Goal: Information Seeking & Learning: Find specific fact

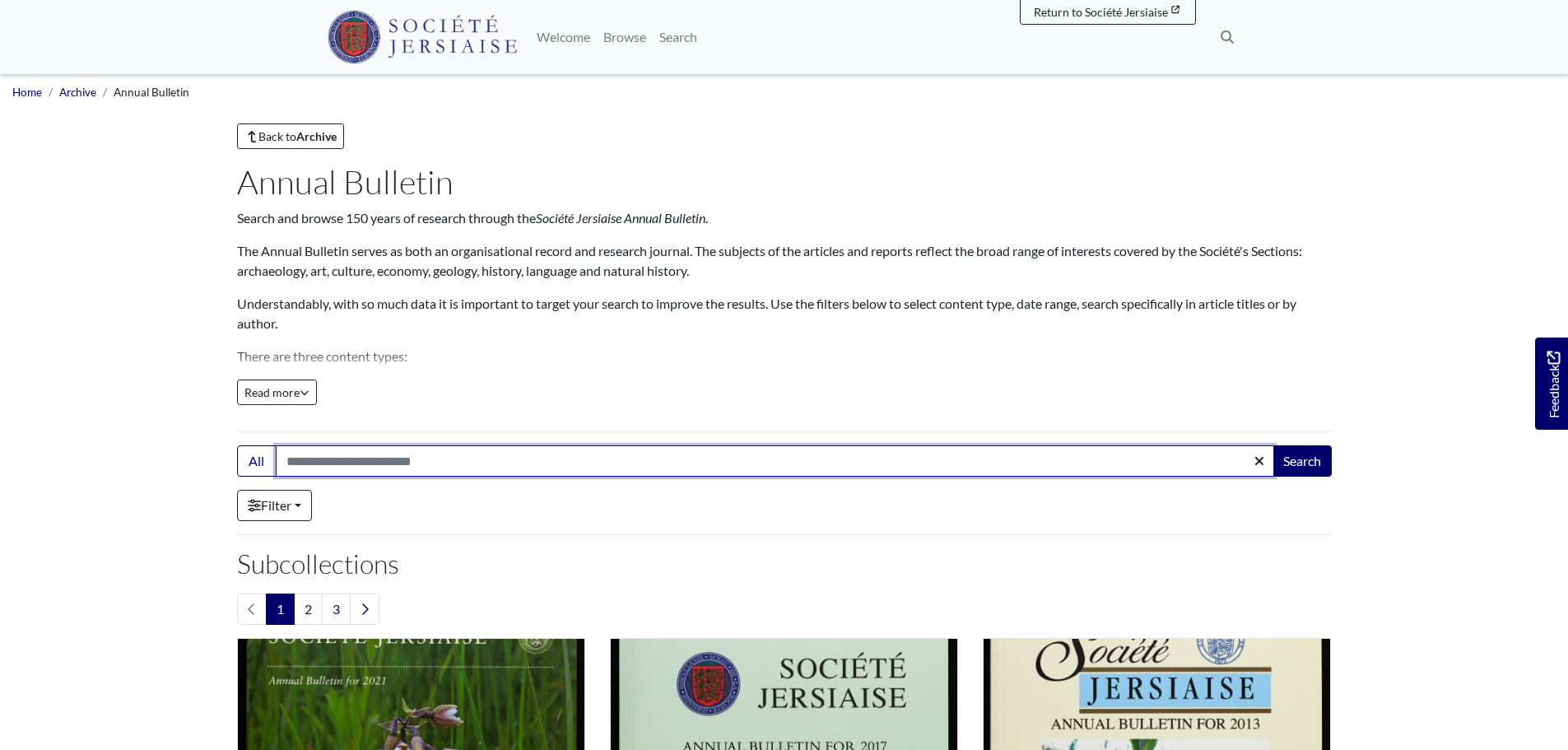
click at [354, 468] on input "Search:" at bounding box center [775, 461] width 998 height 31
type input "*********"
click at [1272, 445] on button "Search" at bounding box center [1302, 461] width 59 height 31
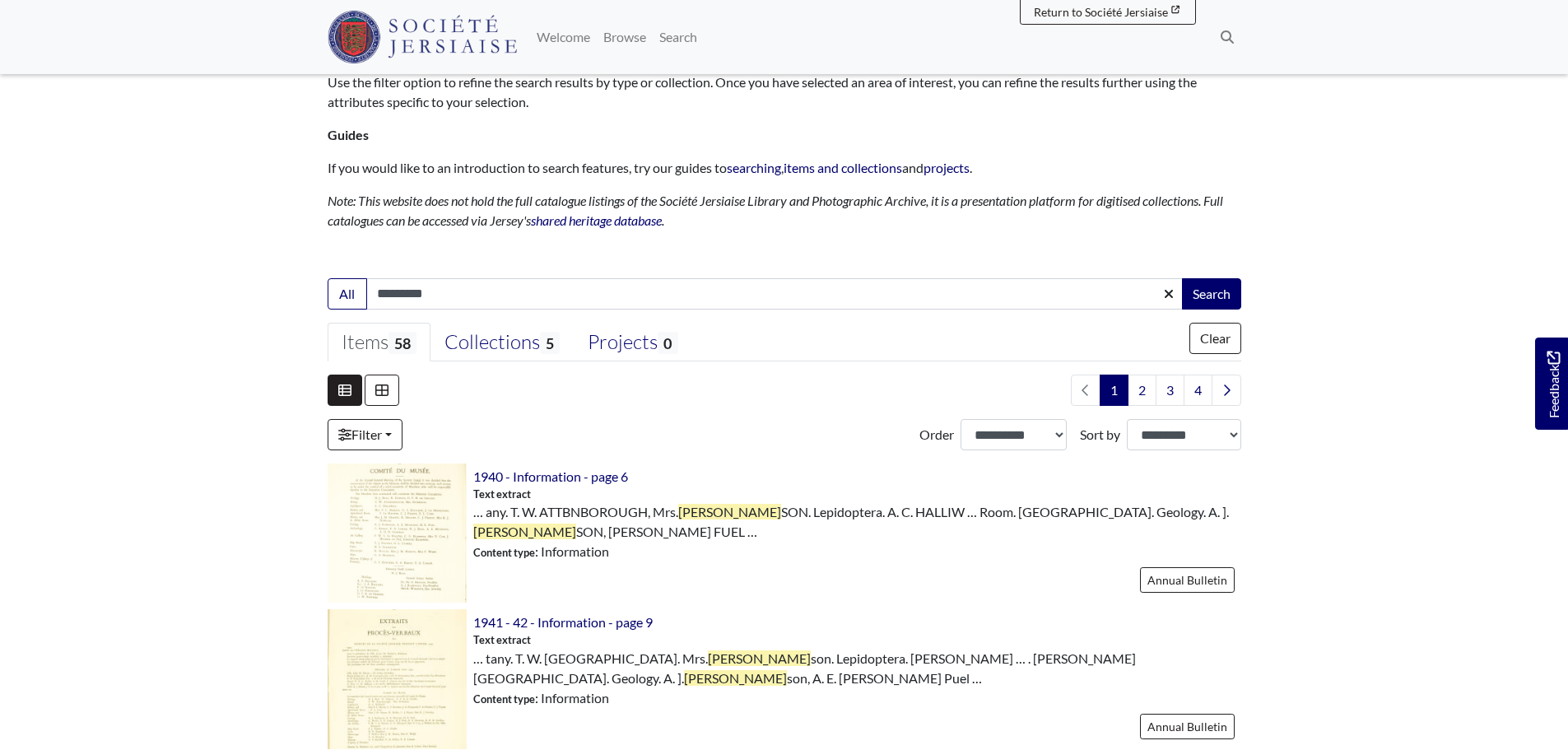
scroll to position [247, 0]
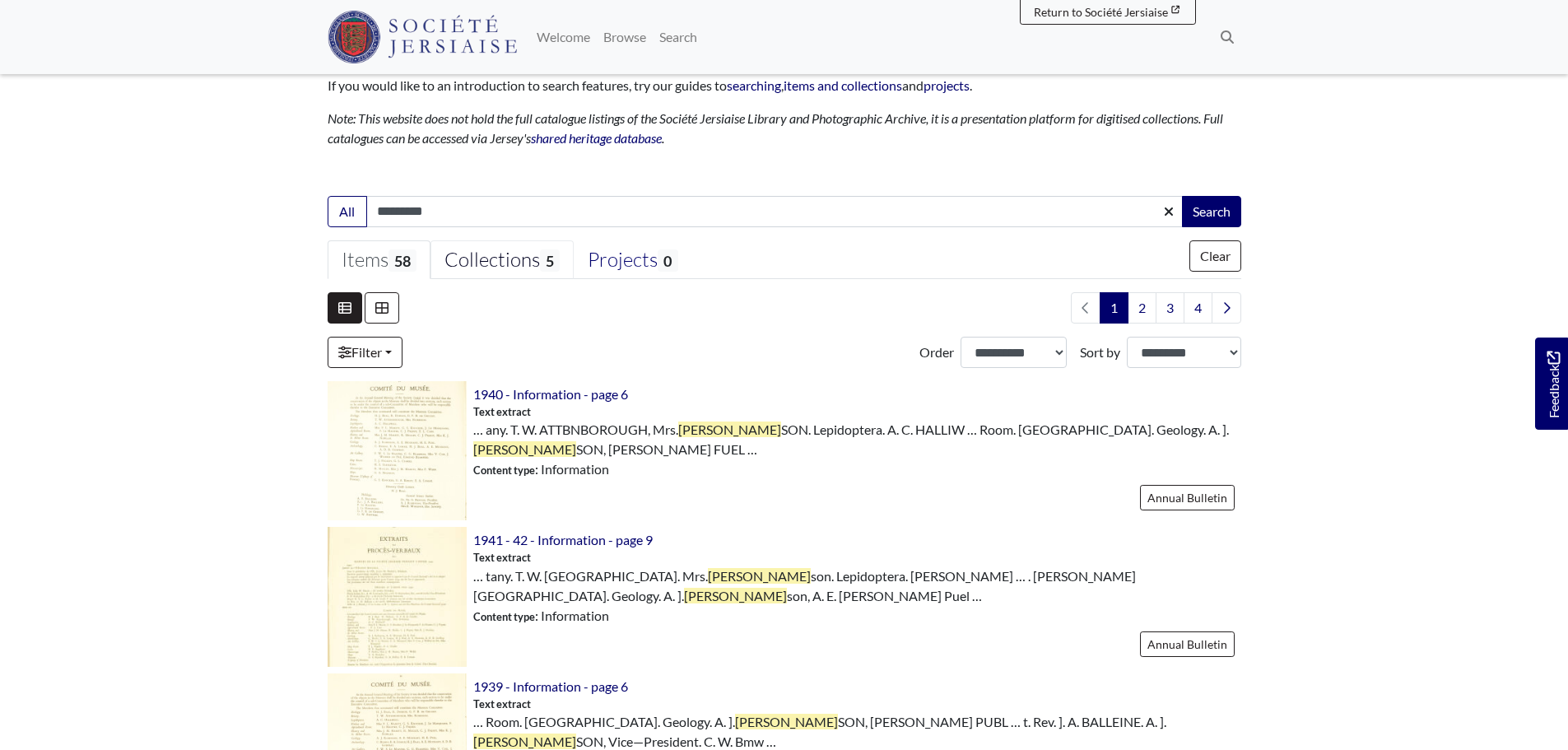
click at [513, 245] on link "Collections 5" at bounding box center [502, 259] width 143 height 39
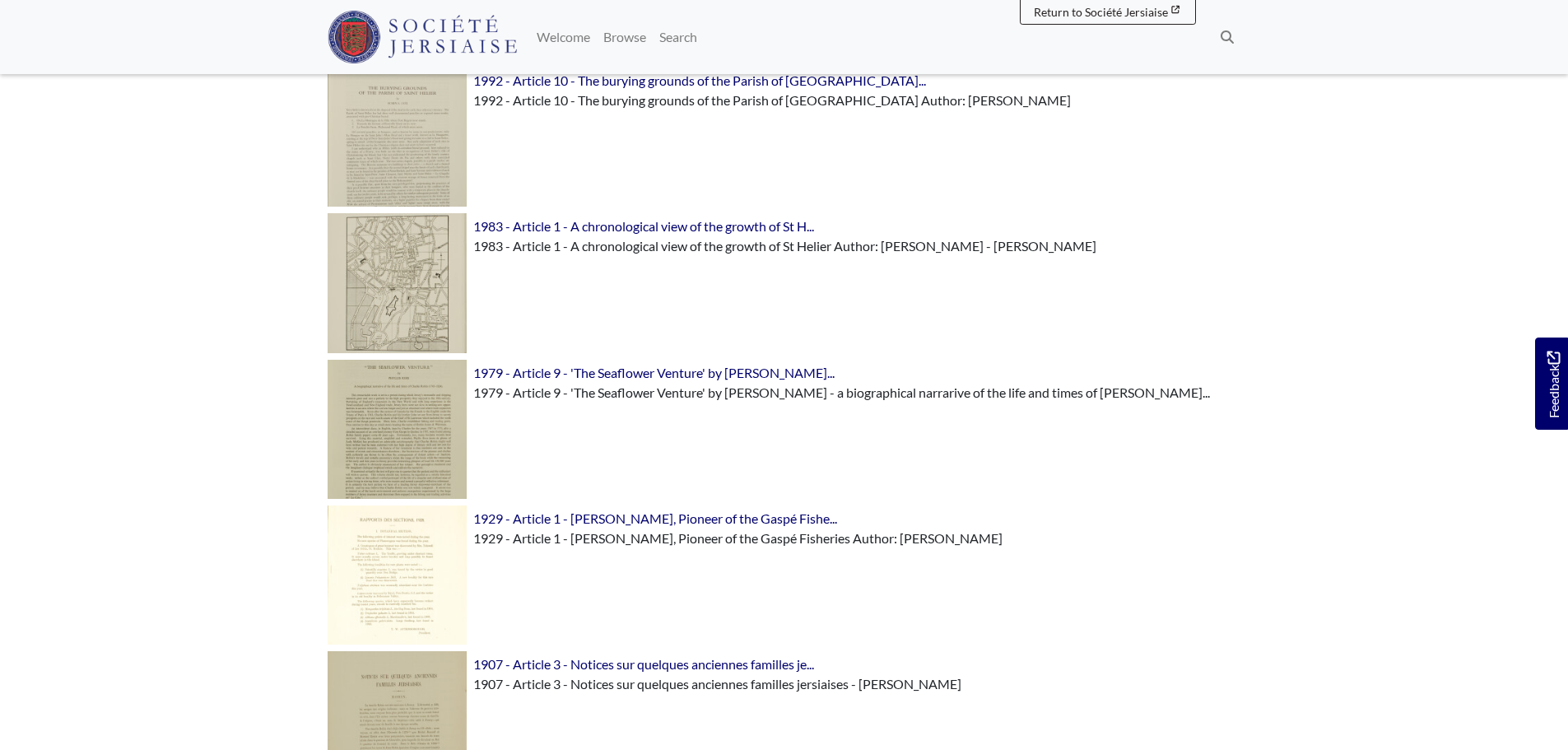
scroll to position [329, 0]
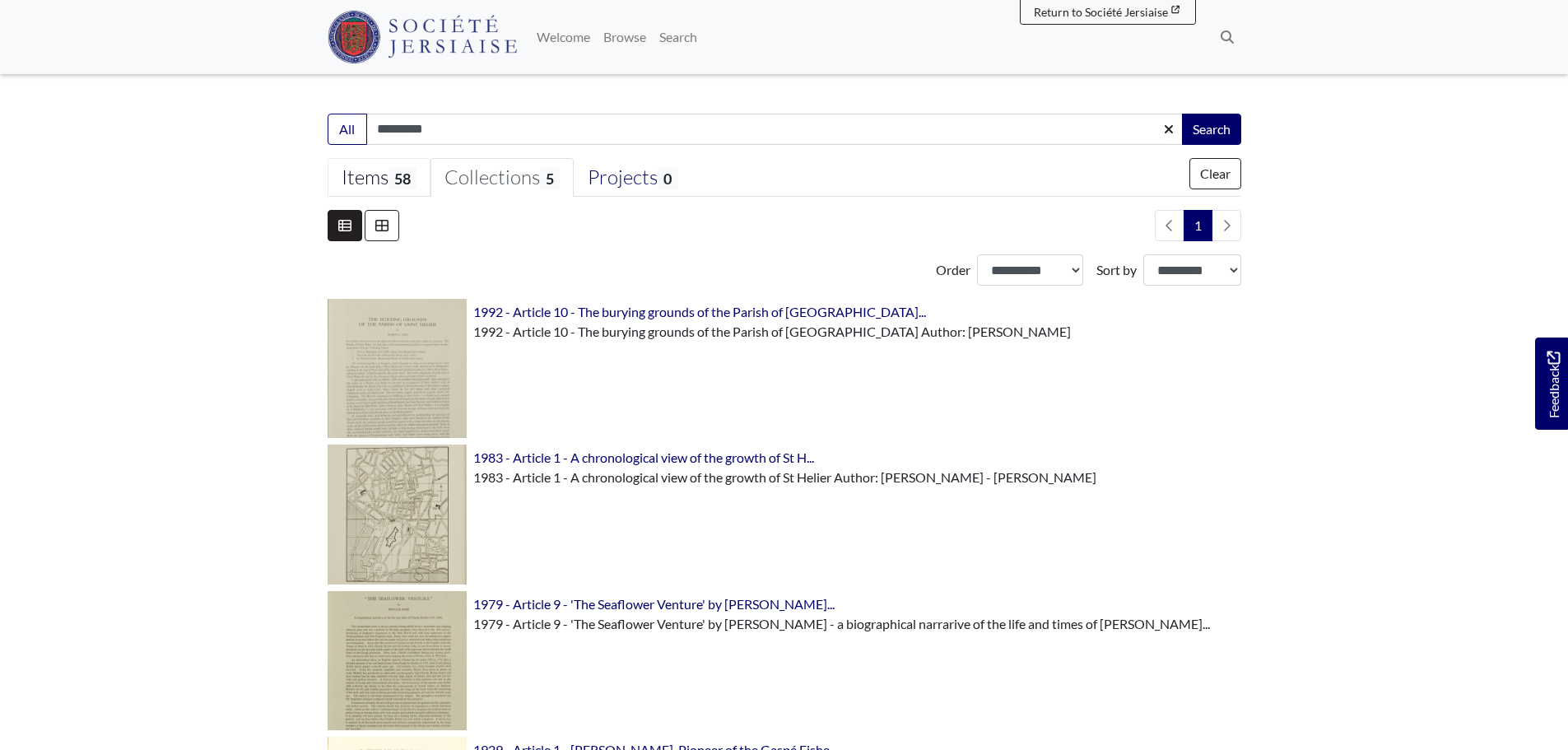
click at [424, 167] on link "Items 58" at bounding box center [379, 177] width 103 height 39
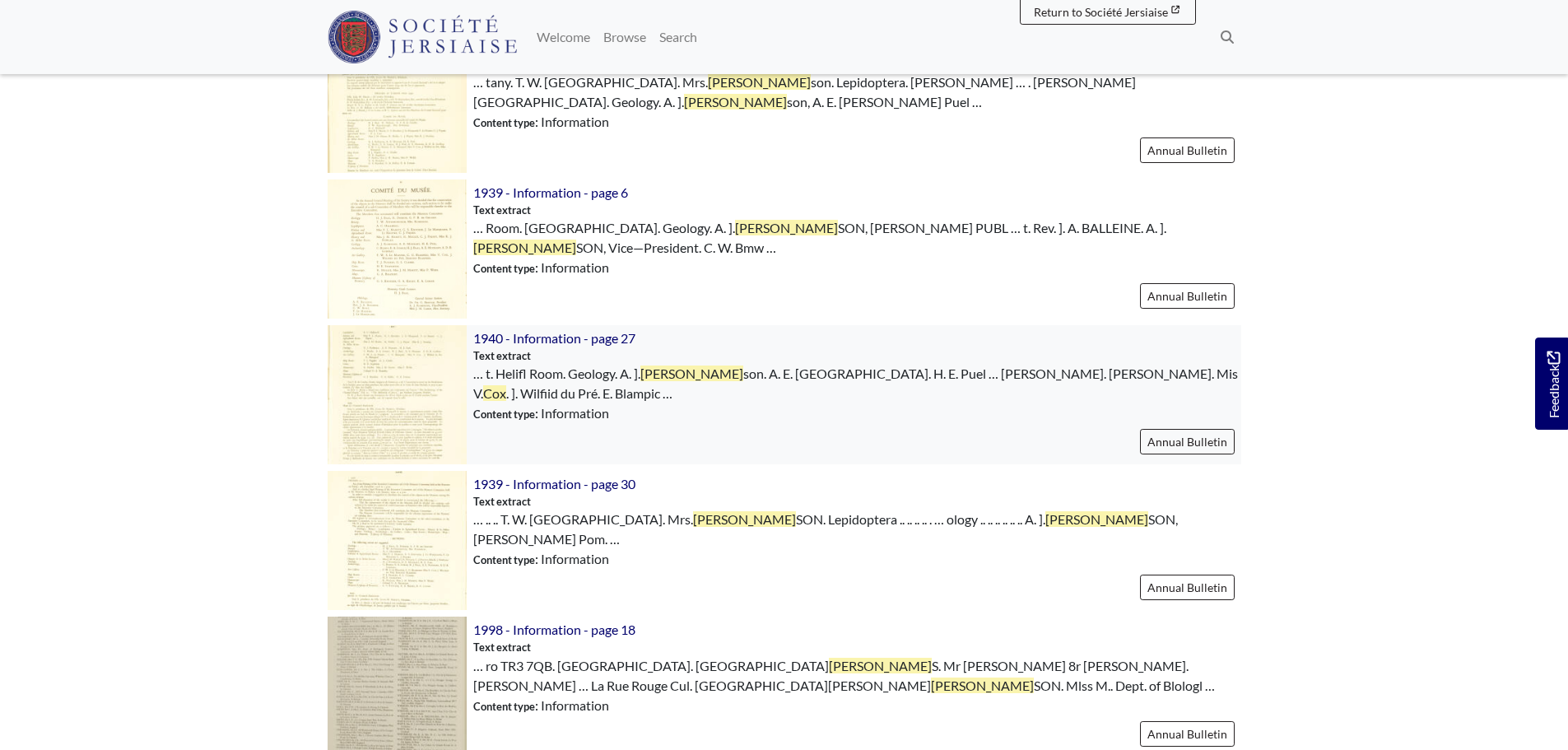
scroll to position [165, 0]
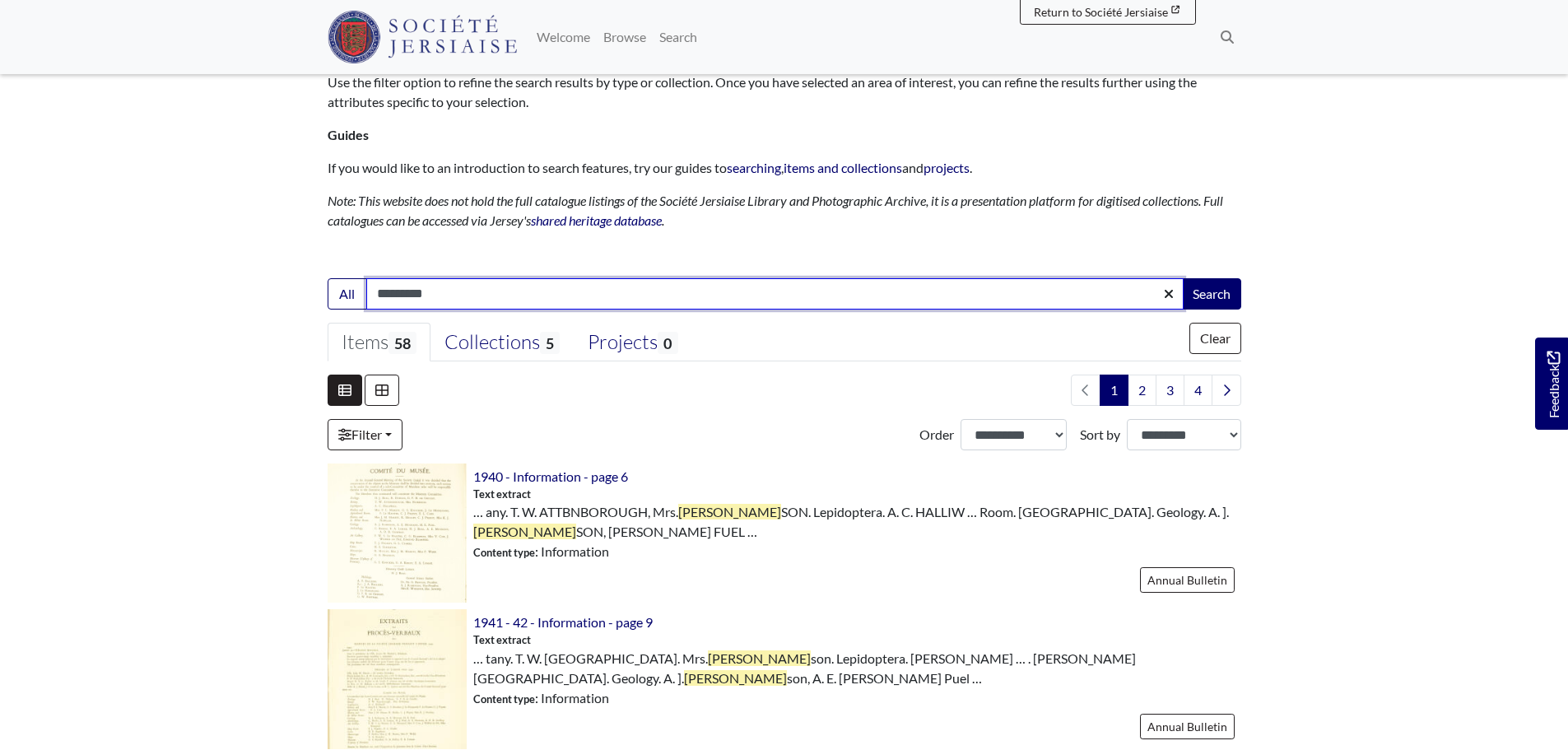
click at [468, 297] on input "*********" at bounding box center [775, 294] width 817 height 31
type input "**********"
click at [1181, 279] on button "Search" at bounding box center [1211, 294] width 59 height 31
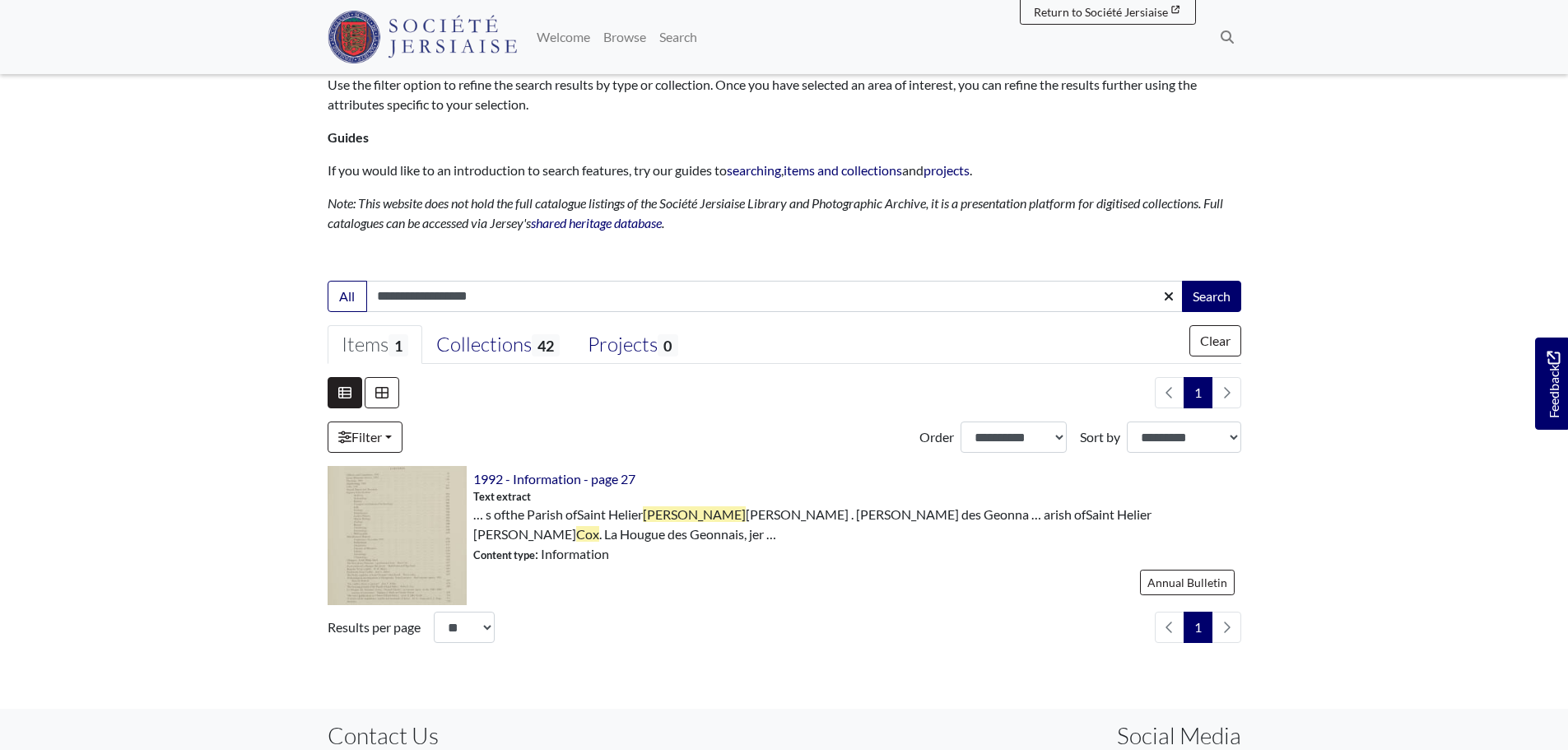
scroll to position [165, 0]
click at [515, 341] on div "Collections 42" at bounding box center [497, 342] width 123 height 24
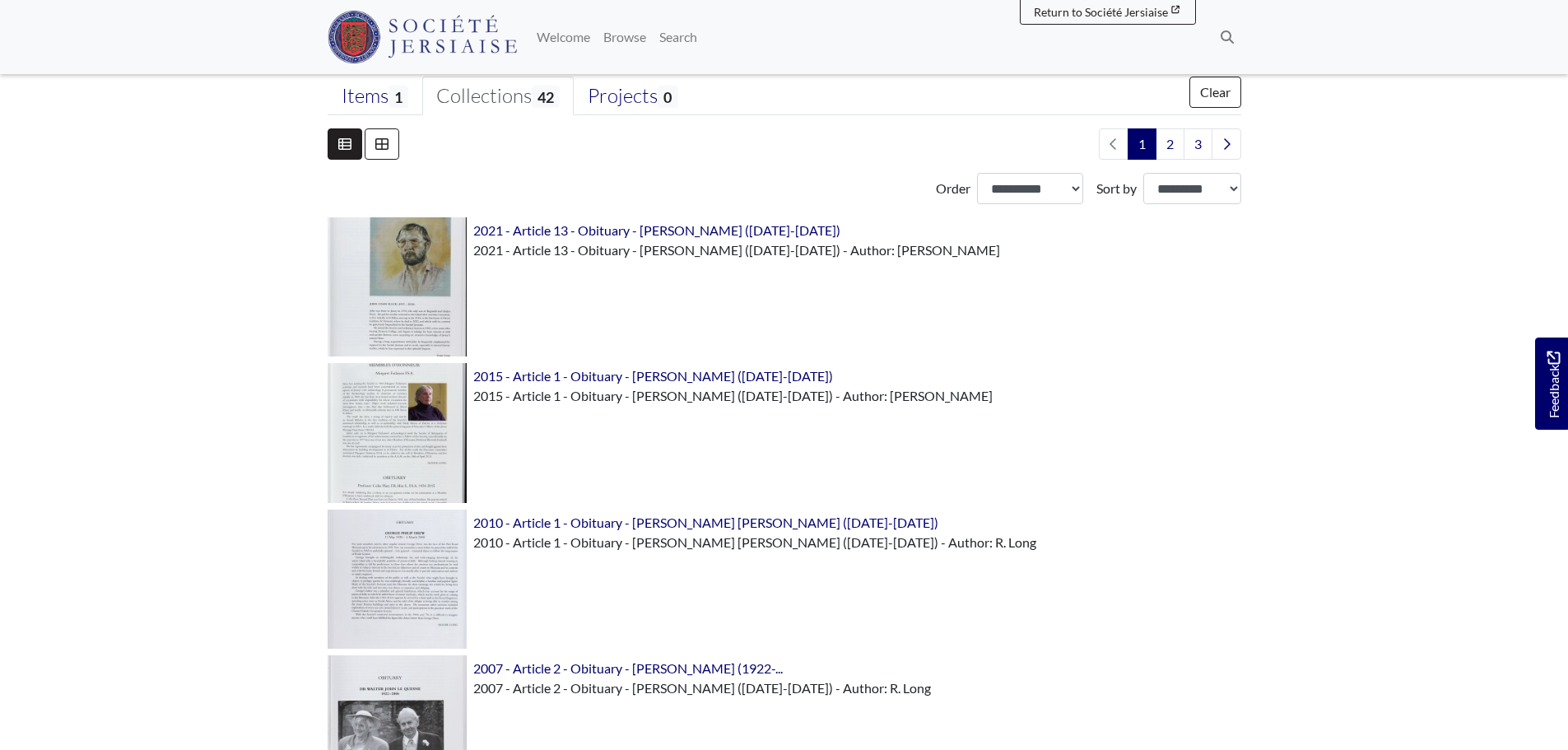
scroll to position [412, 0]
click at [755, 519] on span "2010 - Article 1 - Obituary - George Philip Drew (1928-2008)" at bounding box center [705, 521] width 465 height 16
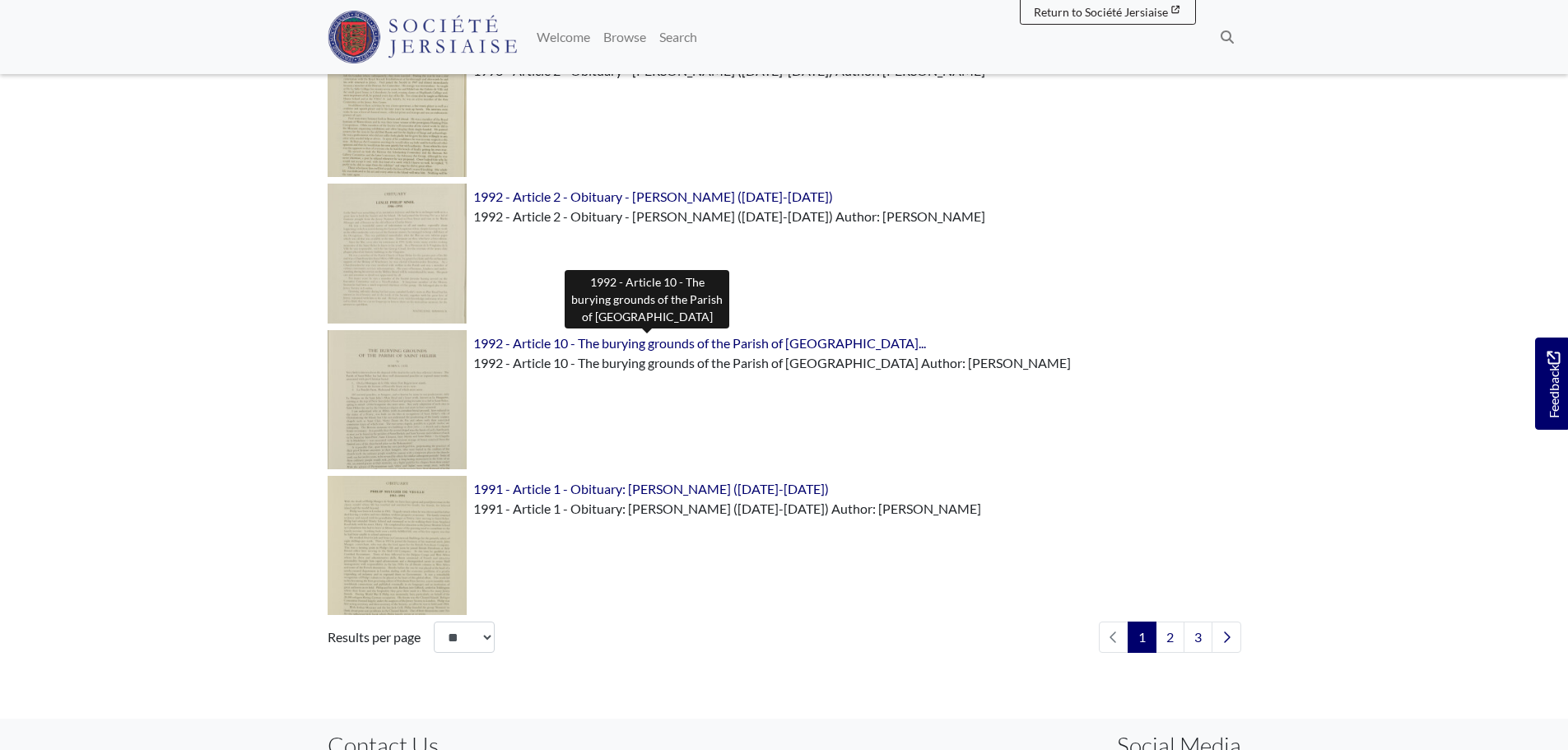
scroll to position [2223, 0]
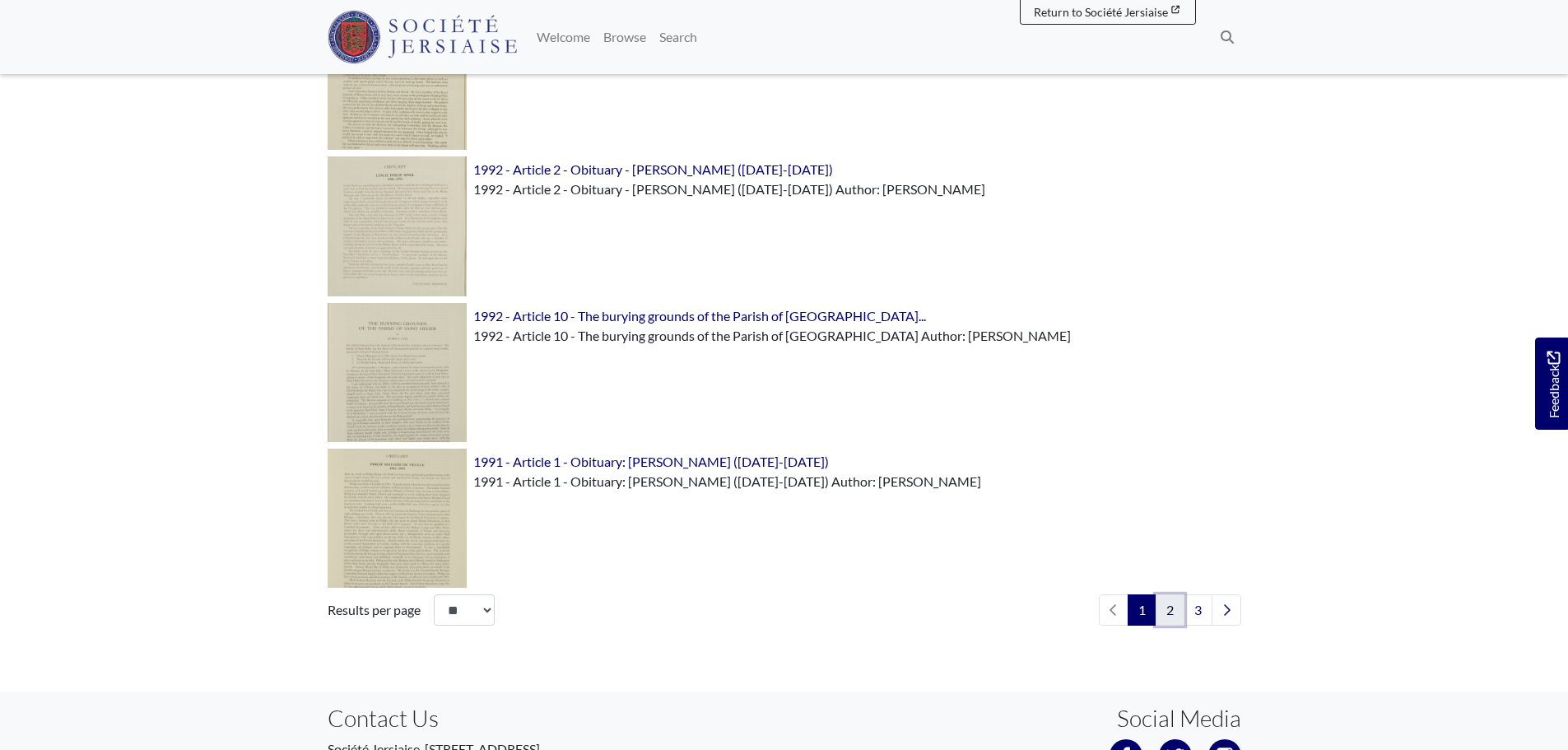
click at [1171, 605] on link "2" at bounding box center [1169, 610] width 29 height 31
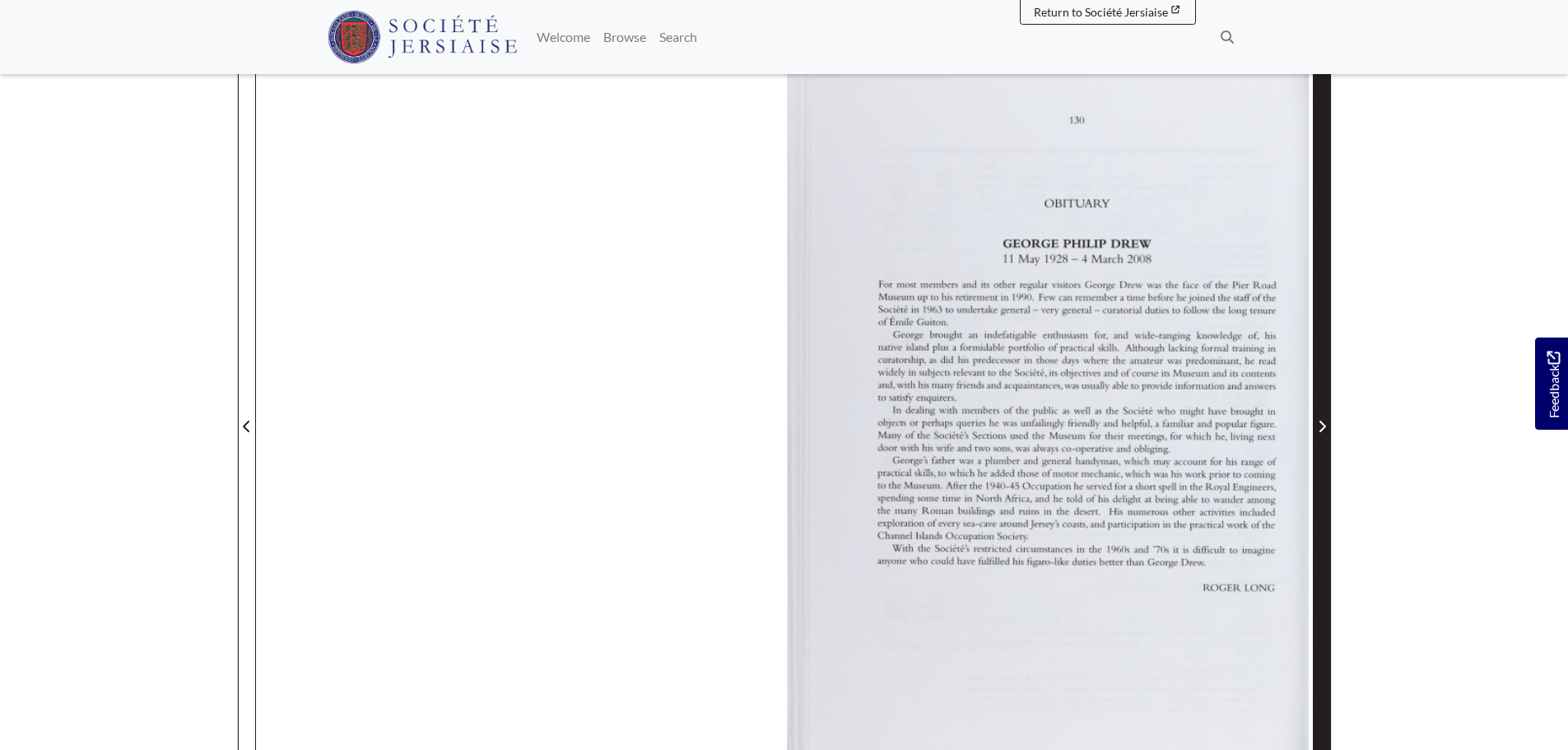
scroll to position [247, 0]
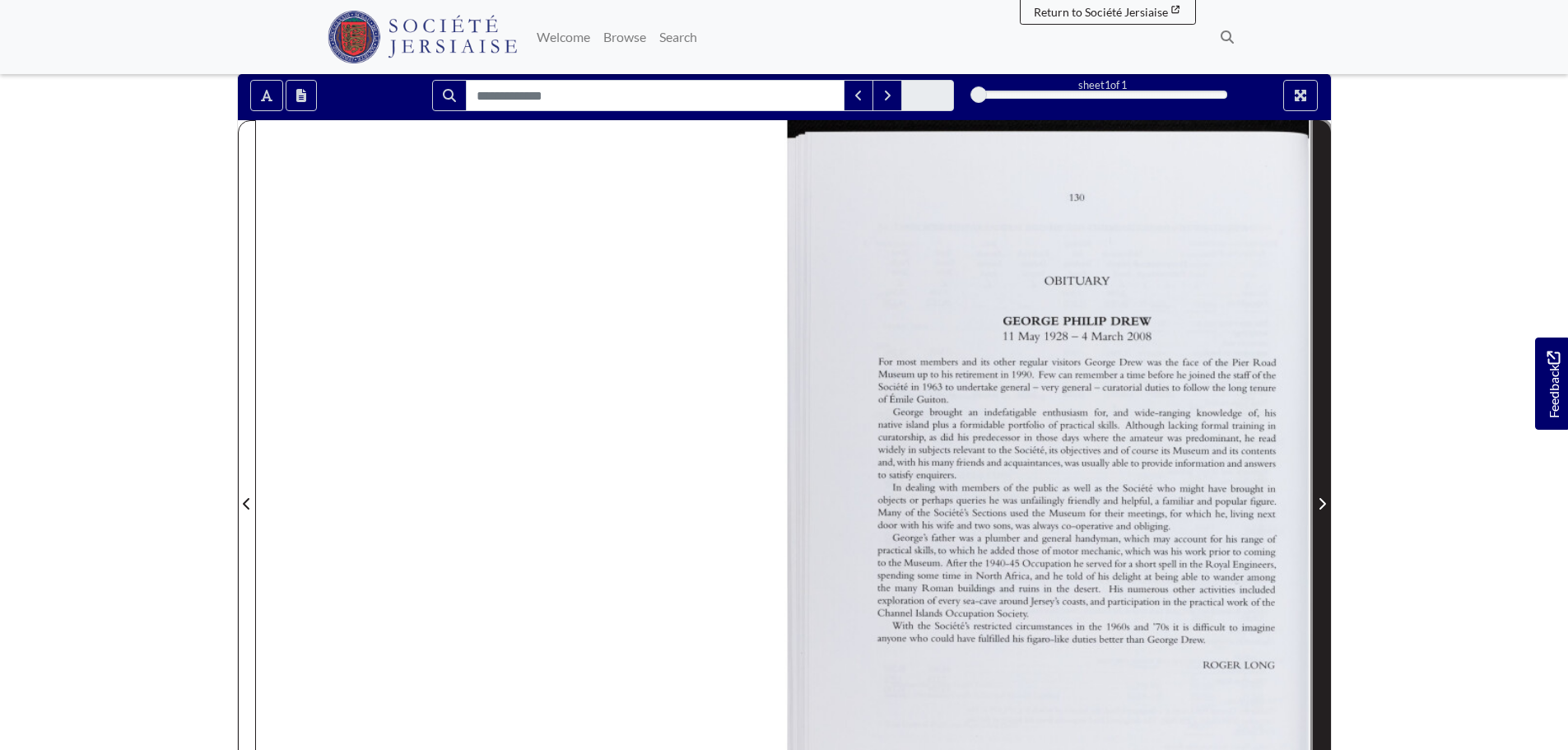
click at [1322, 329] on span "Next Page" at bounding box center [1321, 494] width 17 height 746
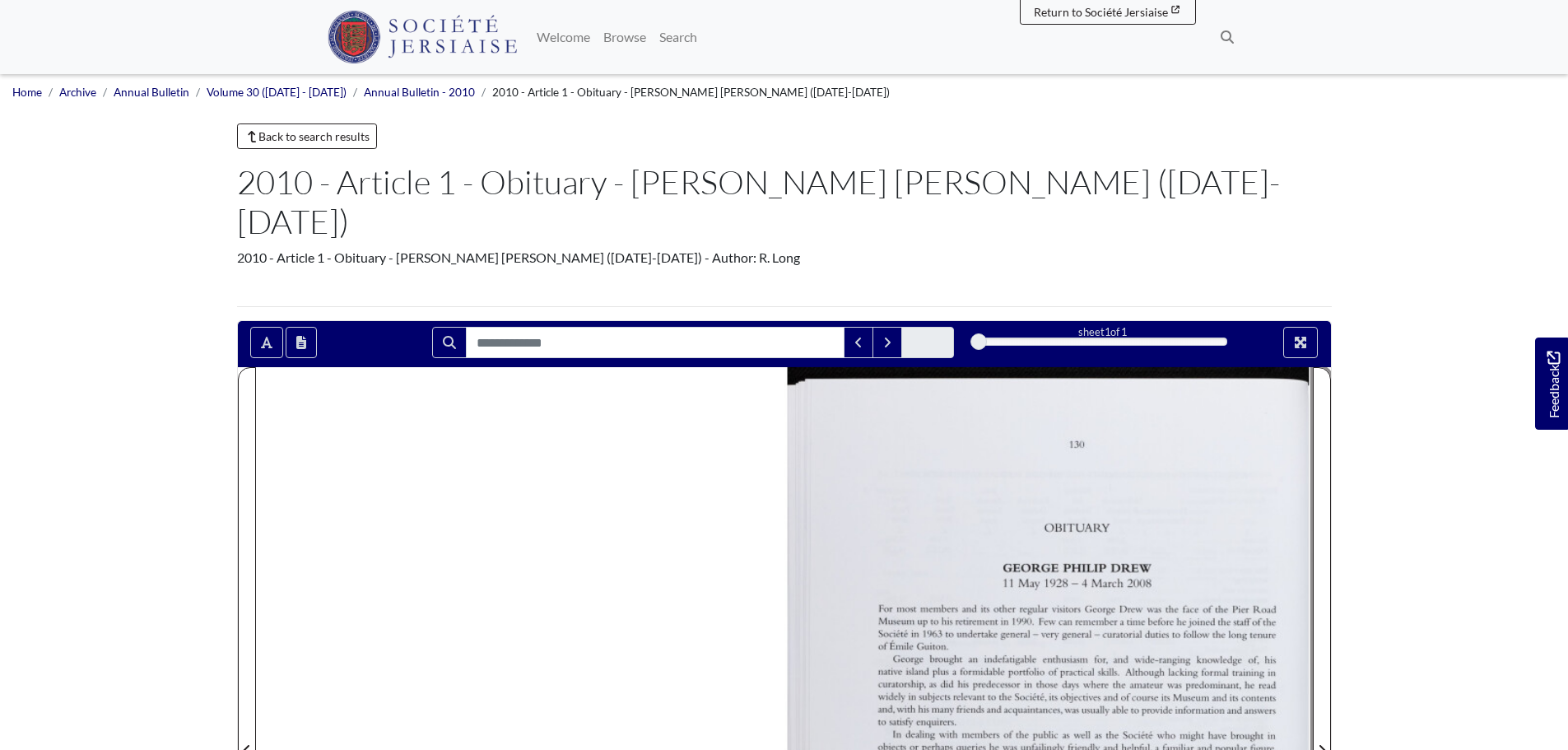
scroll to position [82, 0]
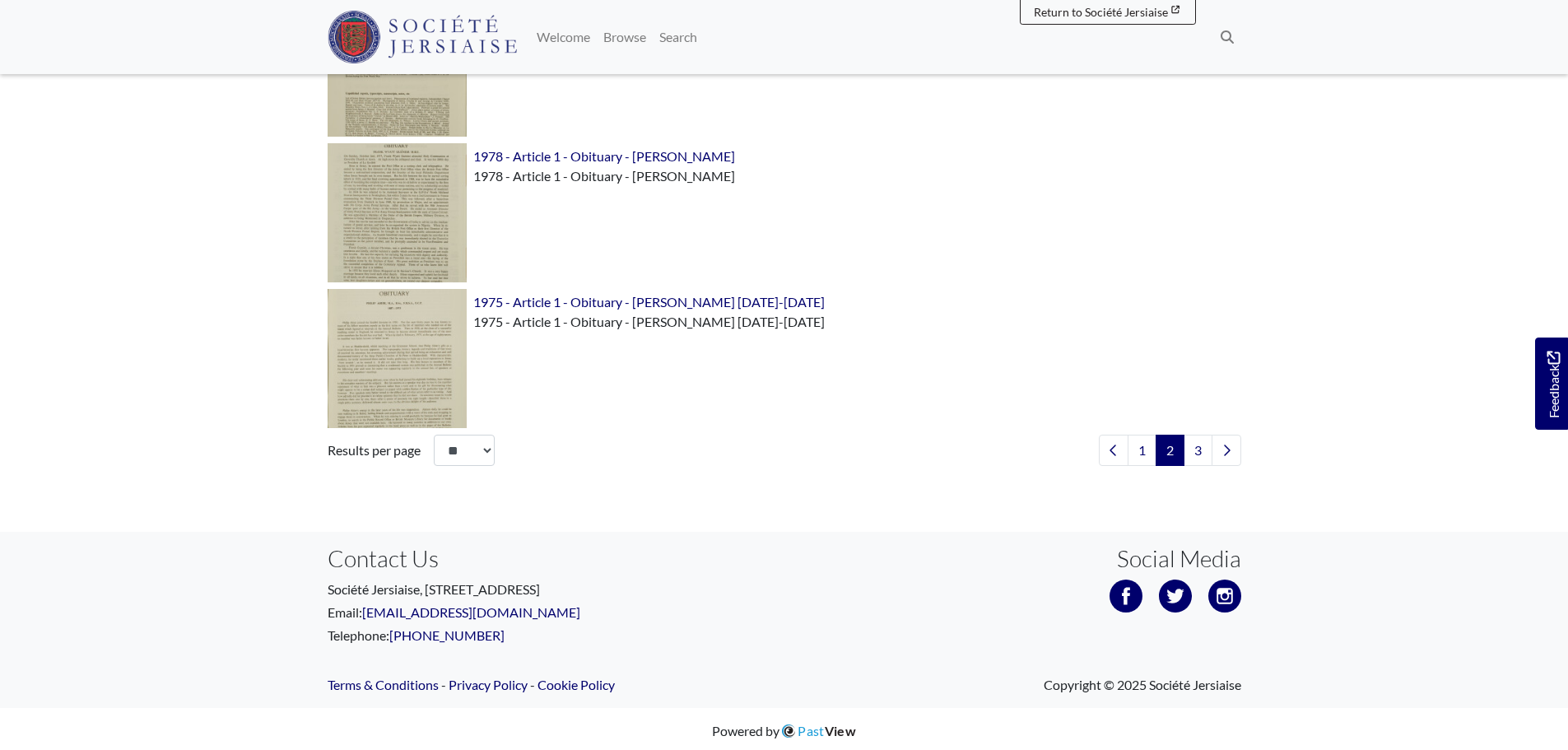
scroll to position [2387, 0]
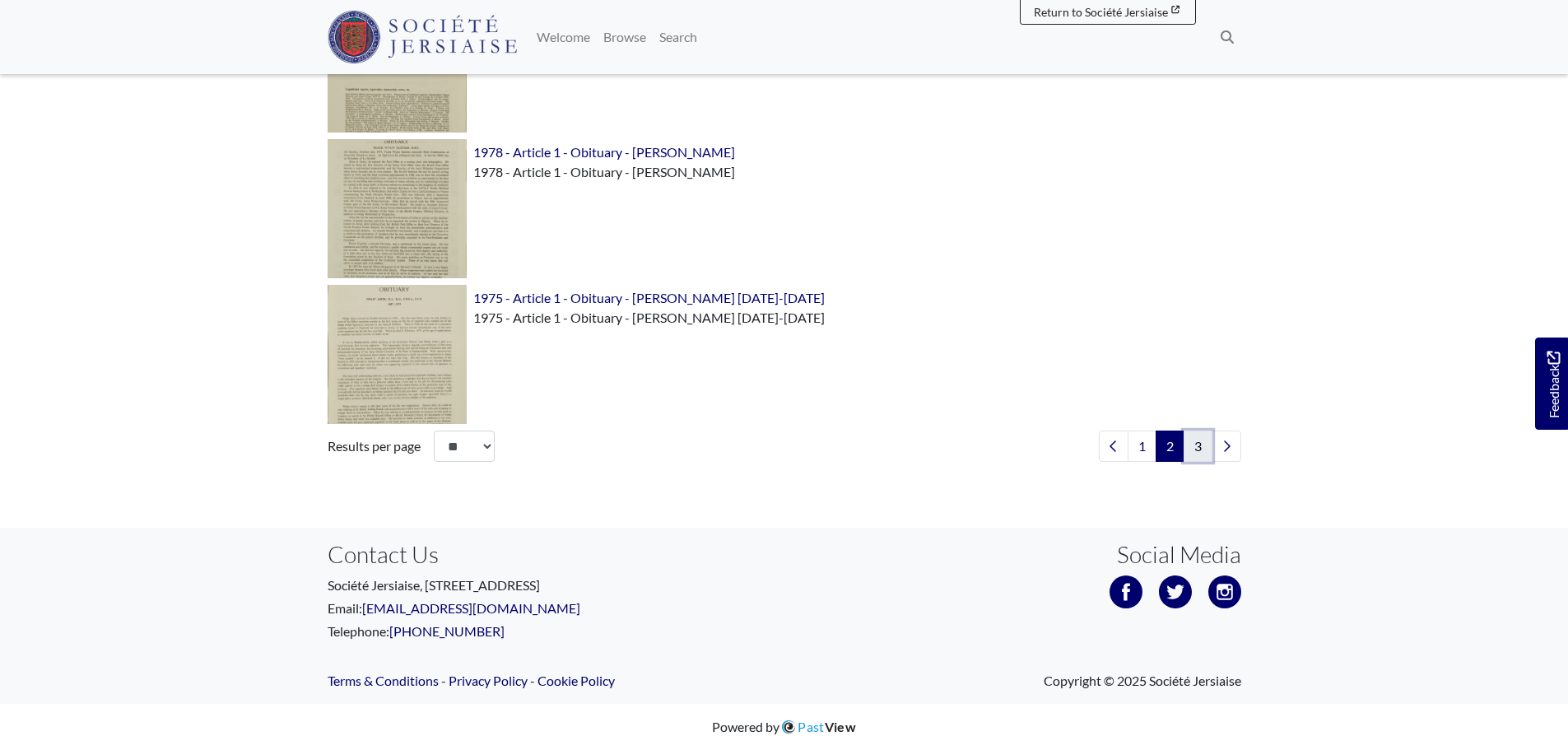
click at [1192, 456] on link "3" at bounding box center [1197, 446] width 29 height 31
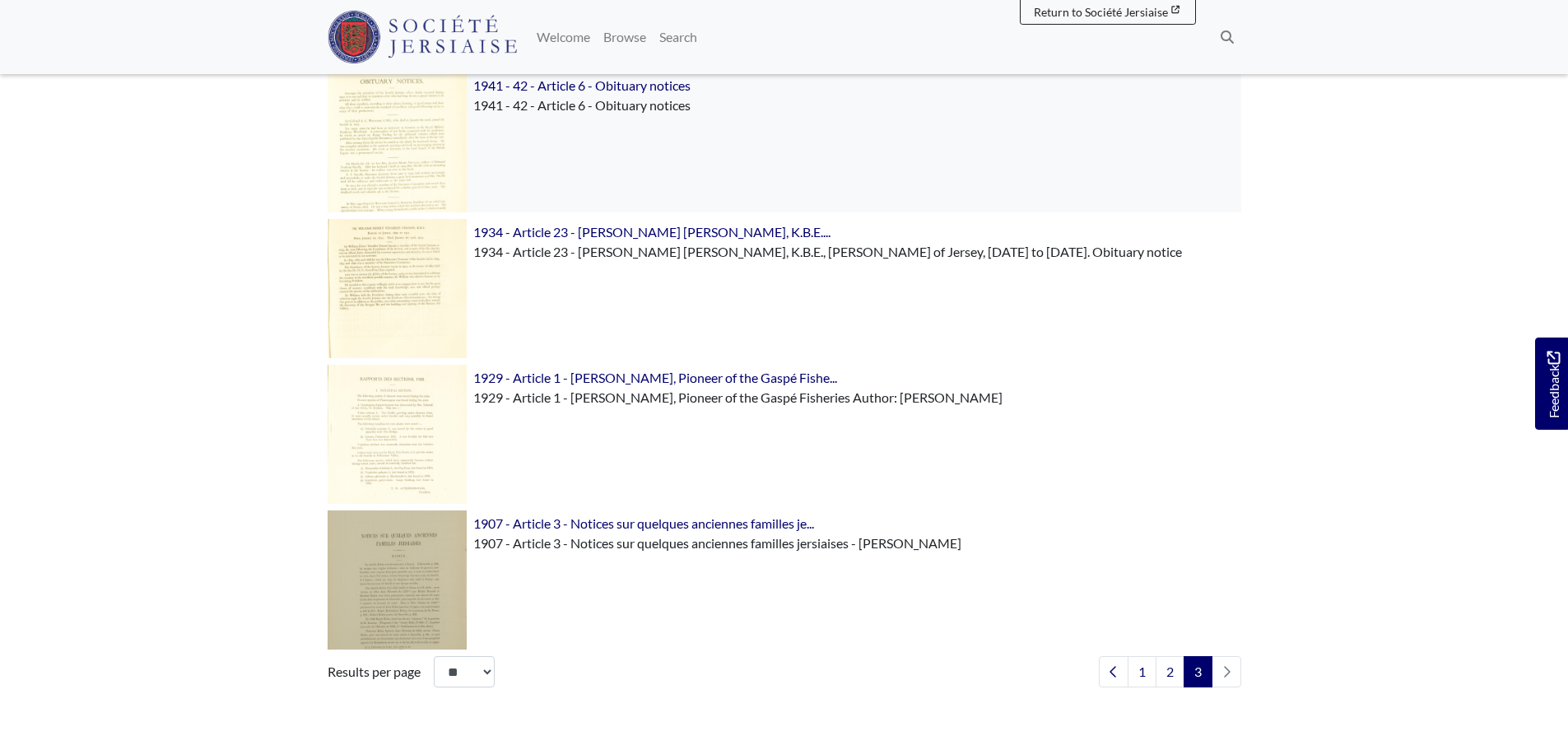
scroll to position [1729, 0]
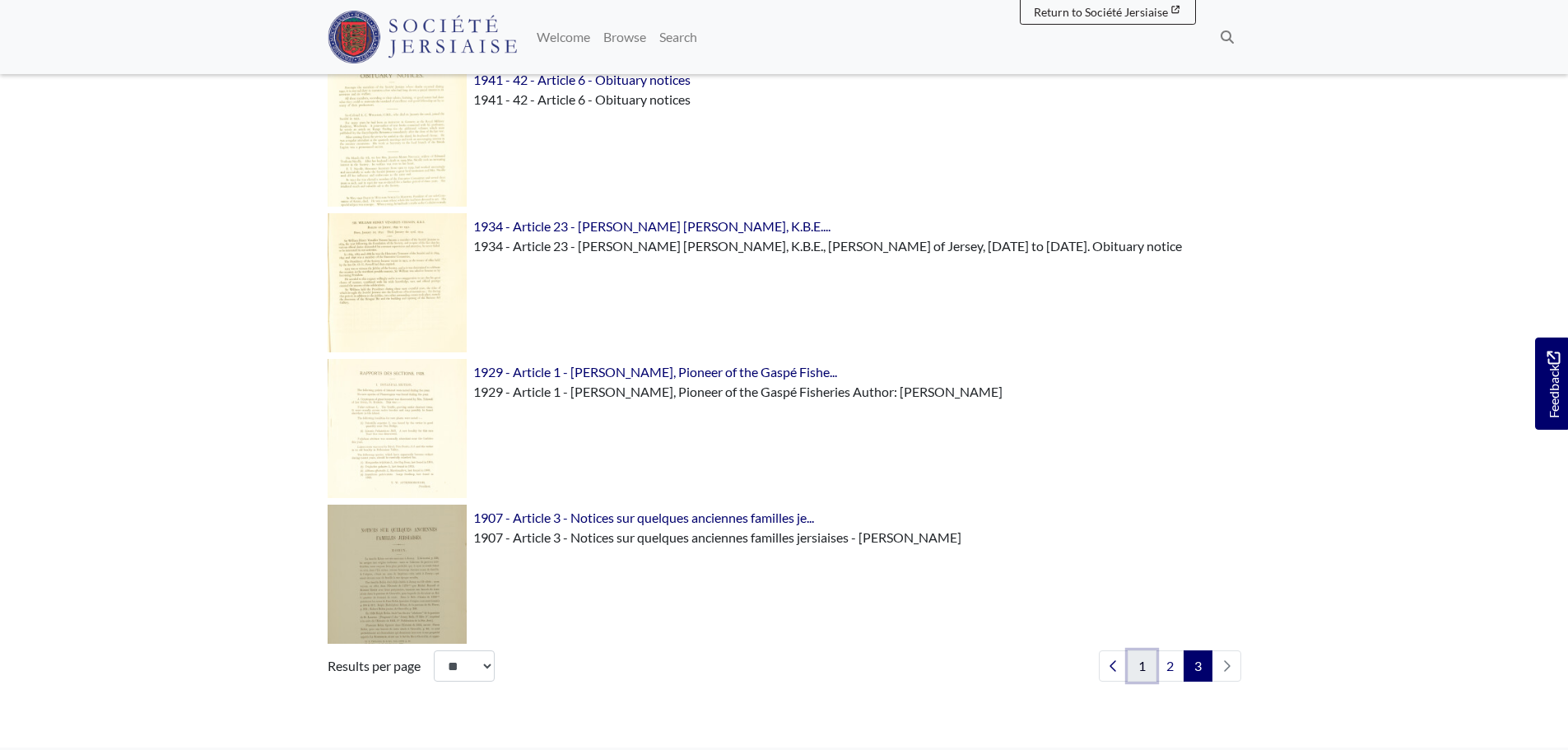
click at [1136, 669] on link "1" at bounding box center [1141, 666] width 29 height 31
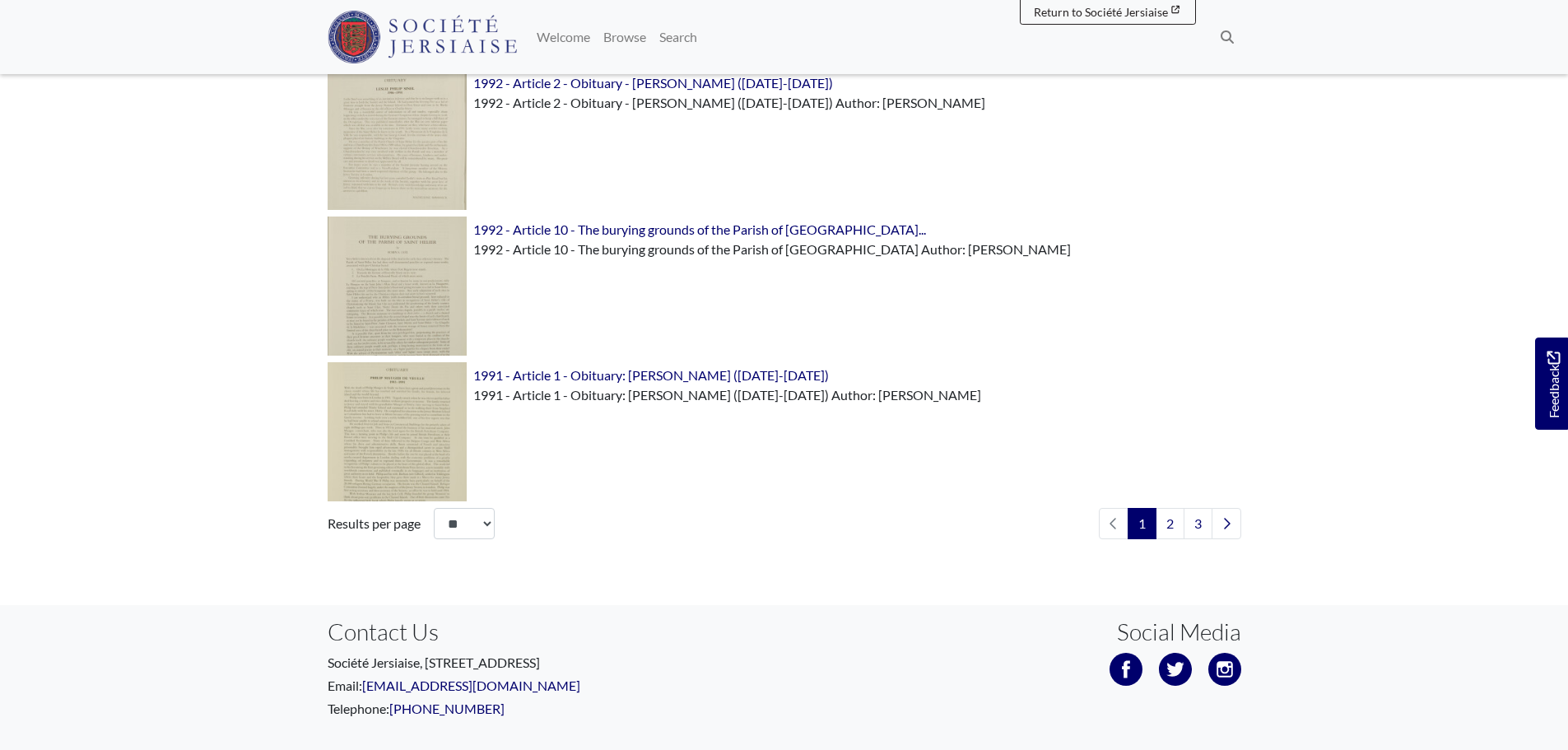
scroll to position [2387, 0]
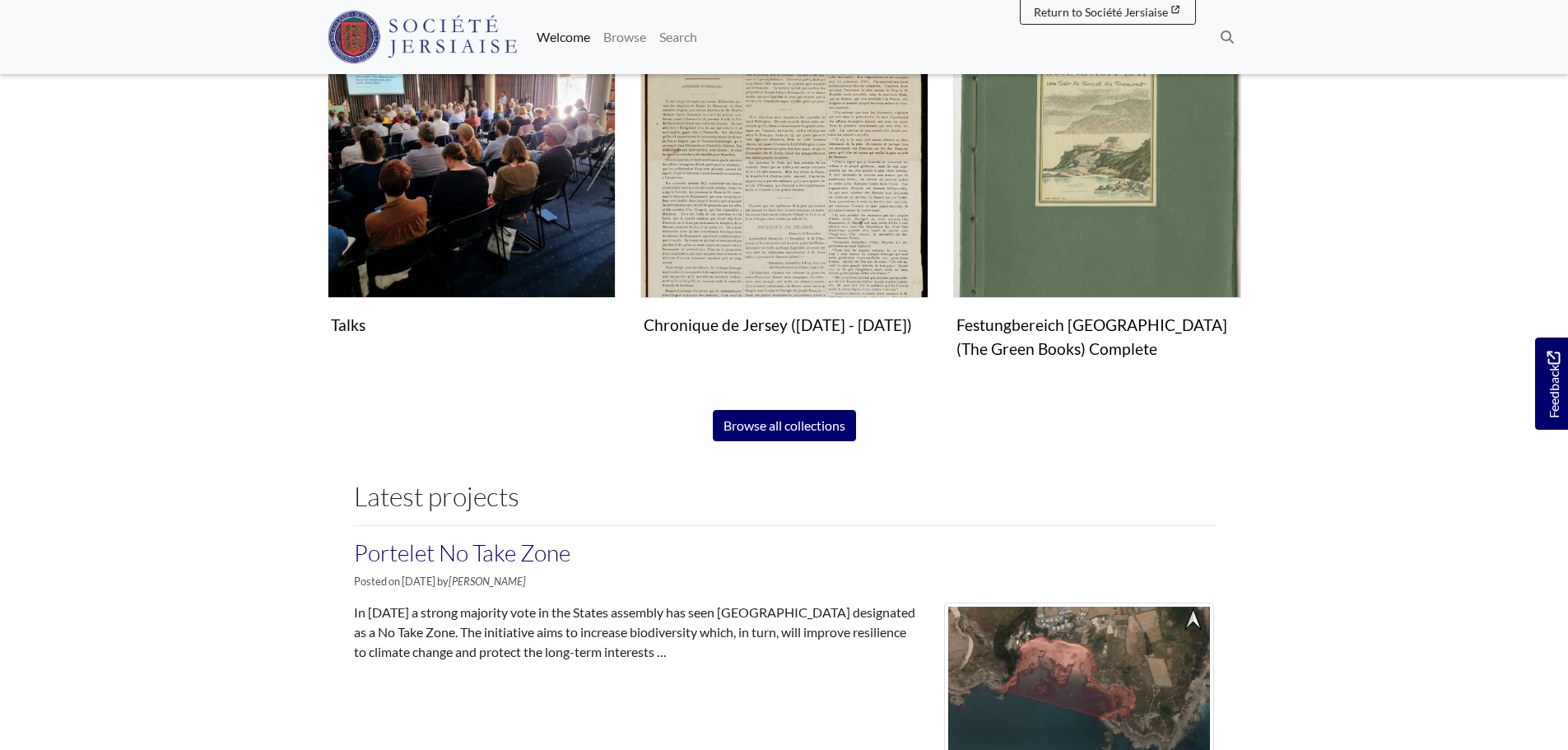
scroll to position [1318, 0]
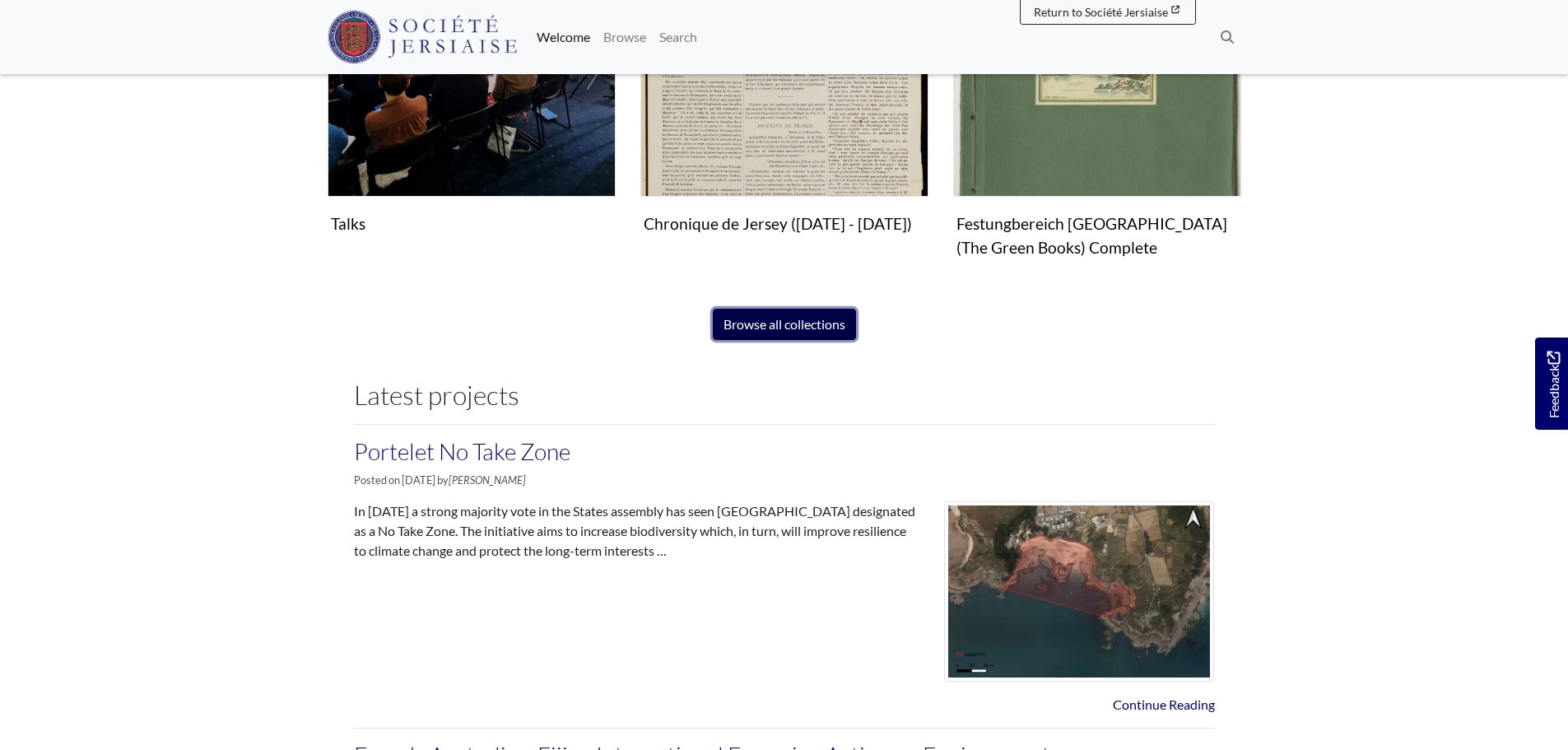
click at [811, 317] on link "Browse all collections" at bounding box center [784, 325] width 143 height 31
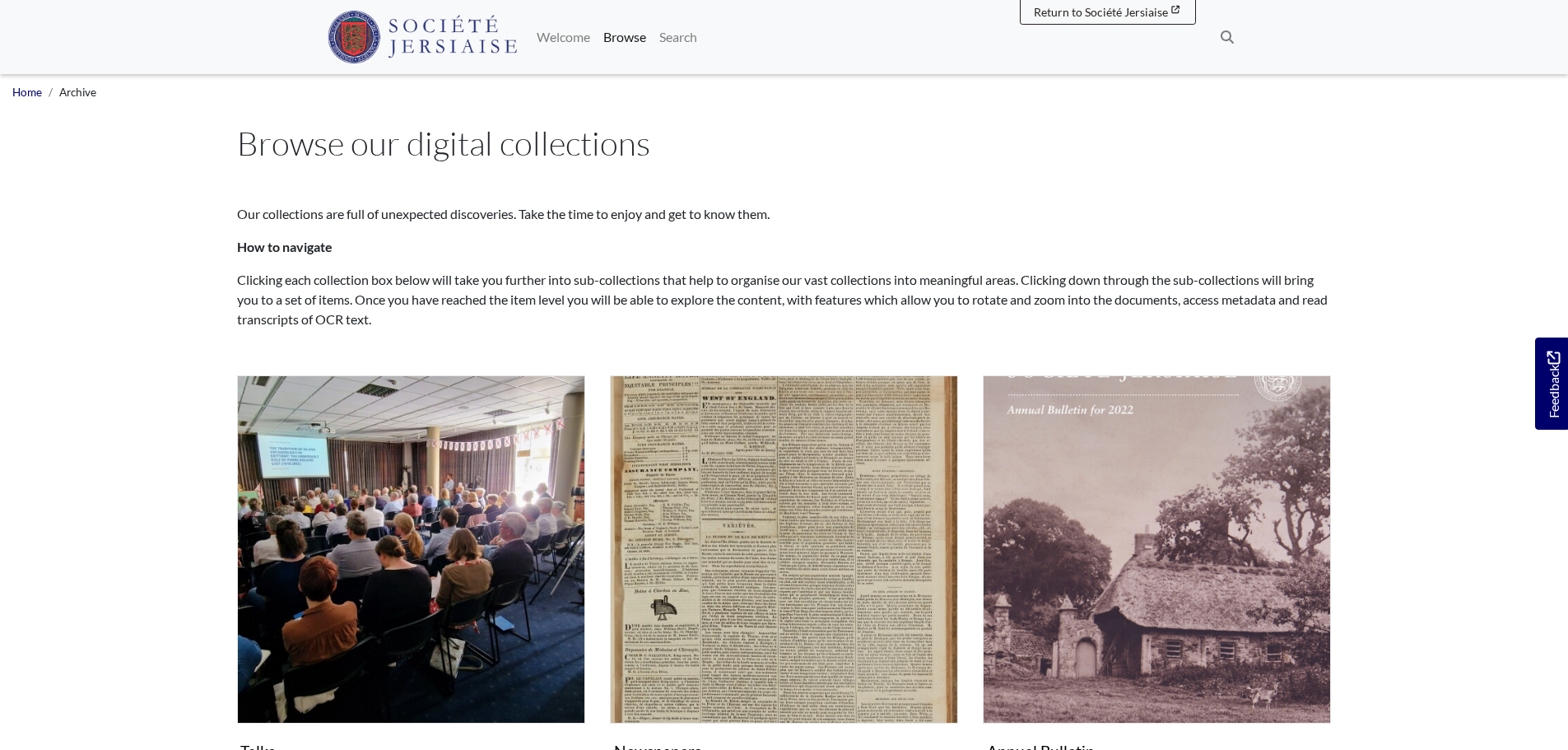
scroll to position [494, 0]
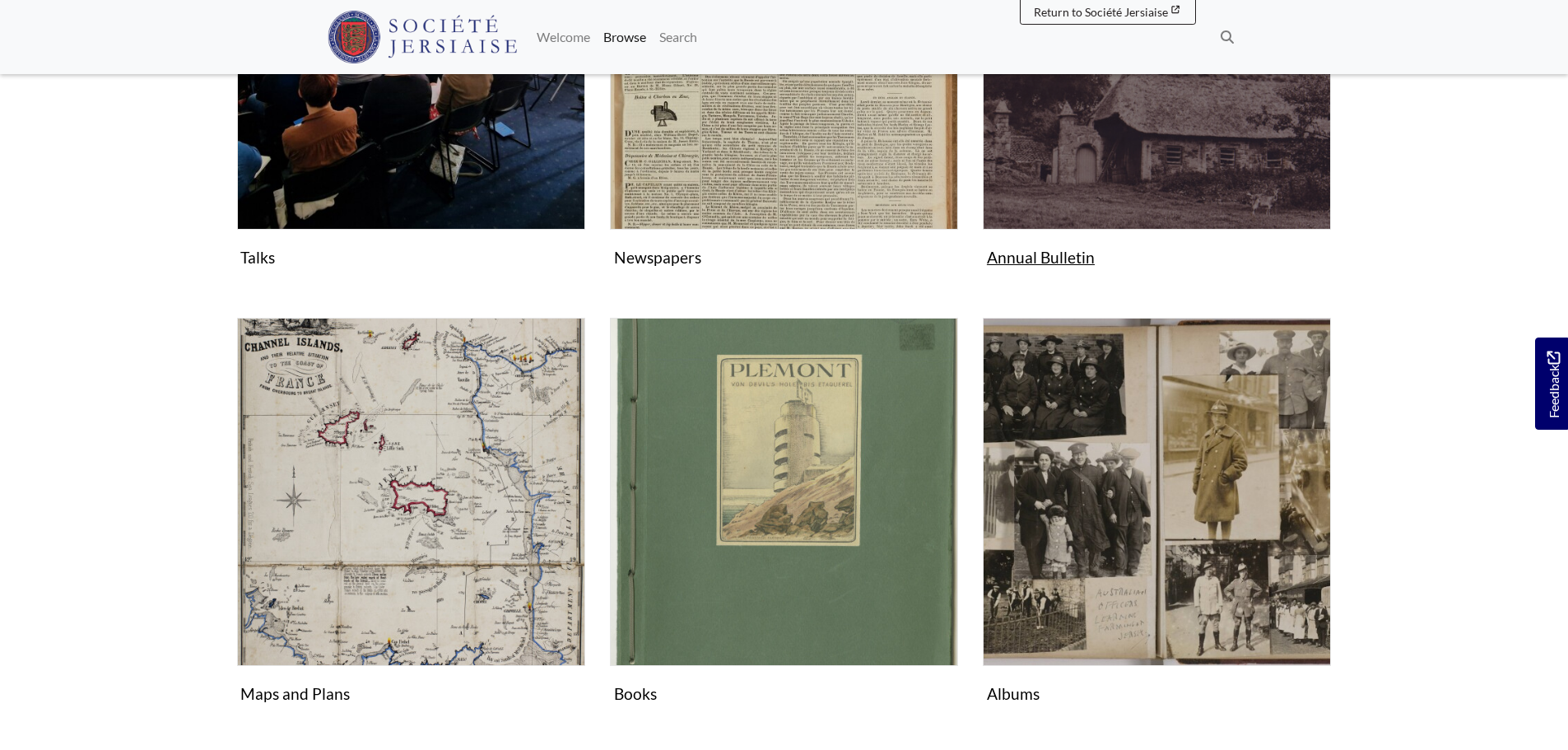
click at [1073, 206] on img "Subcollection" at bounding box center [1156, 55] width 348 height 348
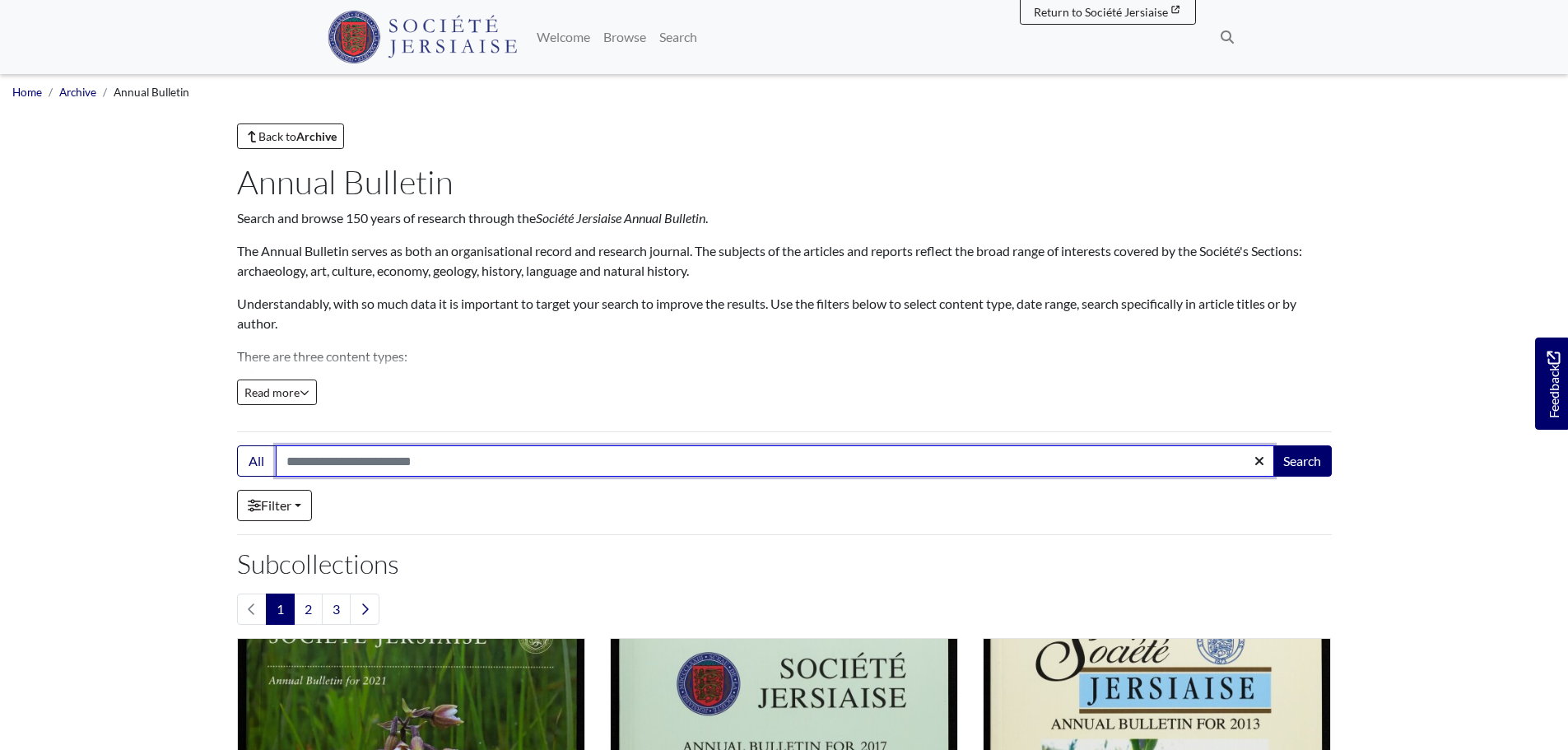
click at [334, 467] on input "Search:" at bounding box center [775, 461] width 998 height 31
type input "********"
click at [1272, 445] on button "Search" at bounding box center [1302, 461] width 59 height 31
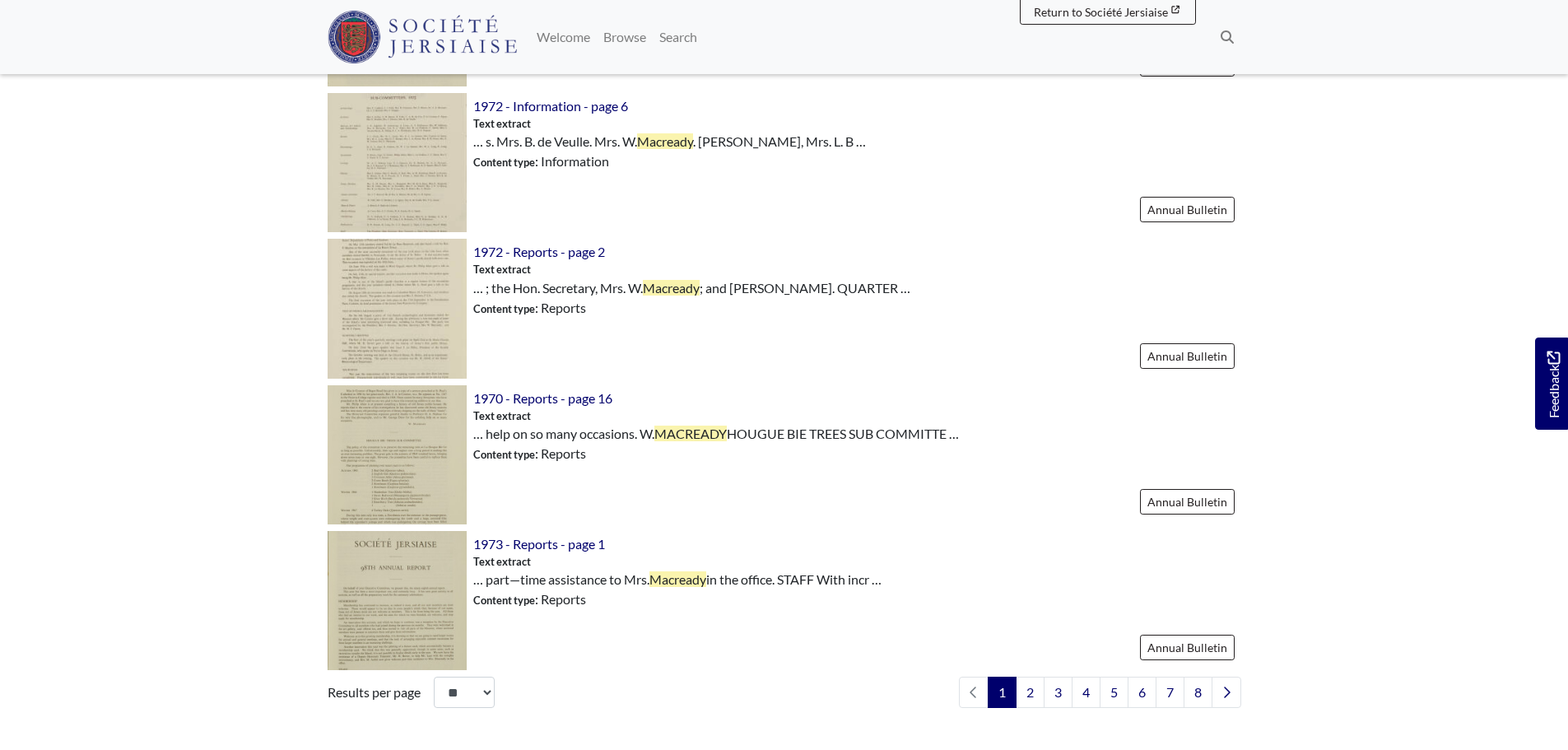
scroll to position [2223, 0]
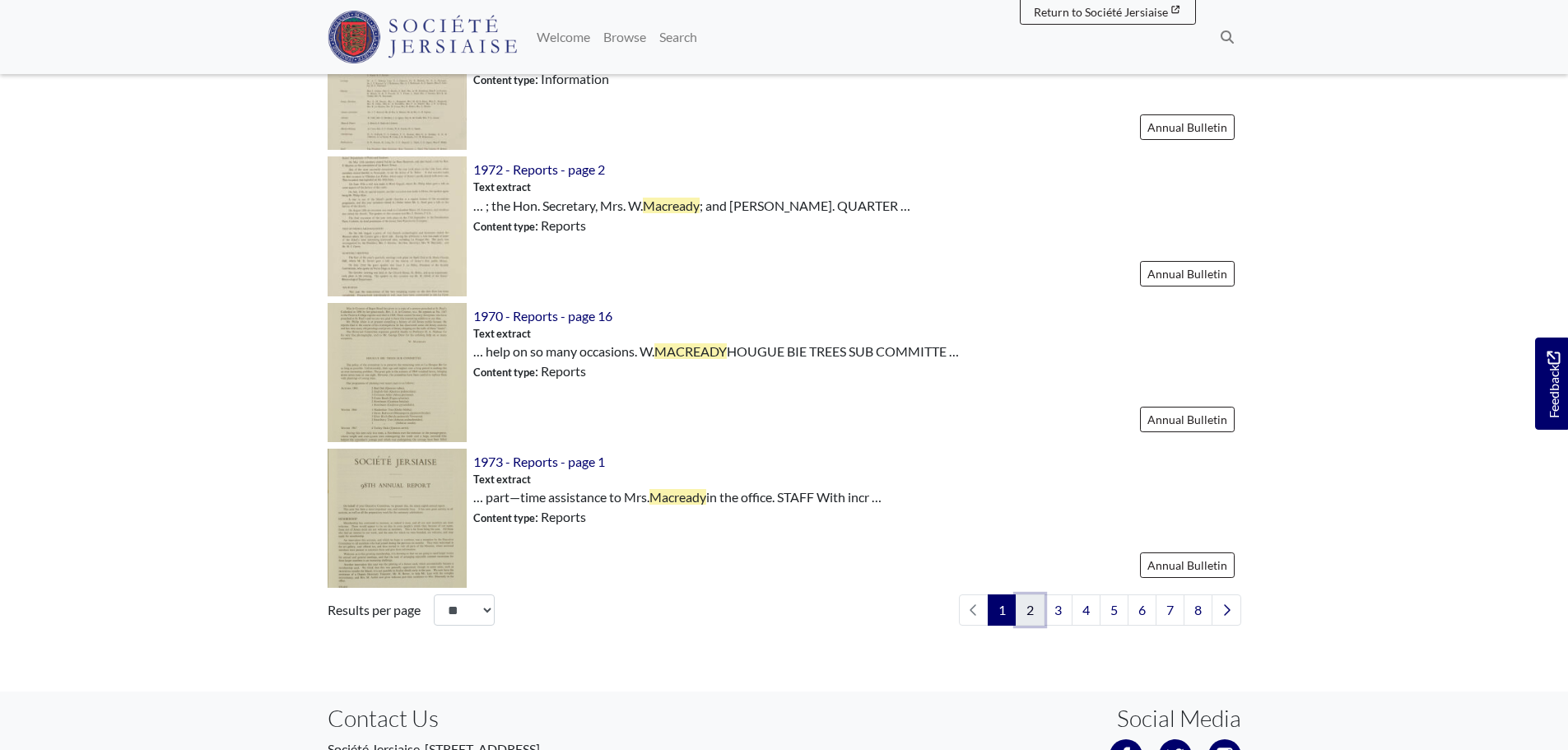
click at [1022, 609] on link "2" at bounding box center [1030, 610] width 29 height 31
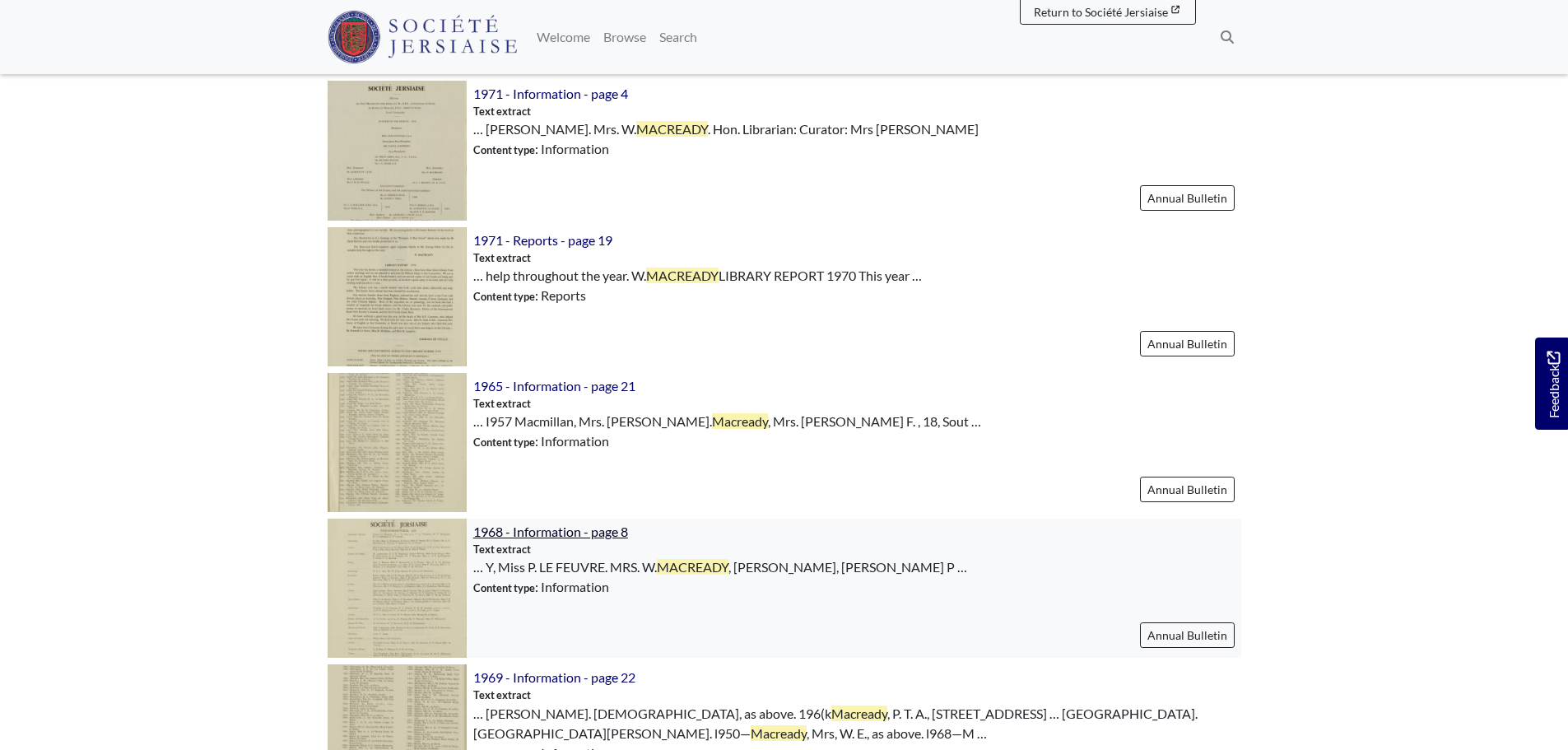
scroll to position [1812, 0]
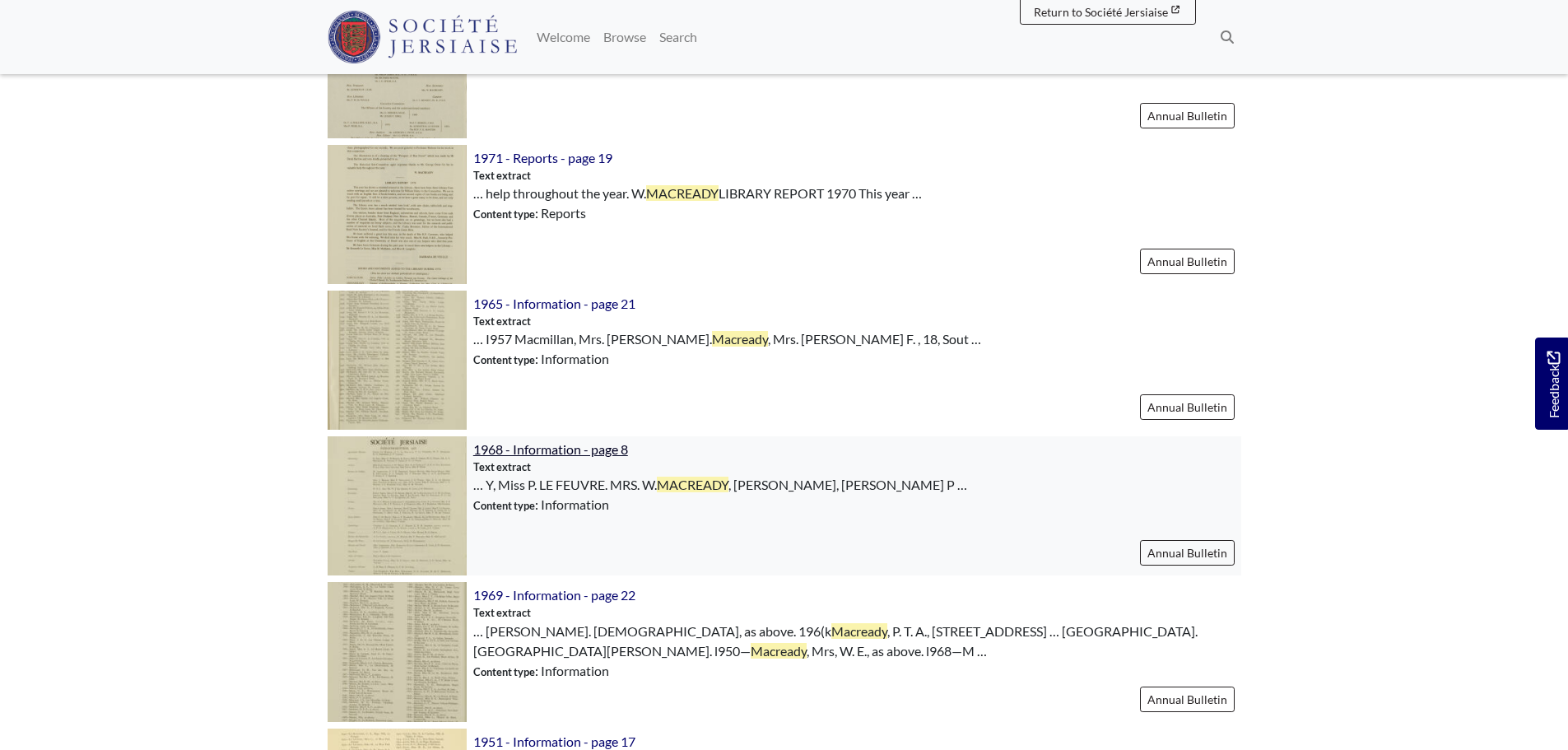
click at [498, 445] on span "1968 - Information - page 8" at bounding box center [550, 449] width 154 height 16
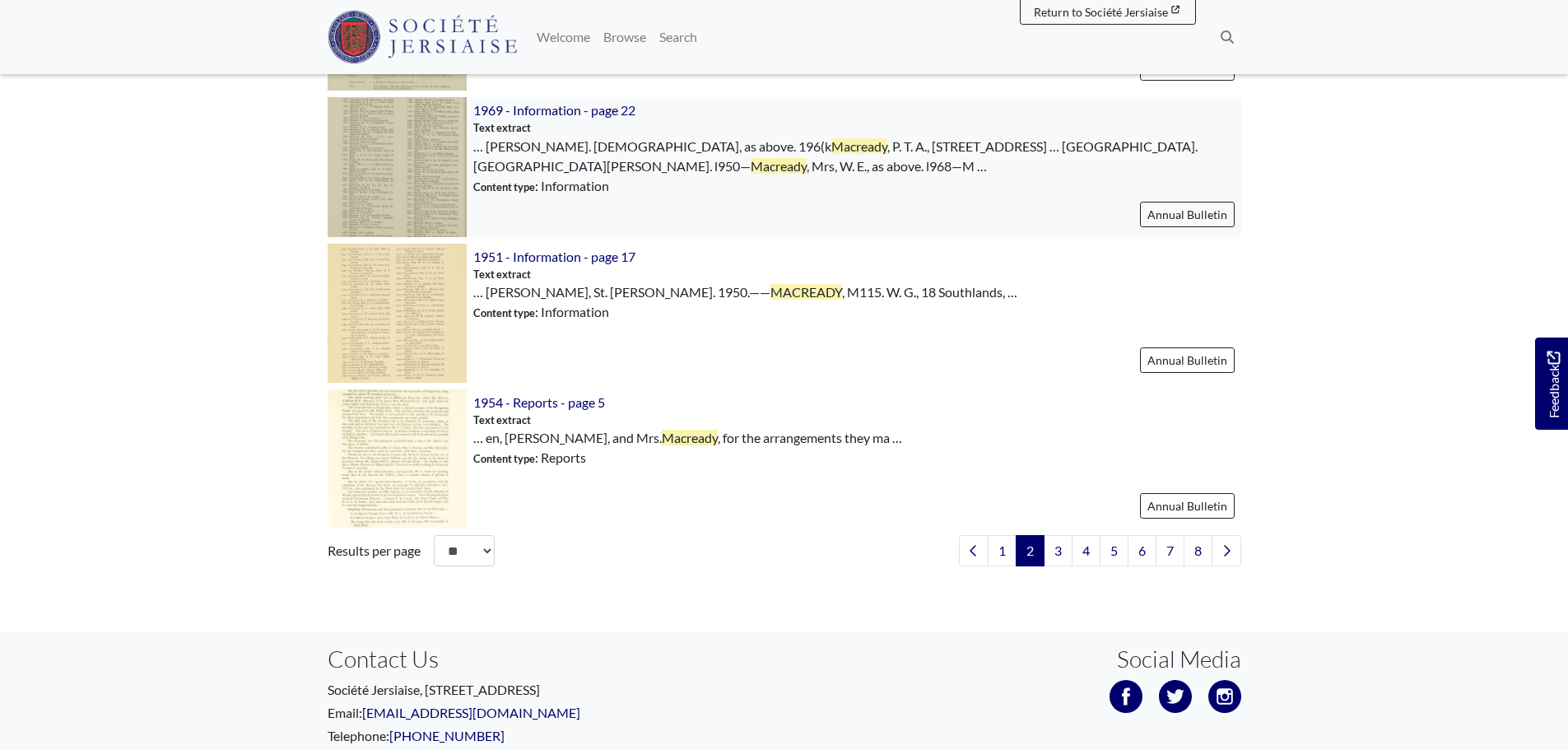
scroll to position [2306, 0]
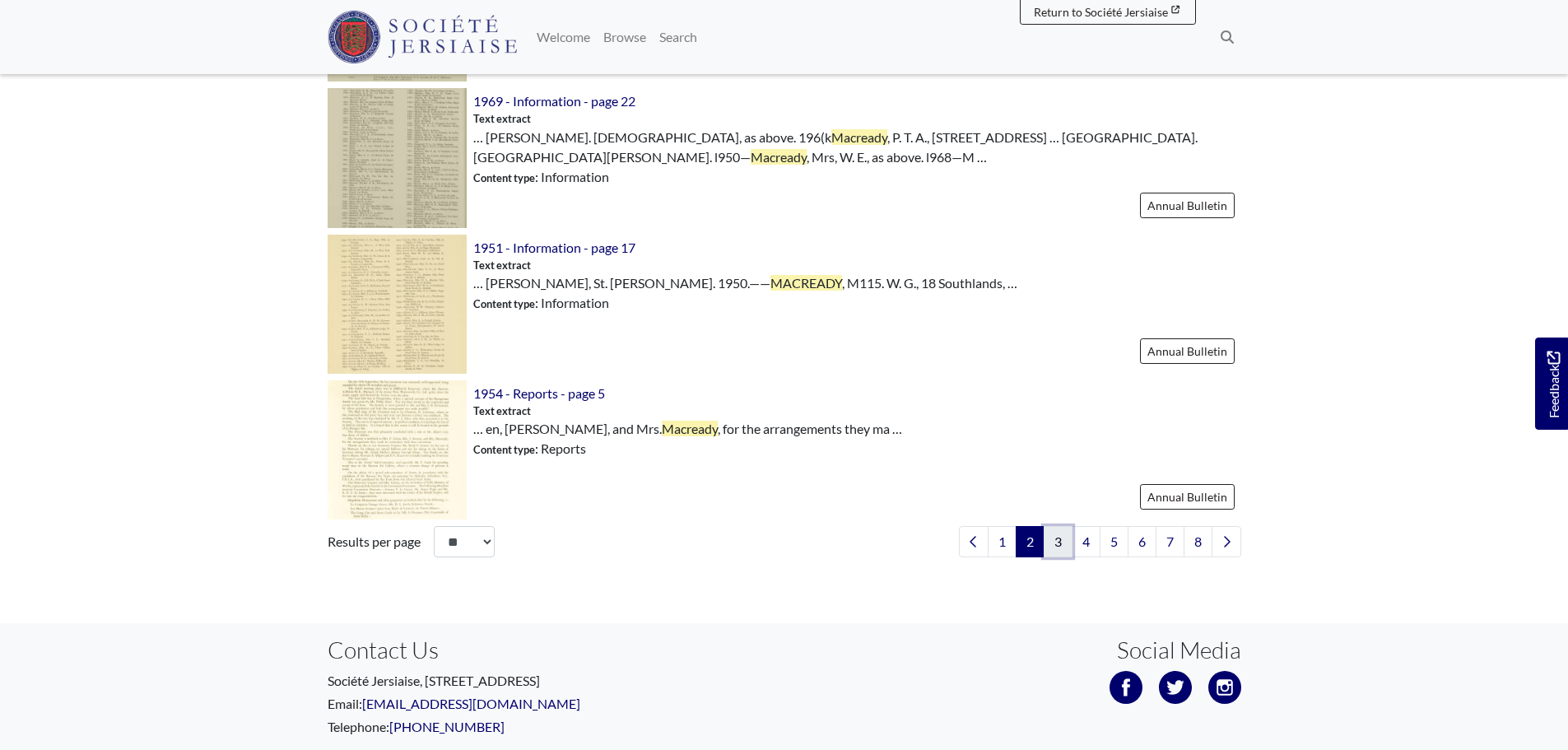
click at [1054, 544] on link "3" at bounding box center [1058, 542] width 29 height 31
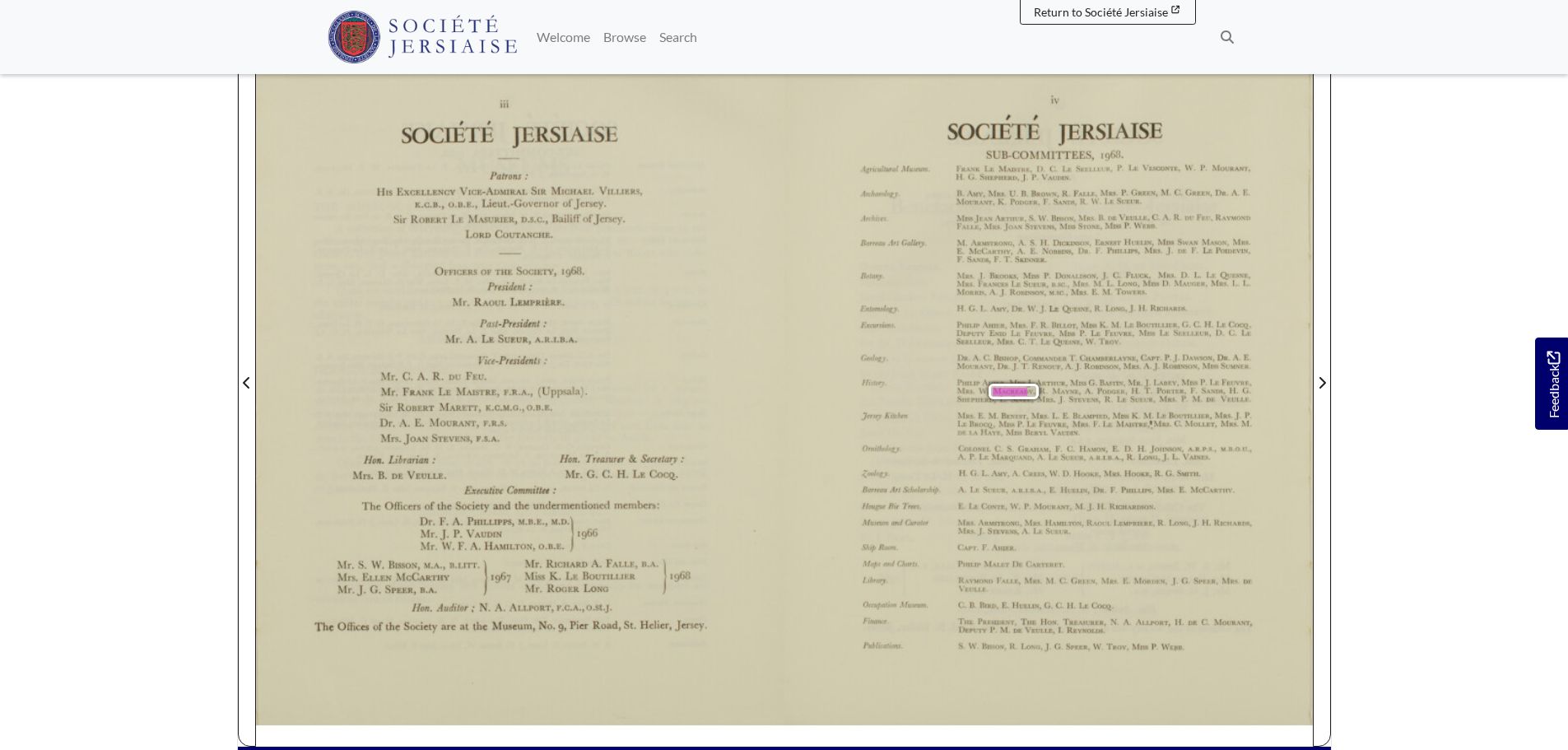
scroll to position [329, 0]
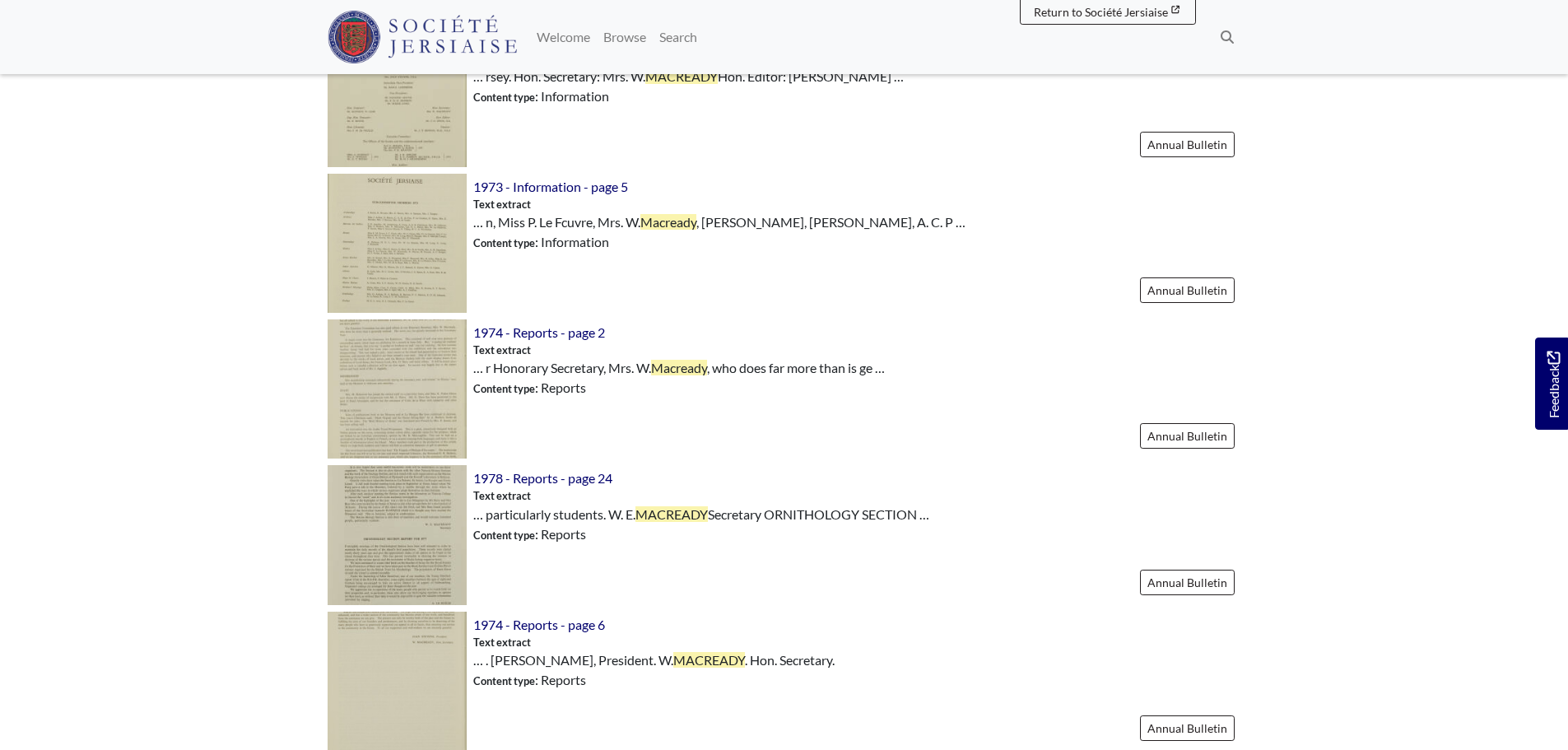
scroll to position [905, 0]
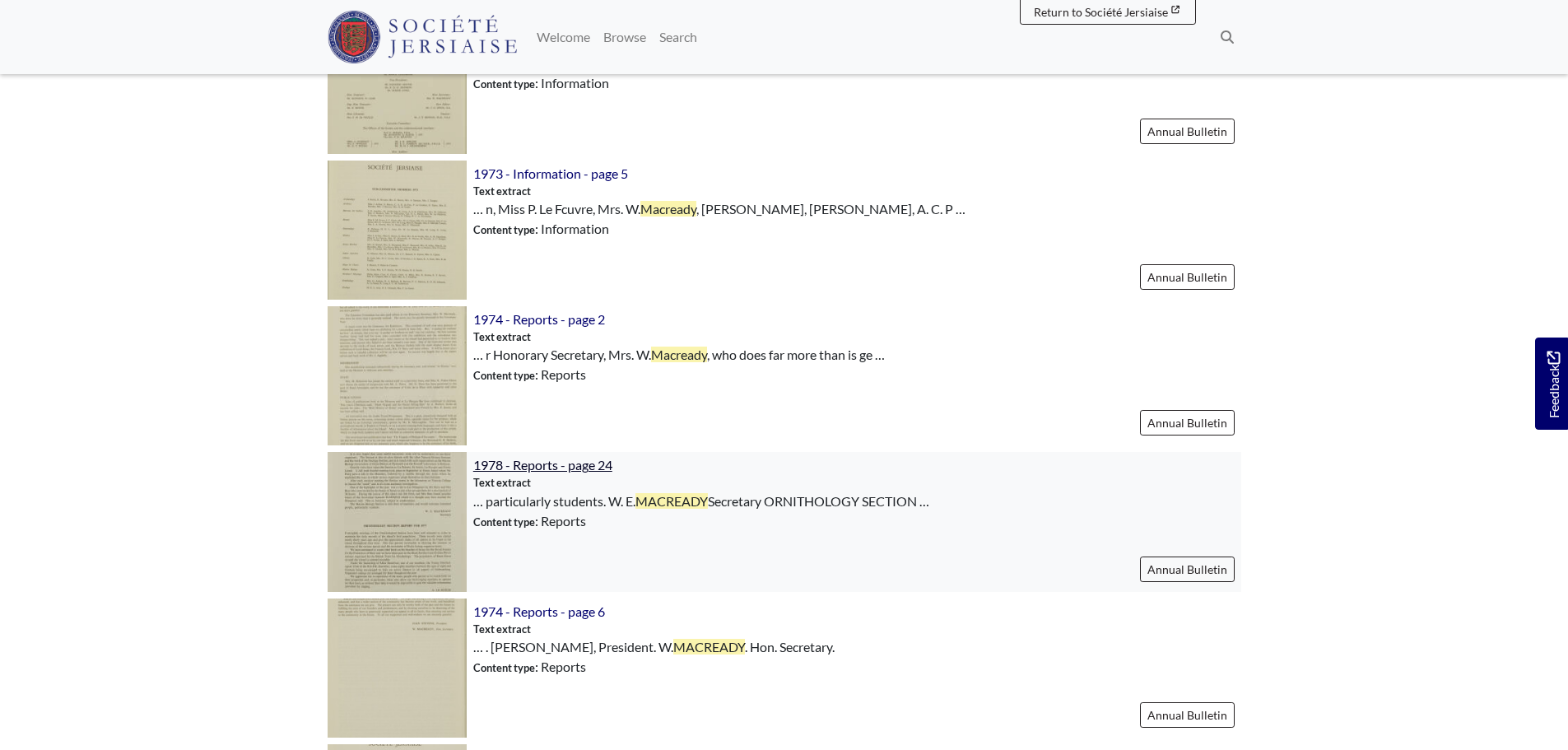
click at [557, 465] on span "1978 - Reports - page 24" at bounding box center [542, 464] width 139 height 16
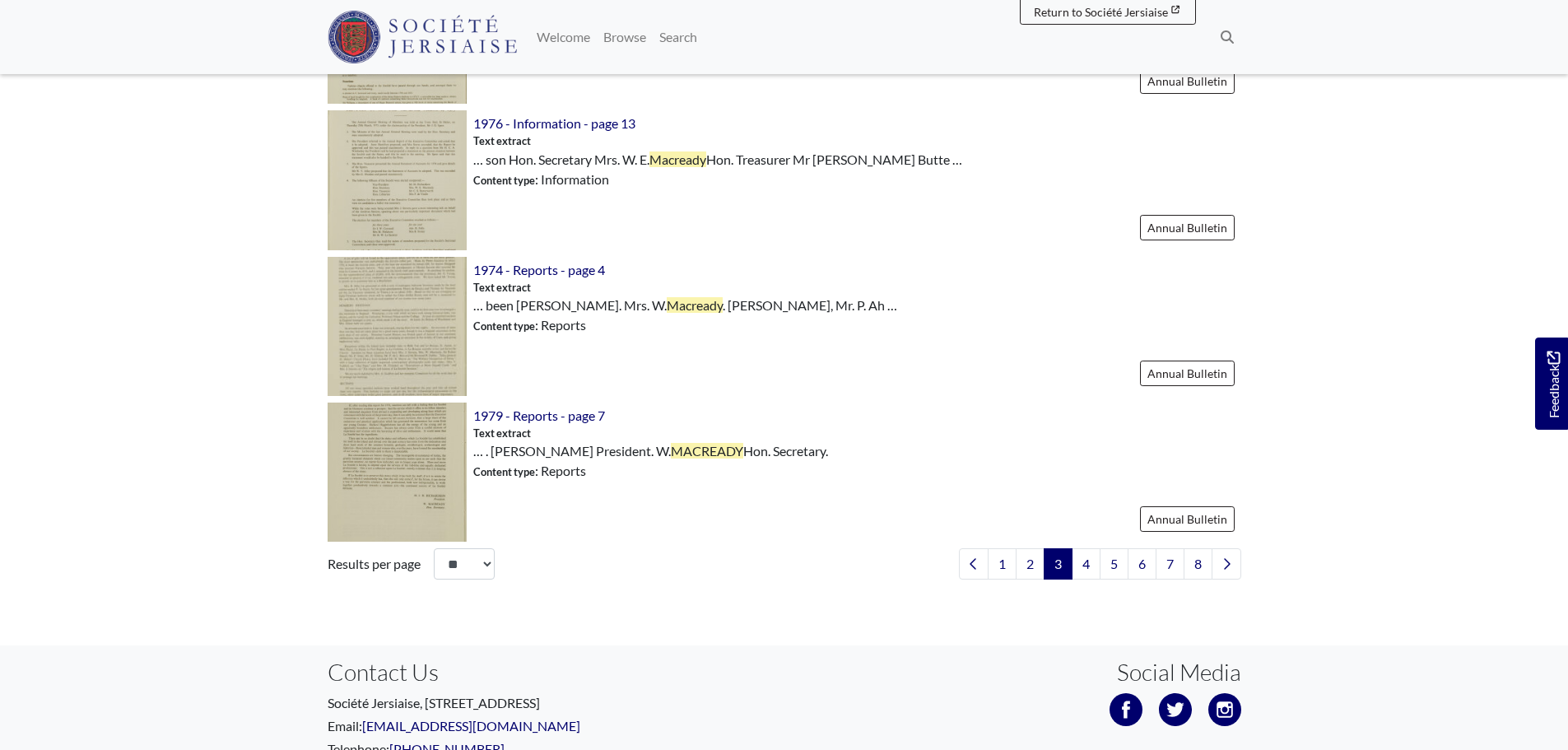
scroll to position [2306, 0]
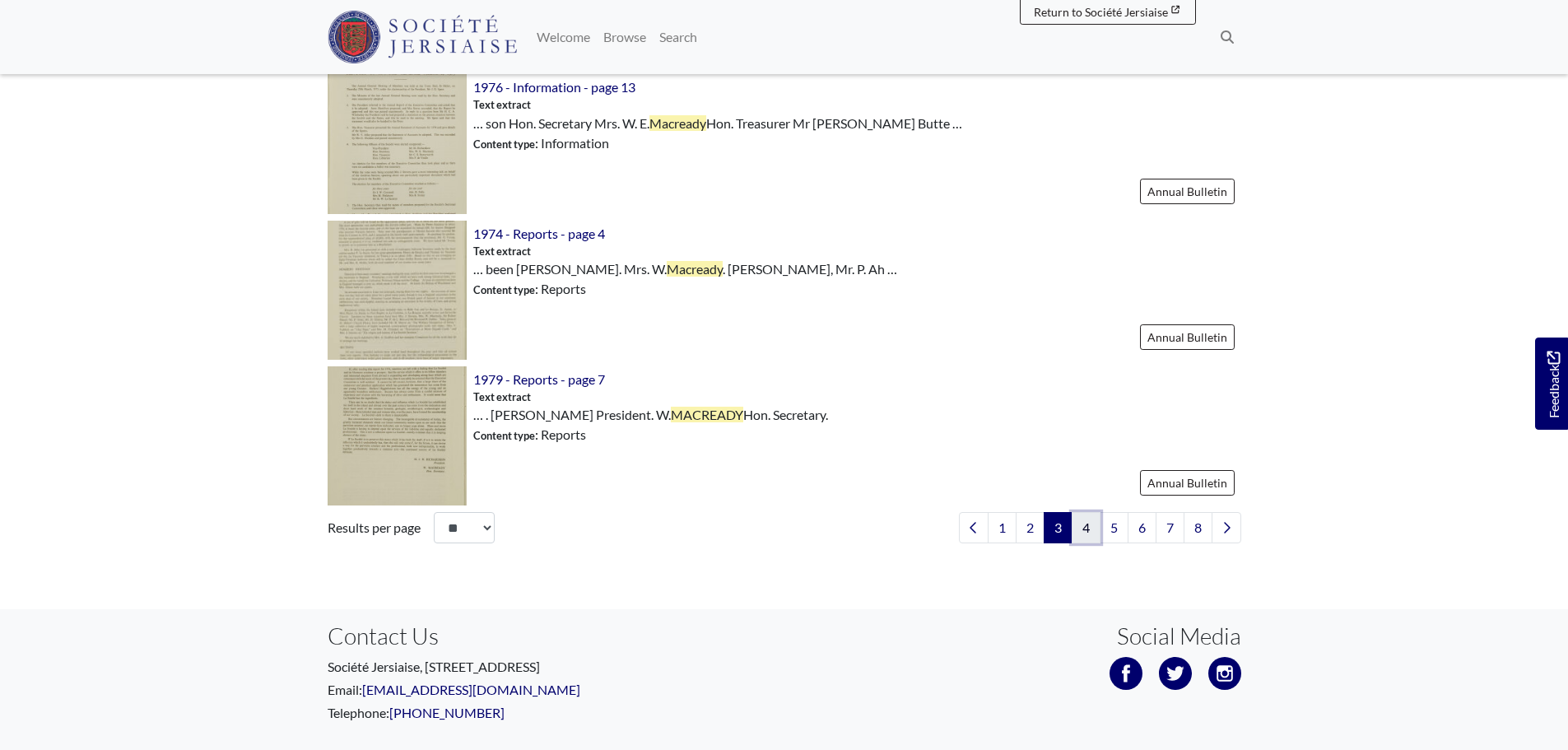
click at [1087, 531] on link "4" at bounding box center [1085, 528] width 29 height 31
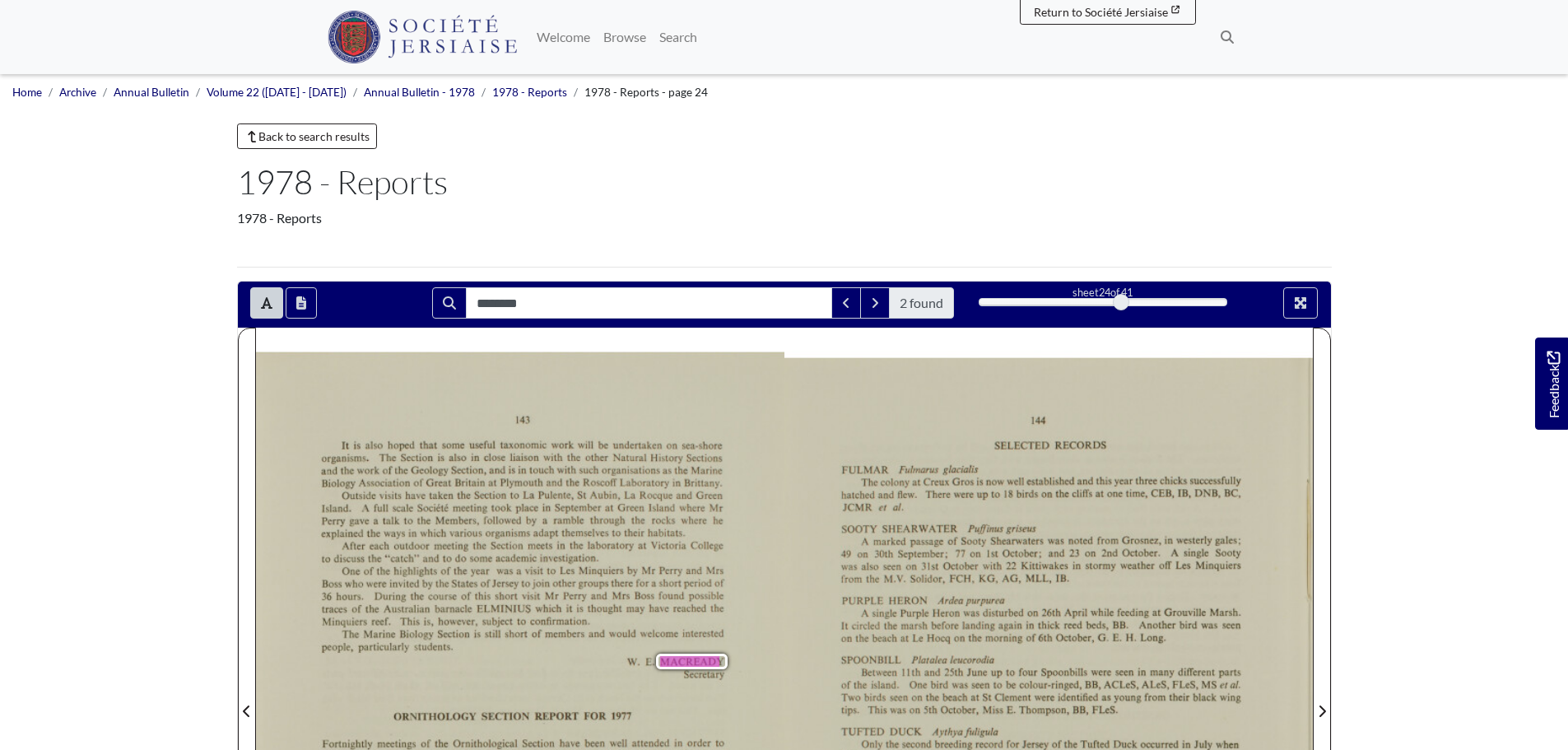
scroll to position [82, 0]
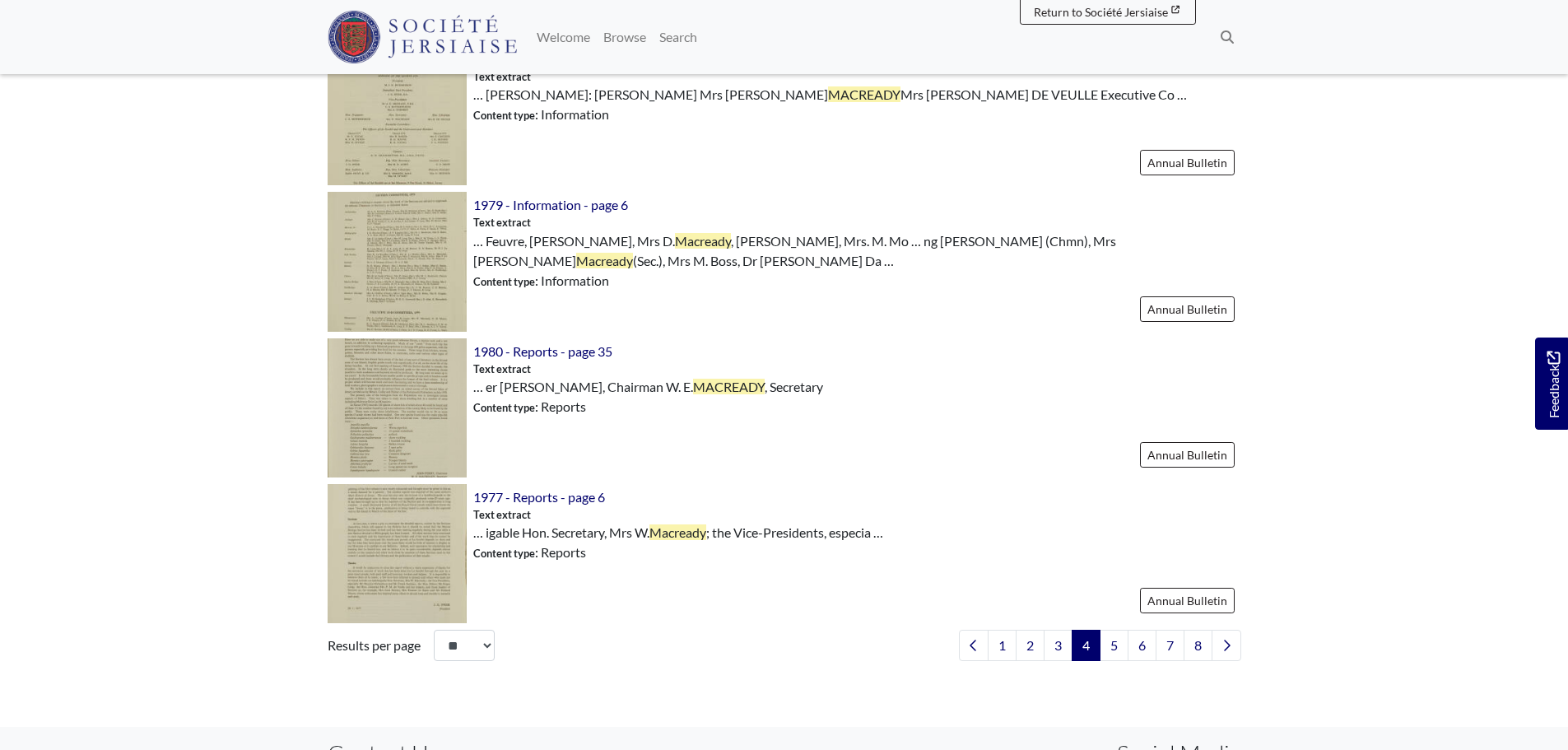
scroll to position [2223, 0]
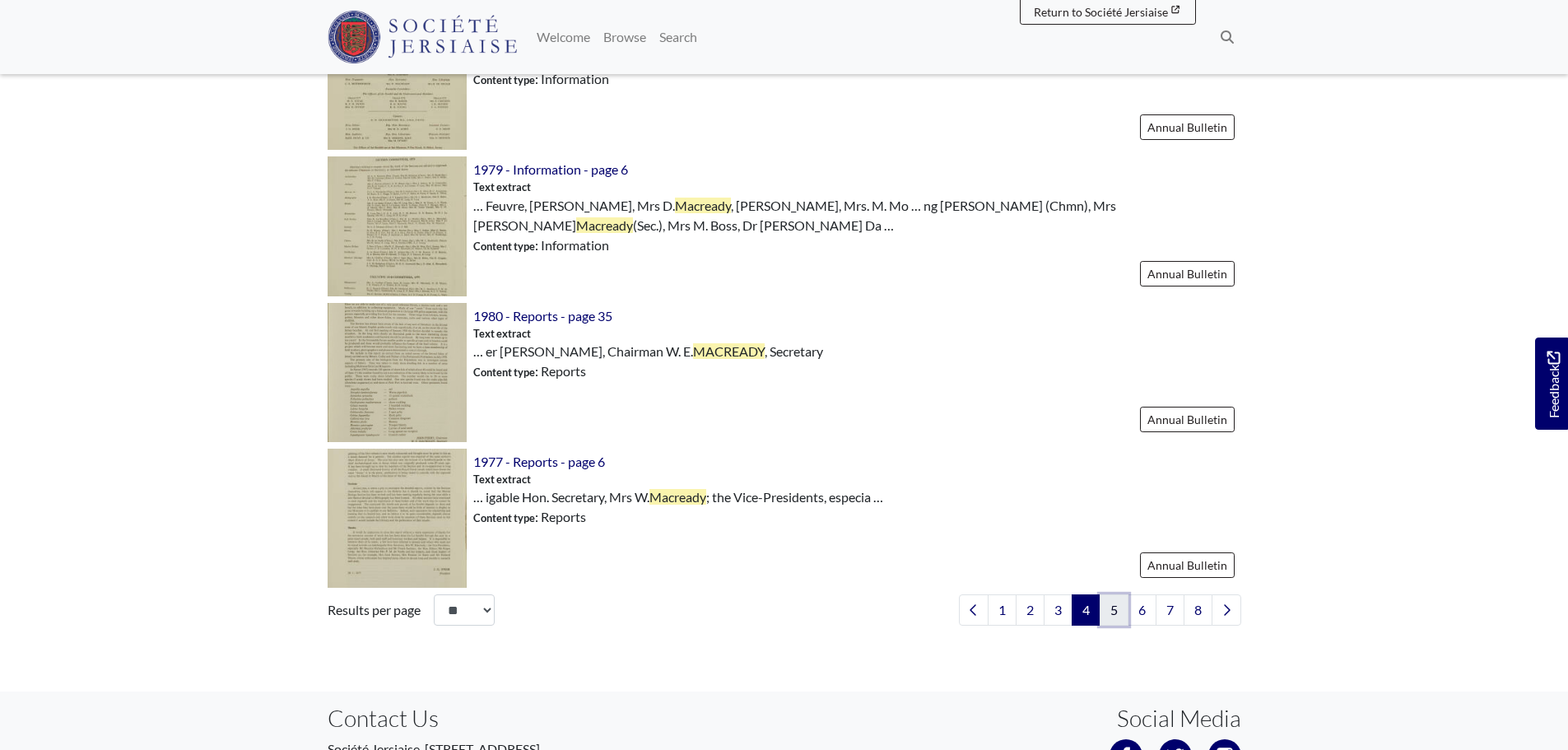
click at [1107, 615] on link "5" at bounding box center [1113, 610] width 29 height 31
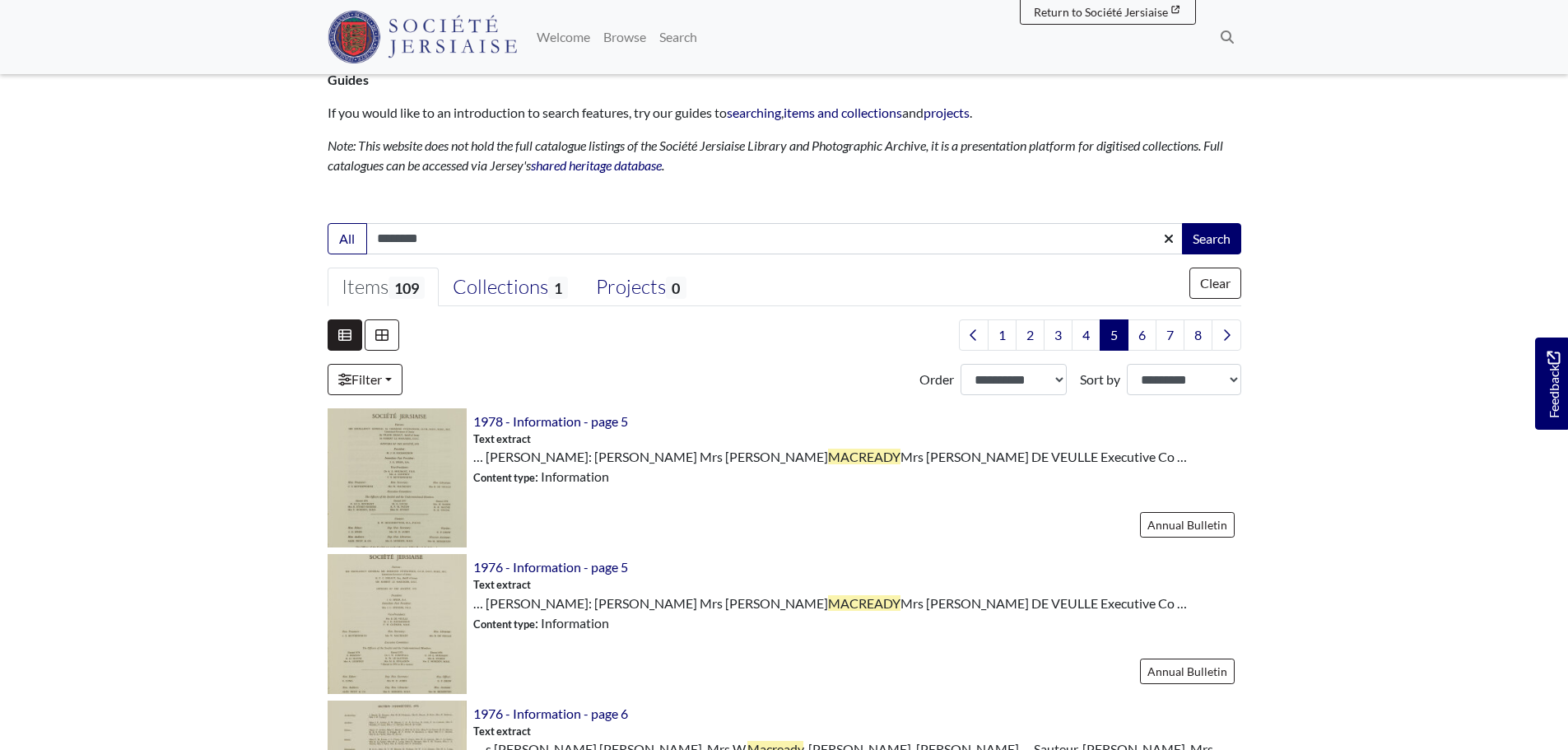
scroll to position [247, 0]
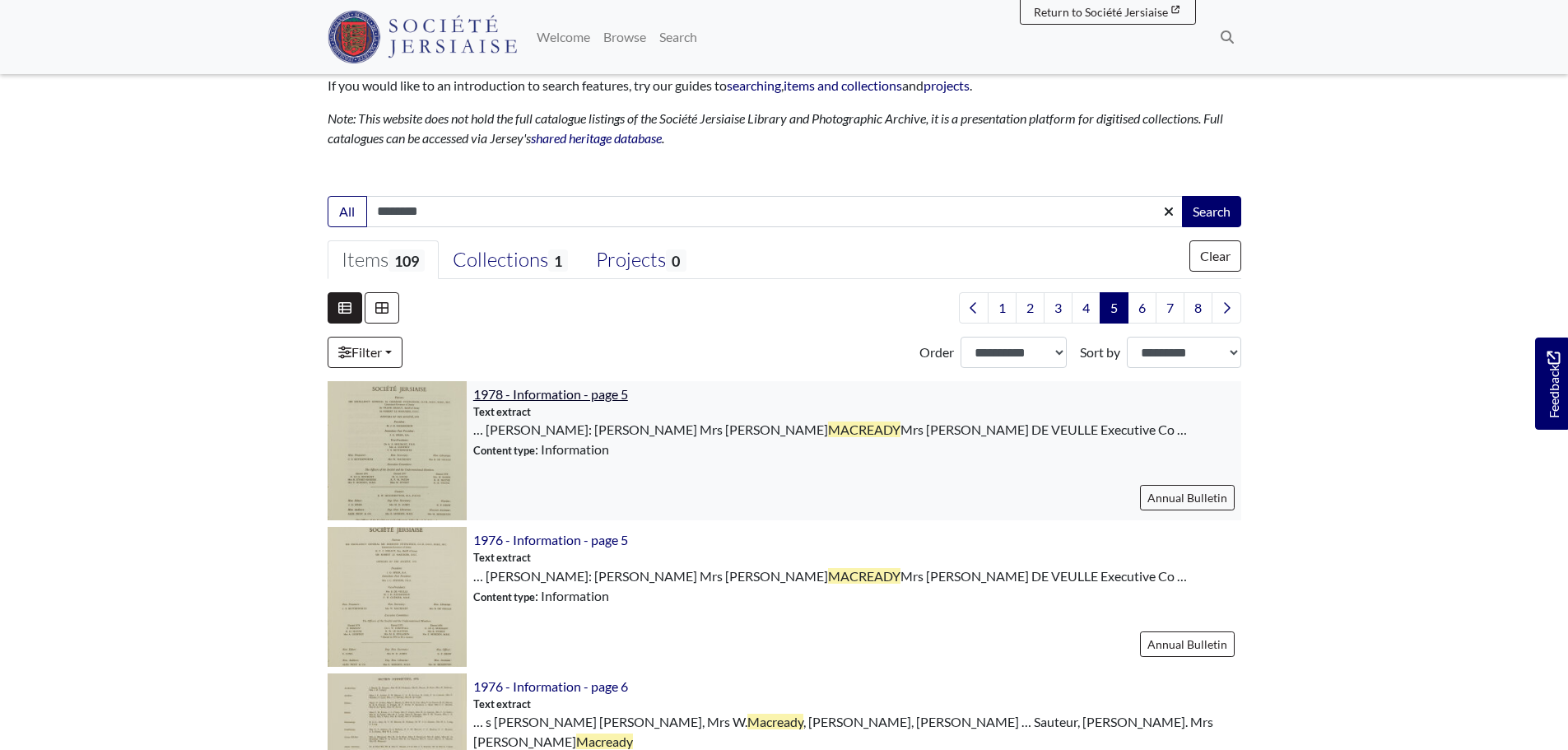
click at [582, 396] on span "1978 - Information - page 5" at bounding box center [550, 394] width 154 height 16
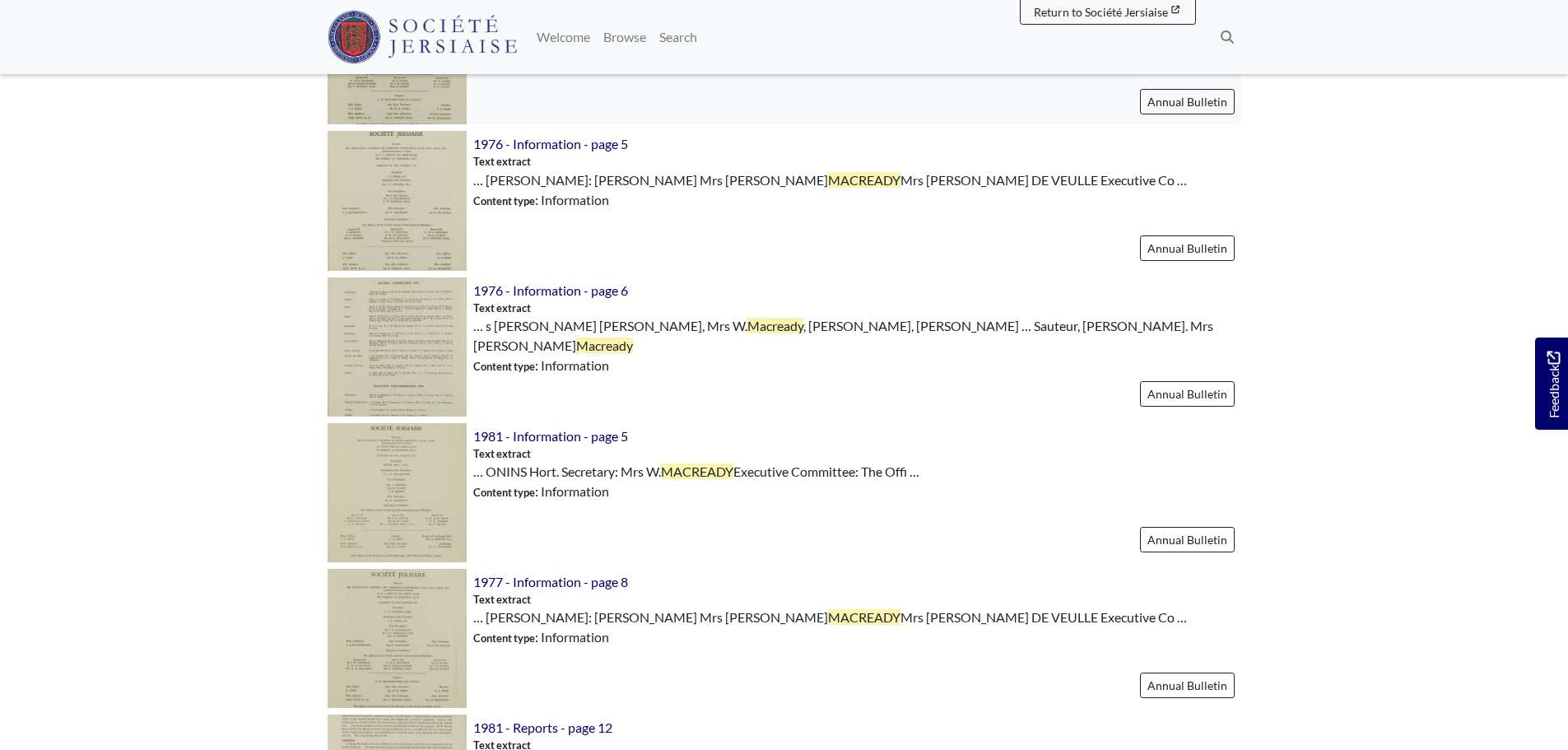
scroll to position [658, 0]
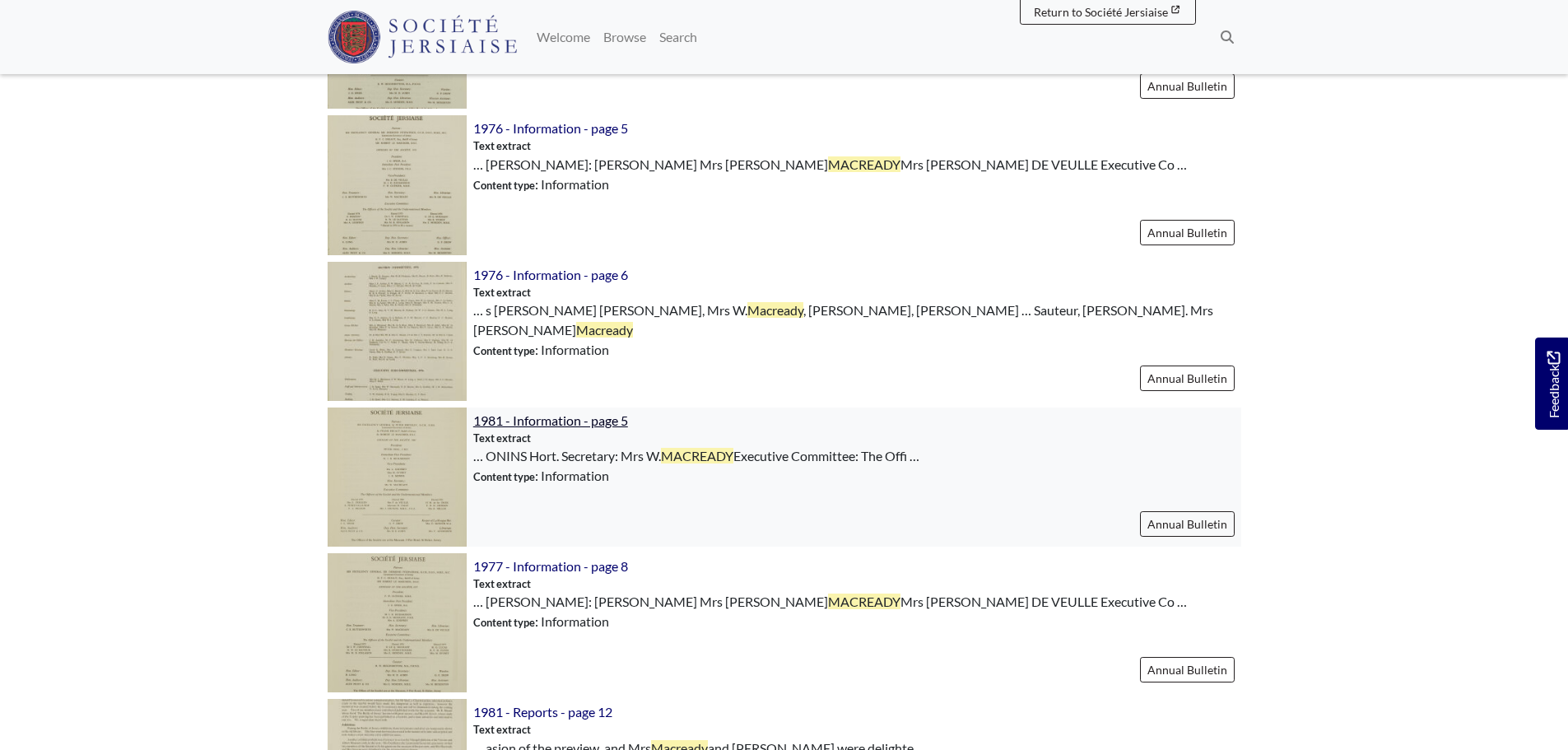
click at [585, 416] on span "1981 - Information - page 5" at bounding box center [550, 420] width 154 height 16
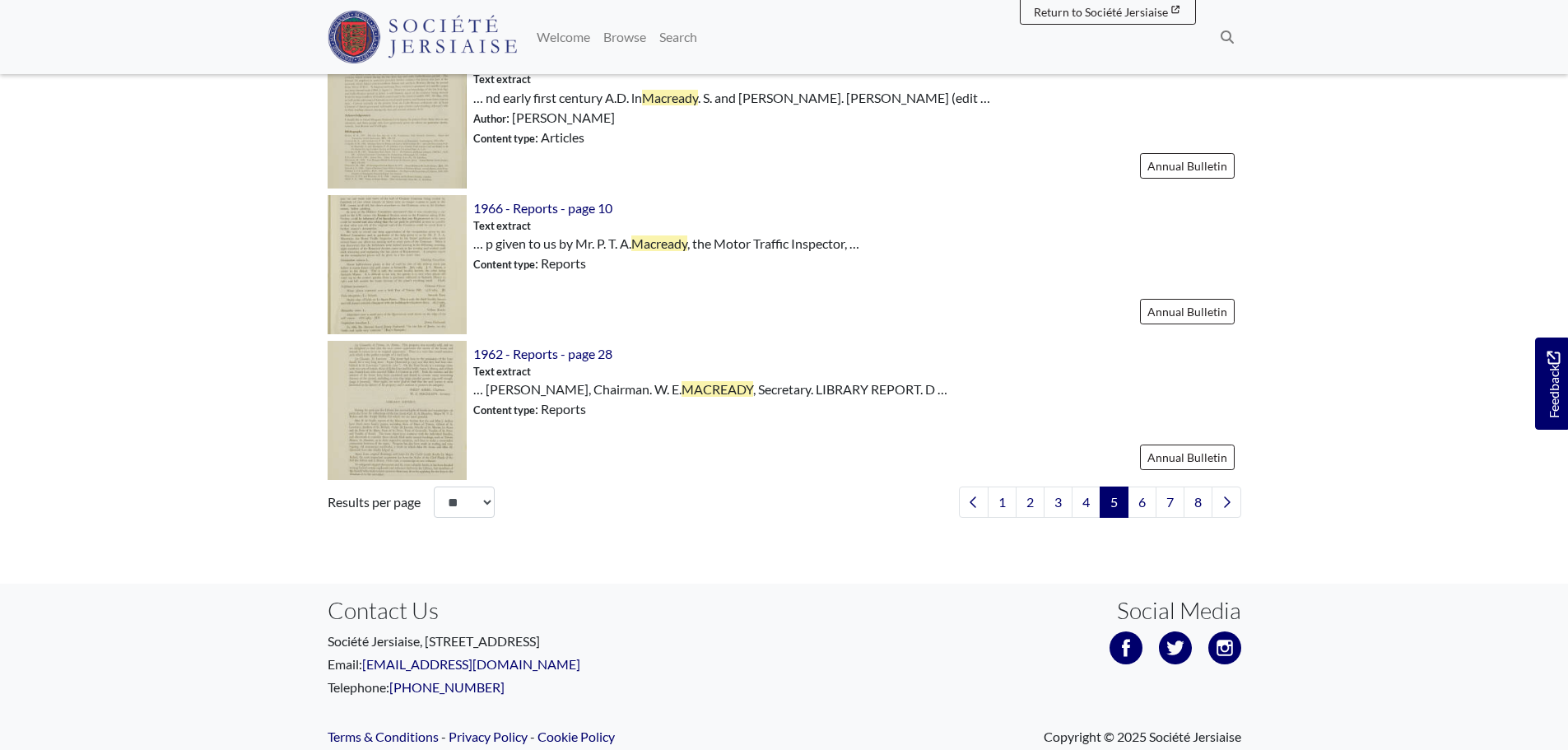
scroll to position [2387, 0]
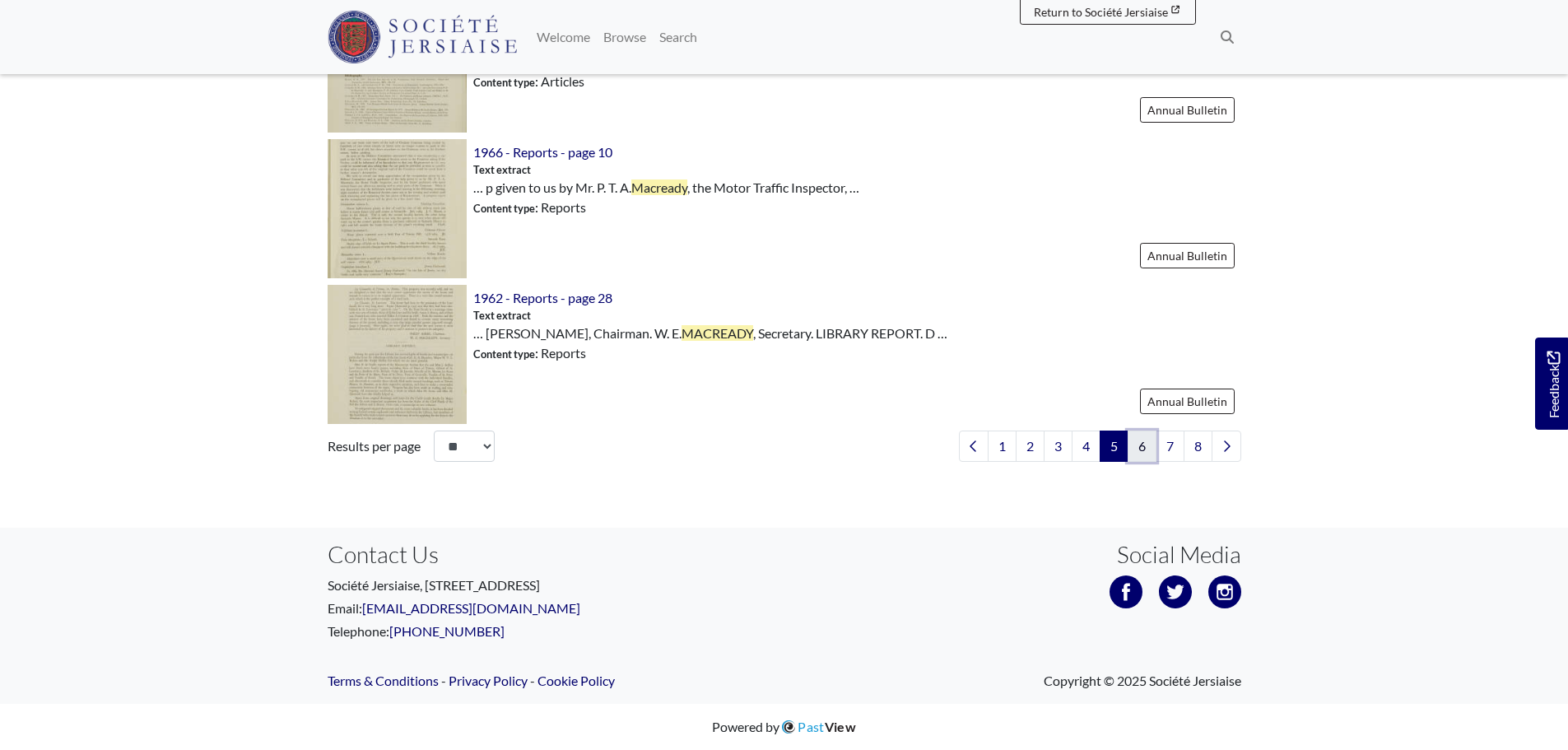
click at [1138, 452] on link "6" at bounding box center [1141, 446] width 29 height 31
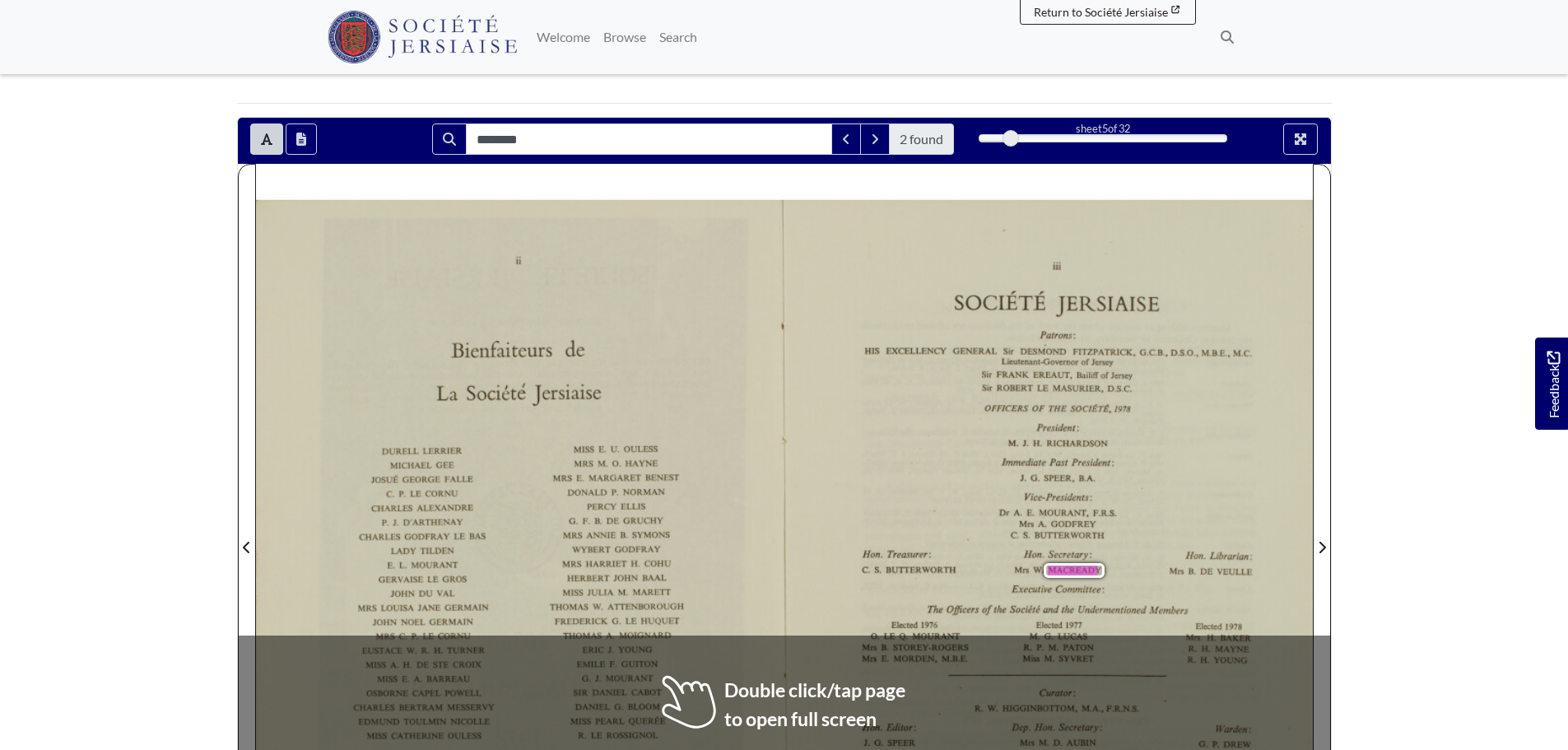
scroll to position [165, 0]
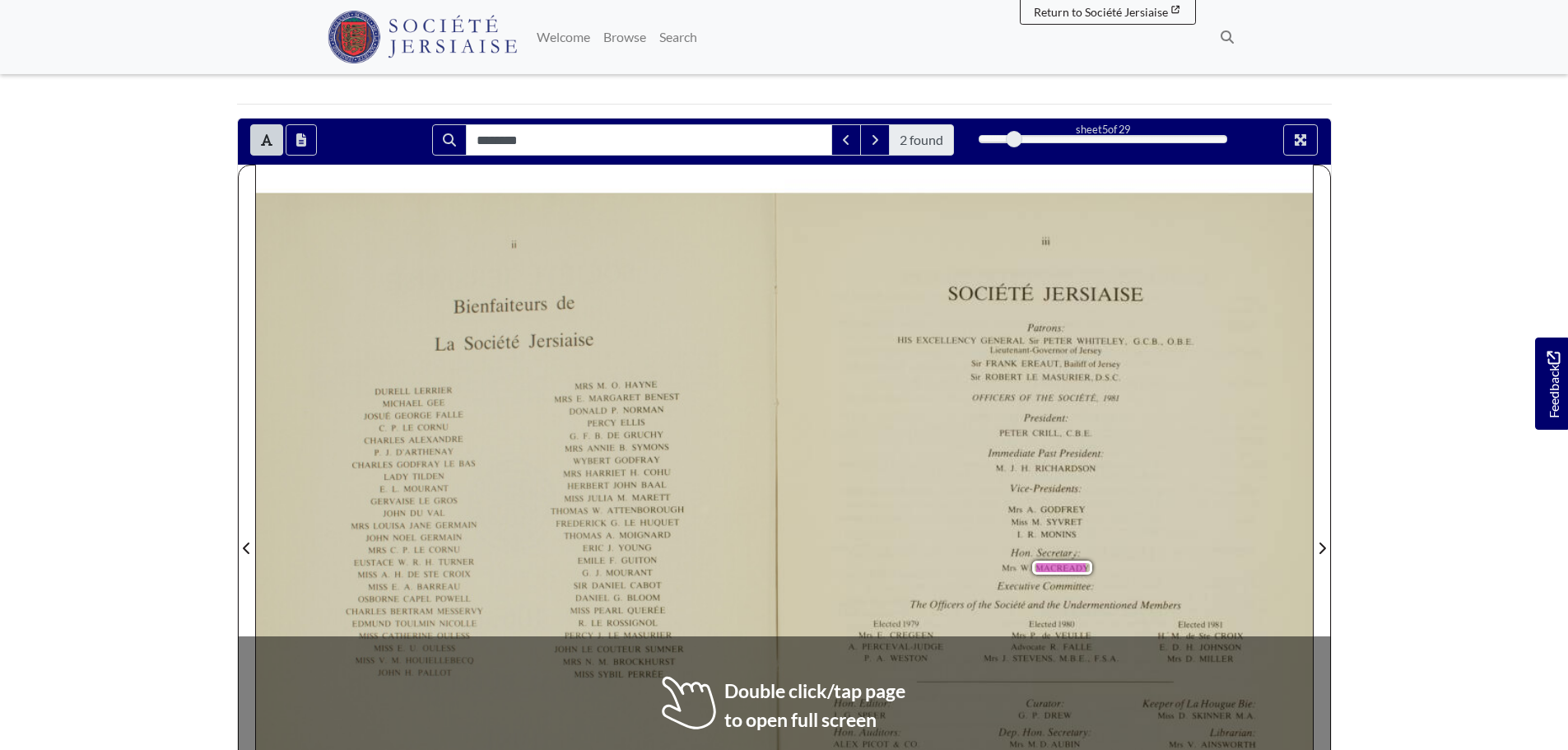
scroll to position [247, 0]
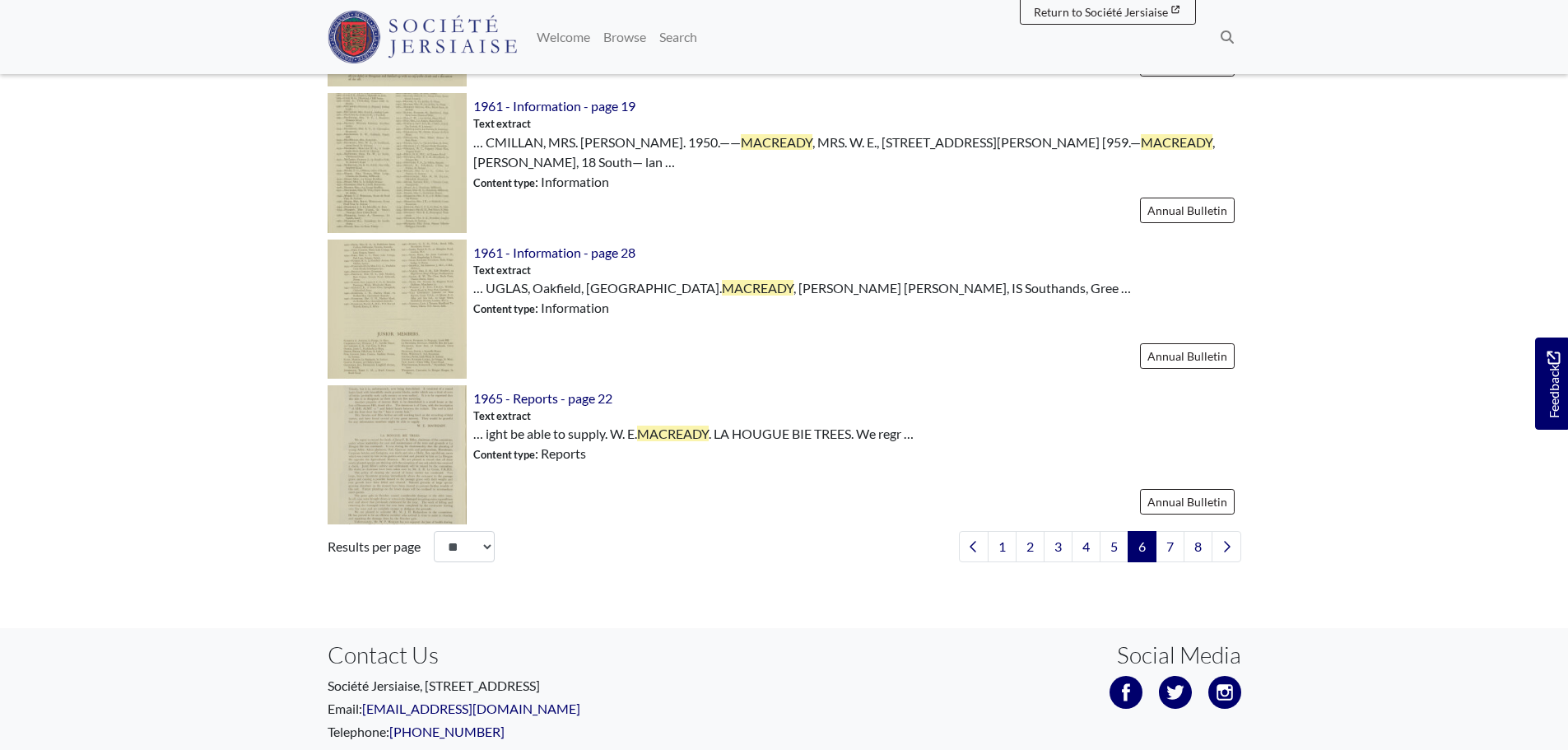
scroll to position [2306, 0]
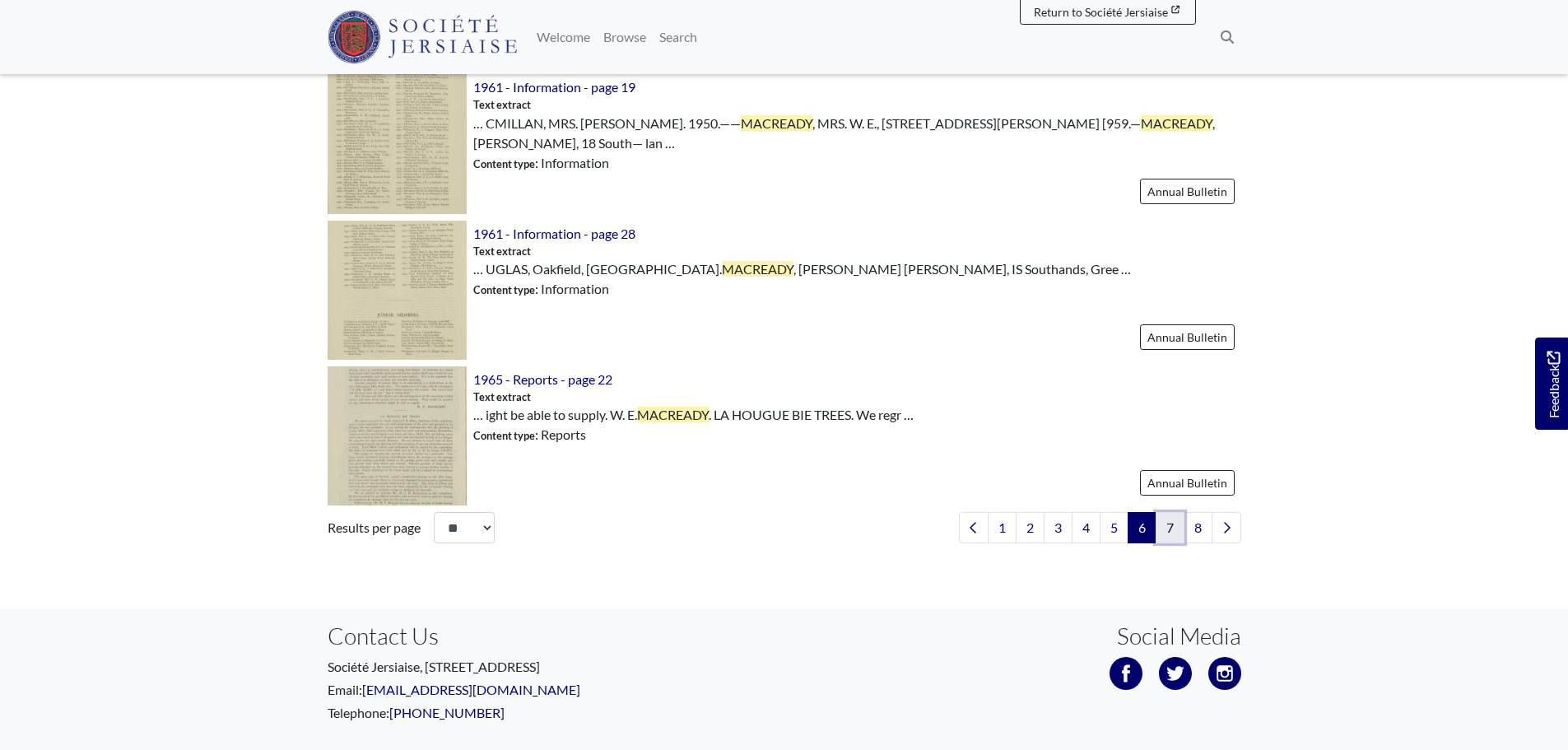
click at [1165, 527] on link "7" at bounding box center [1169, 528] width 29 height 31
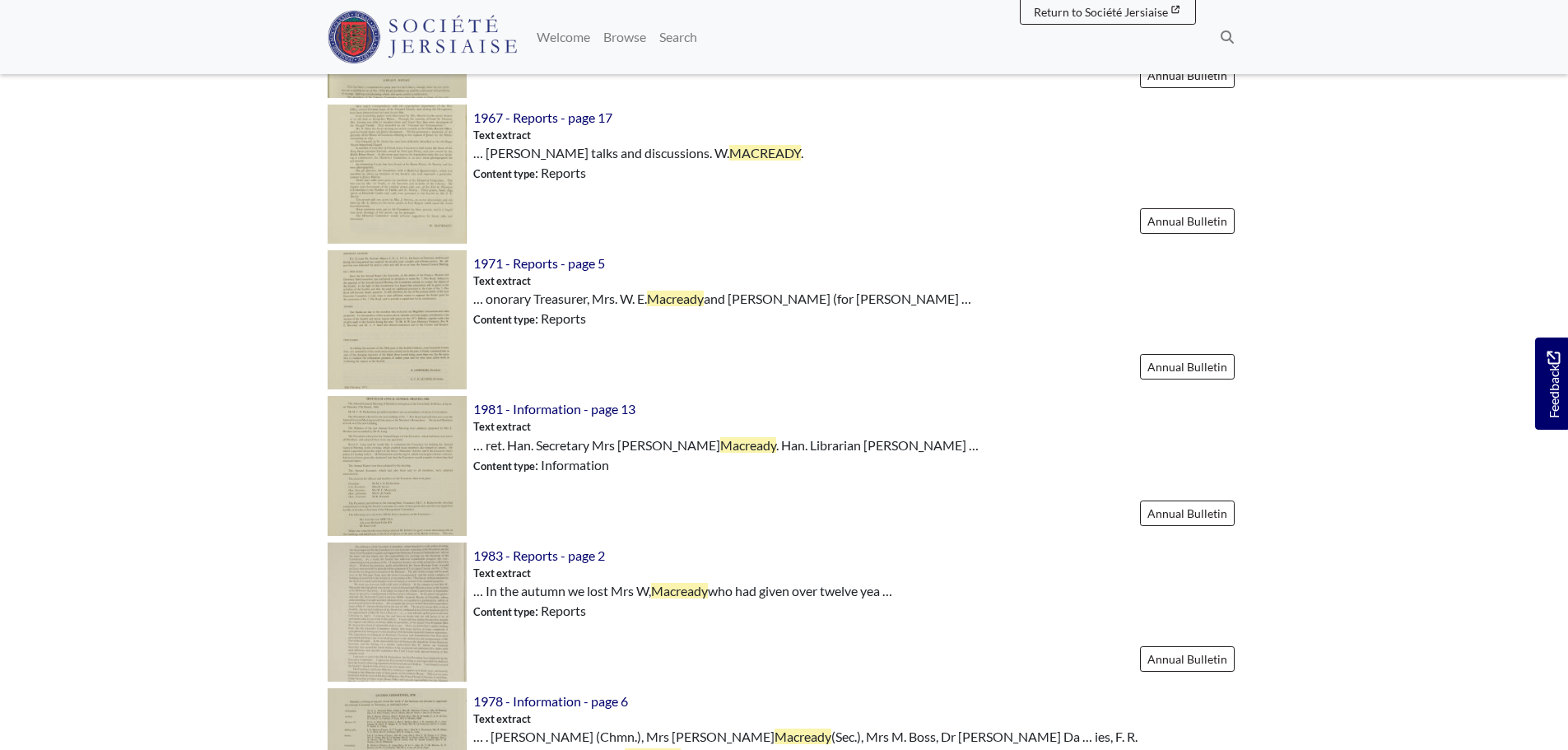
scroll to position [1482, 0]
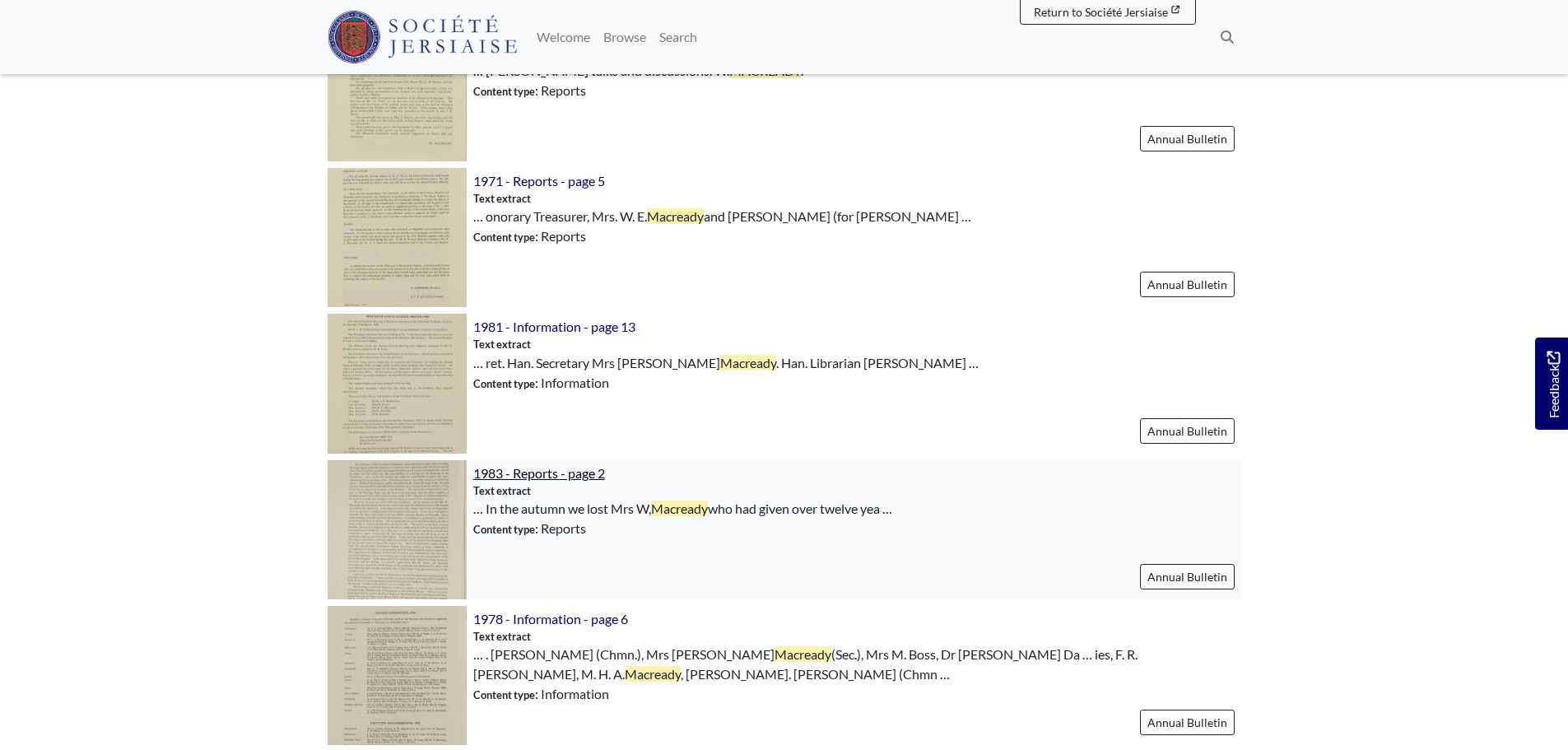
click at [585, 470] on span "1983 - Reports - page 2" at bounding box center [538, 473] width 132 height 16
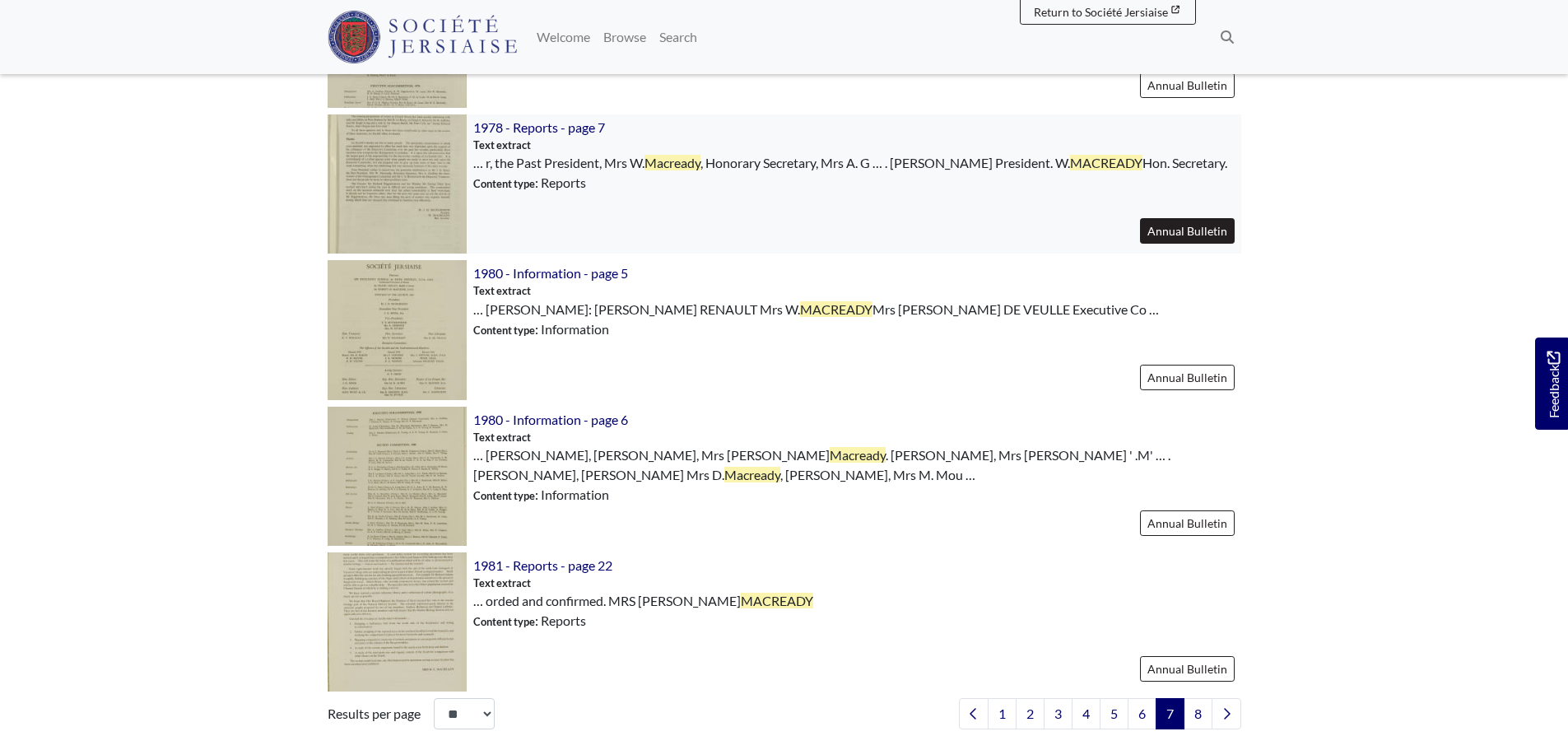
scroll to position [2141, 0]
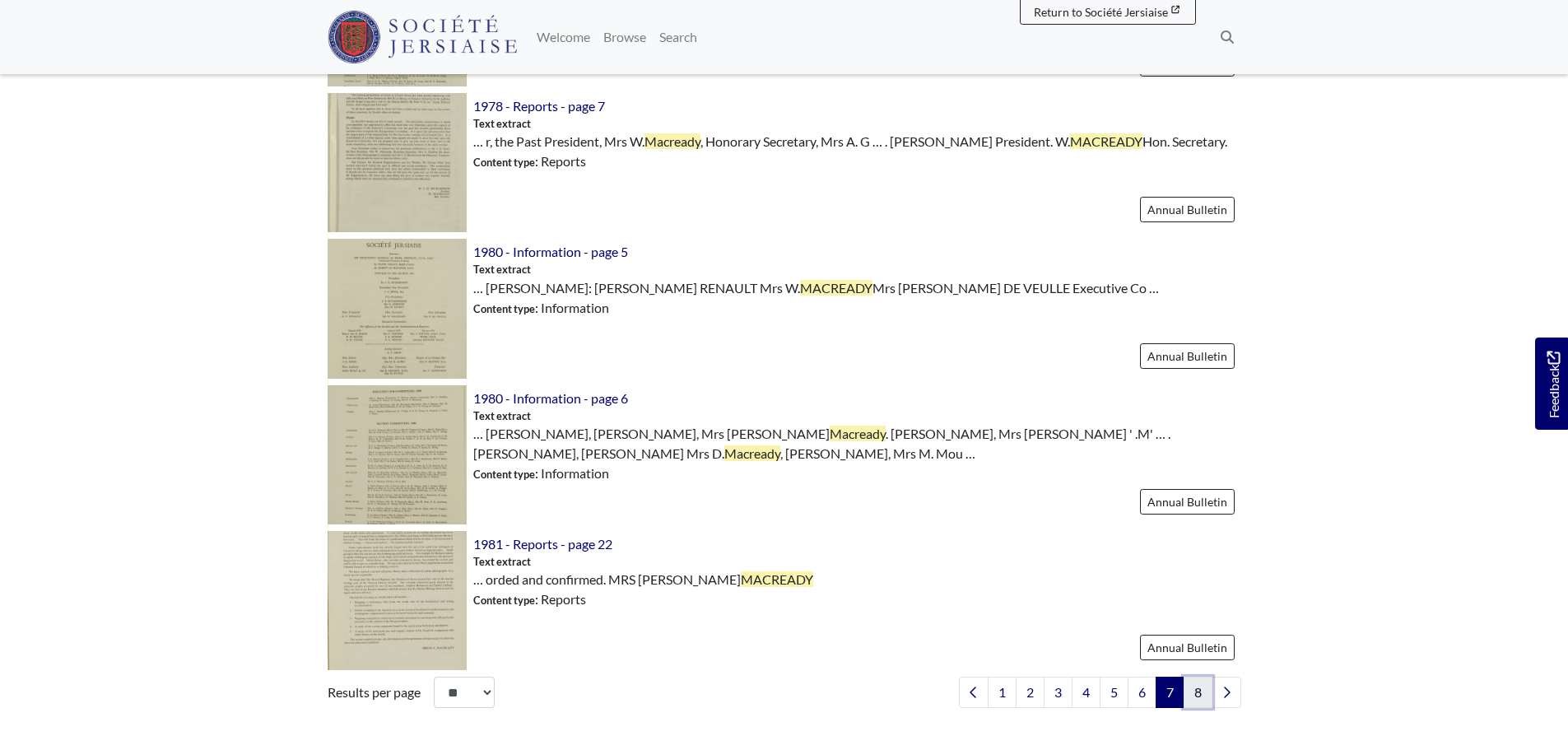
click at [1189, 699] on link "8" at bounding box center [1197, 692] width 29 height 31
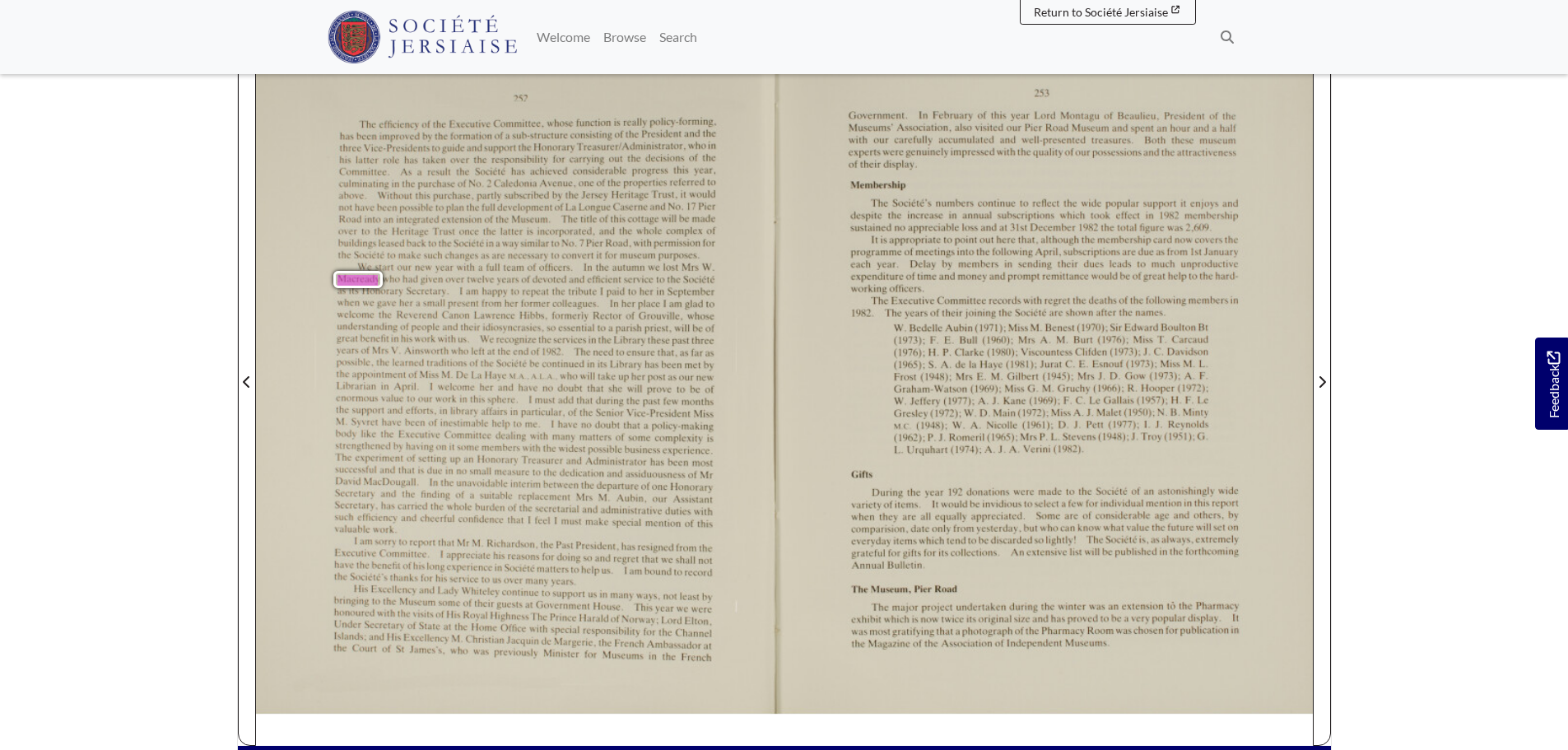
scroll to position [247, 0]
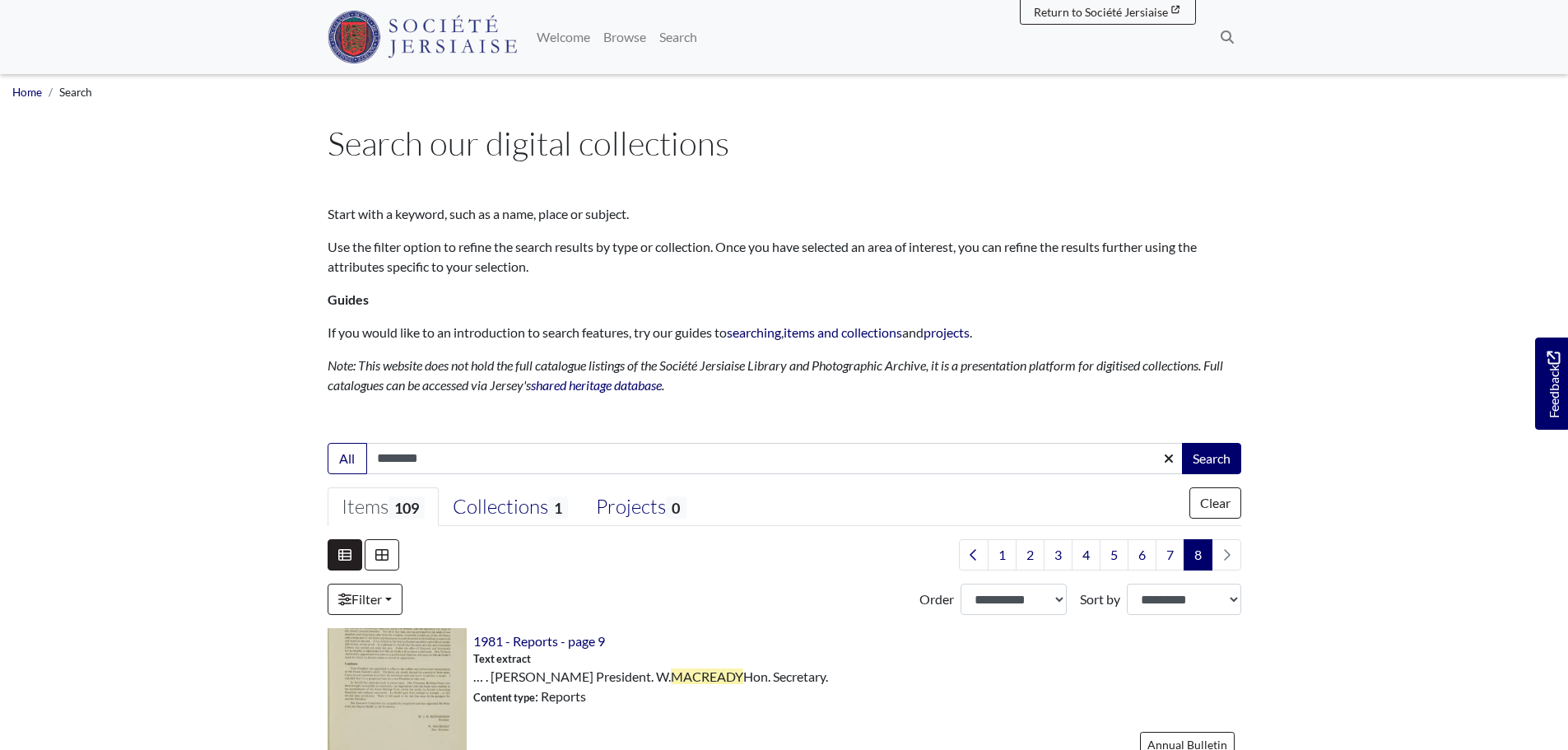
click at [502, 510] on div "Collections 1" at bounding box center [510, 507] width 115 height 24
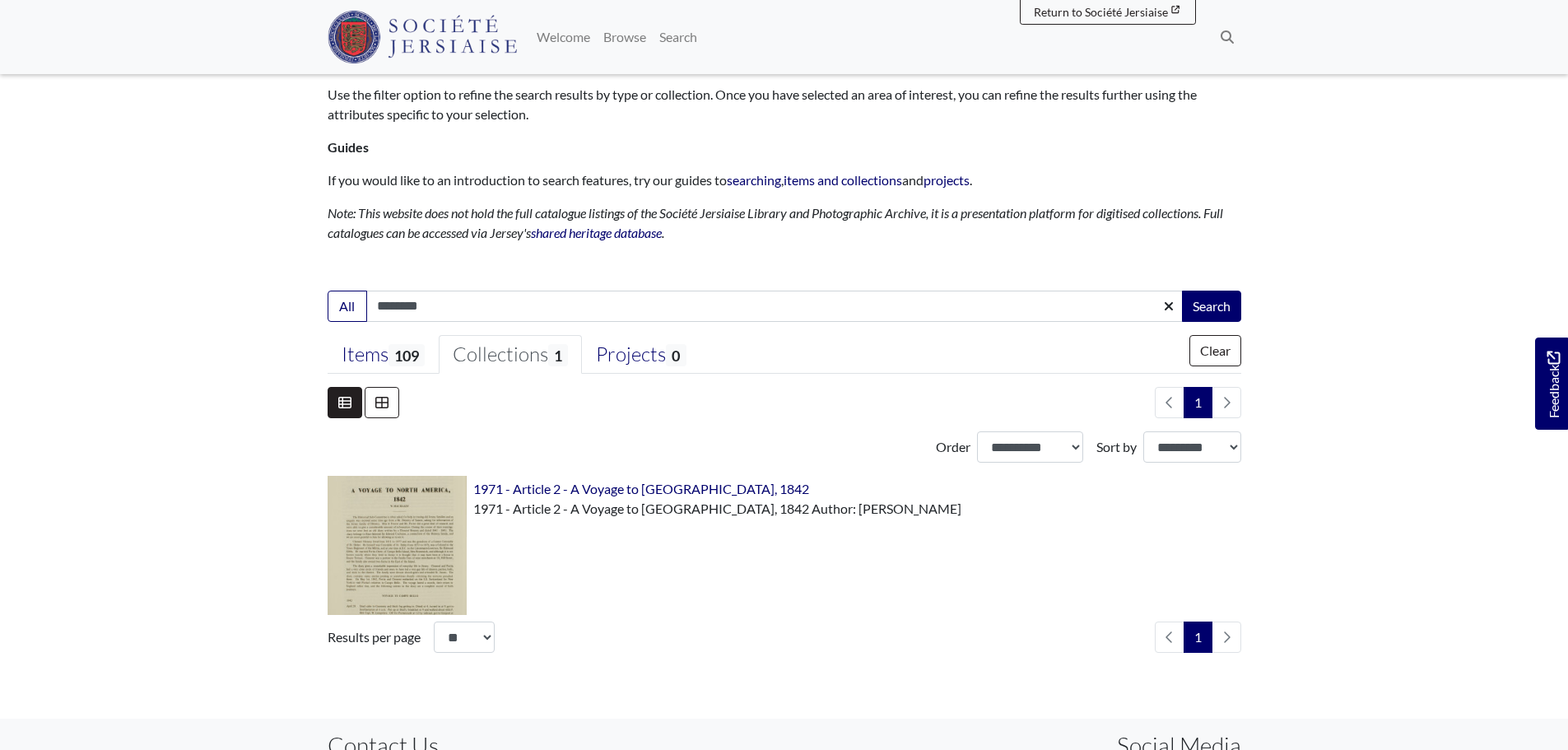
scroll to position [165, 0]
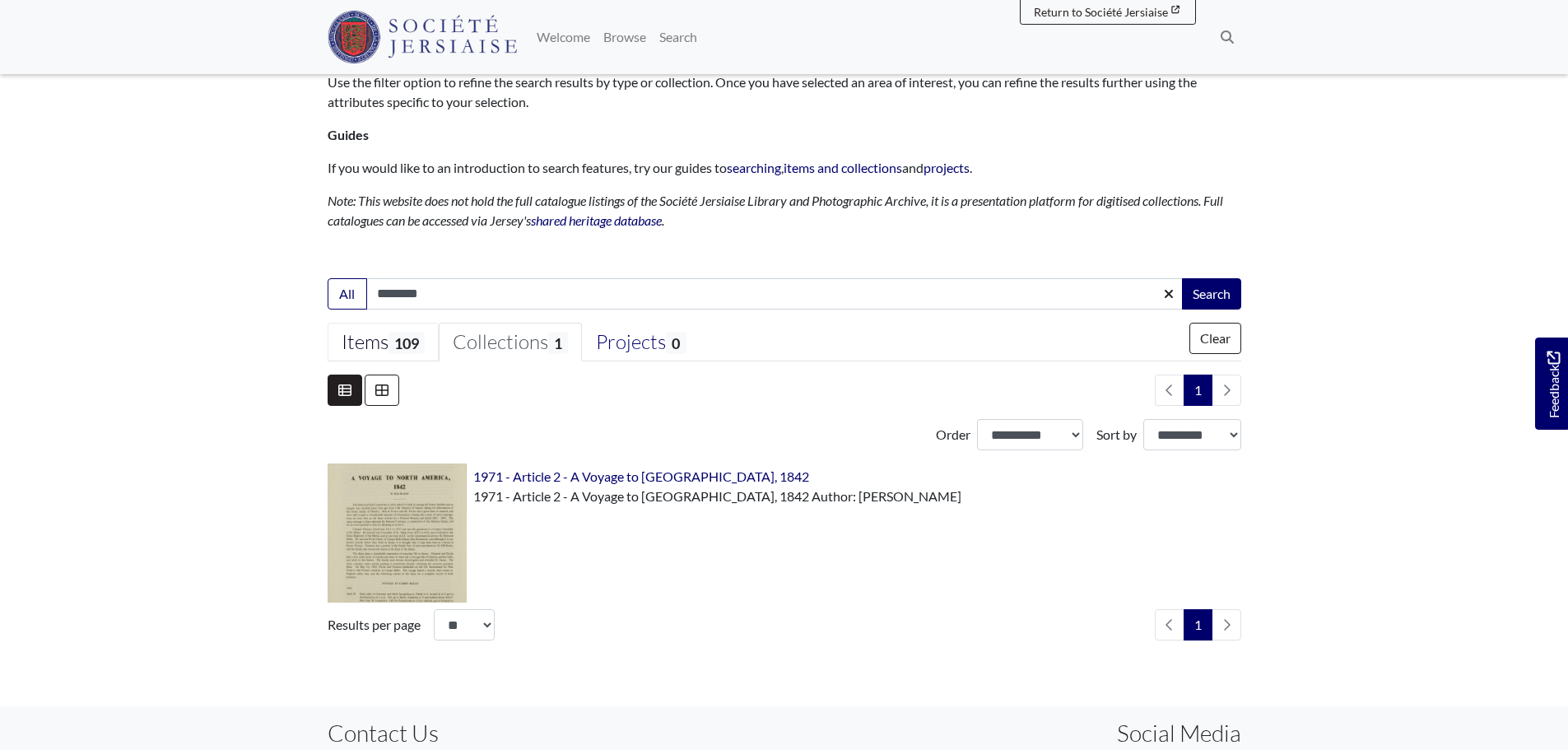
click at [416, 341] on span "109" at bounding box center [406, 342] width 36 height 22
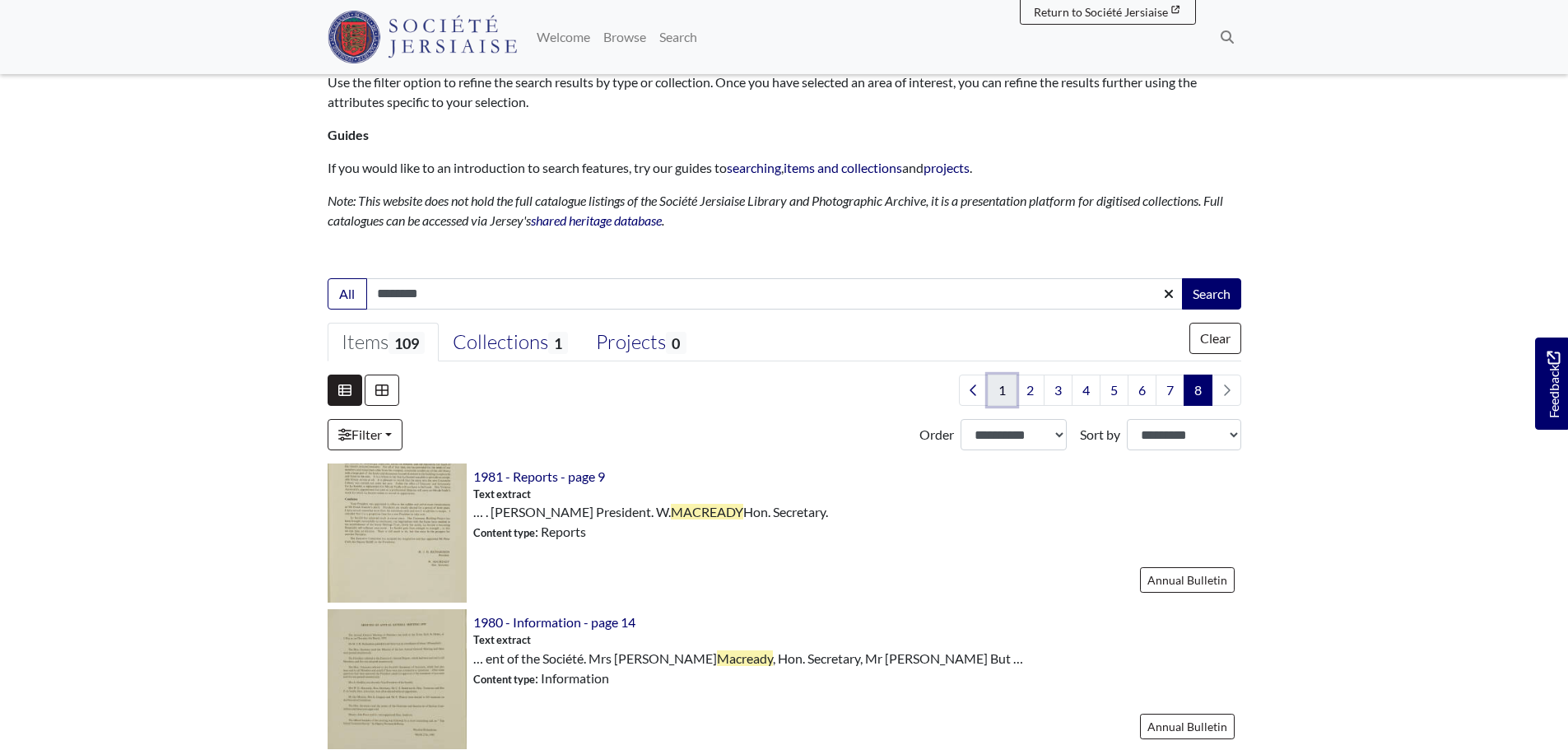
click at [998, 389] on link "1" at bounding box center [1002, 390] width 29 height 31
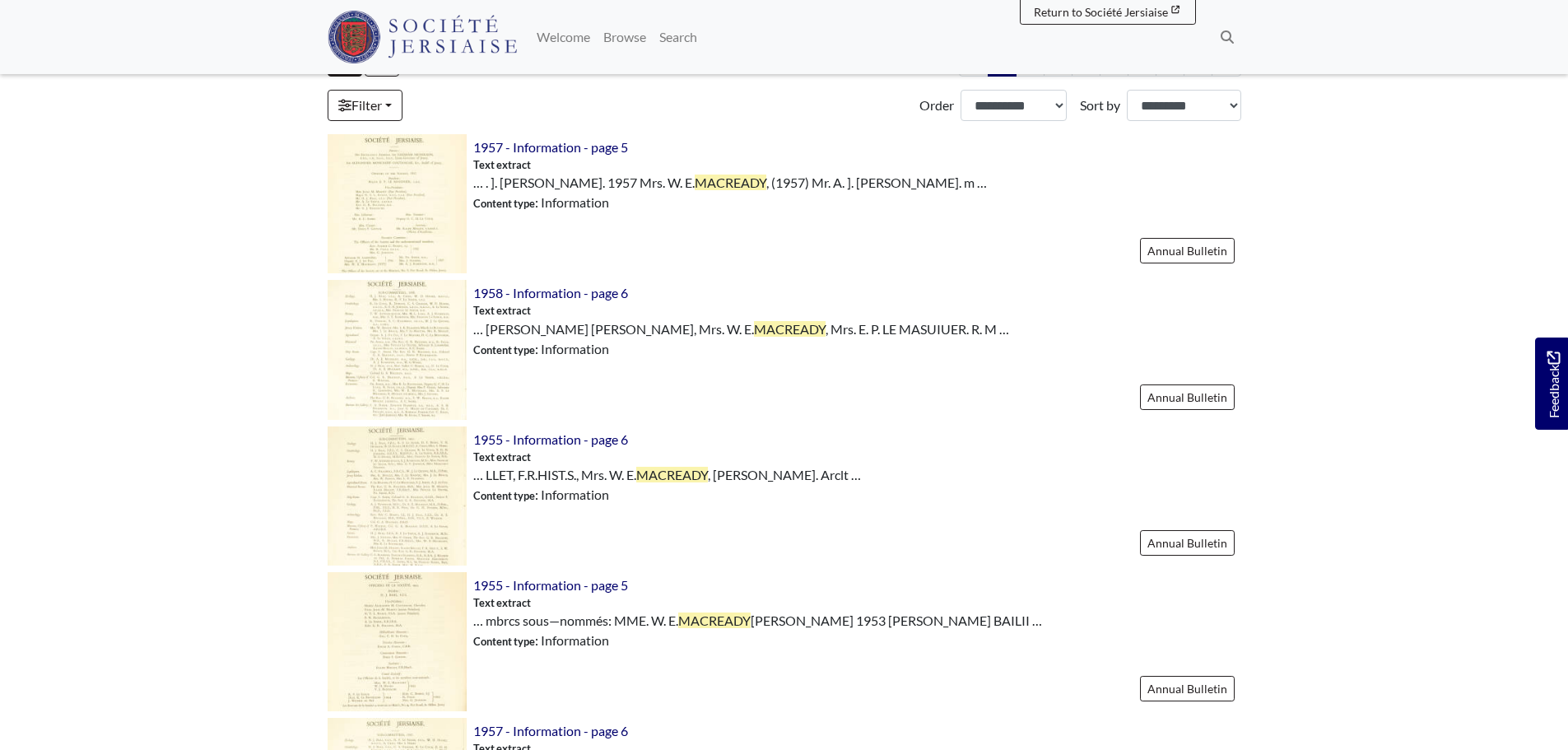
scroll to position [82, 0]
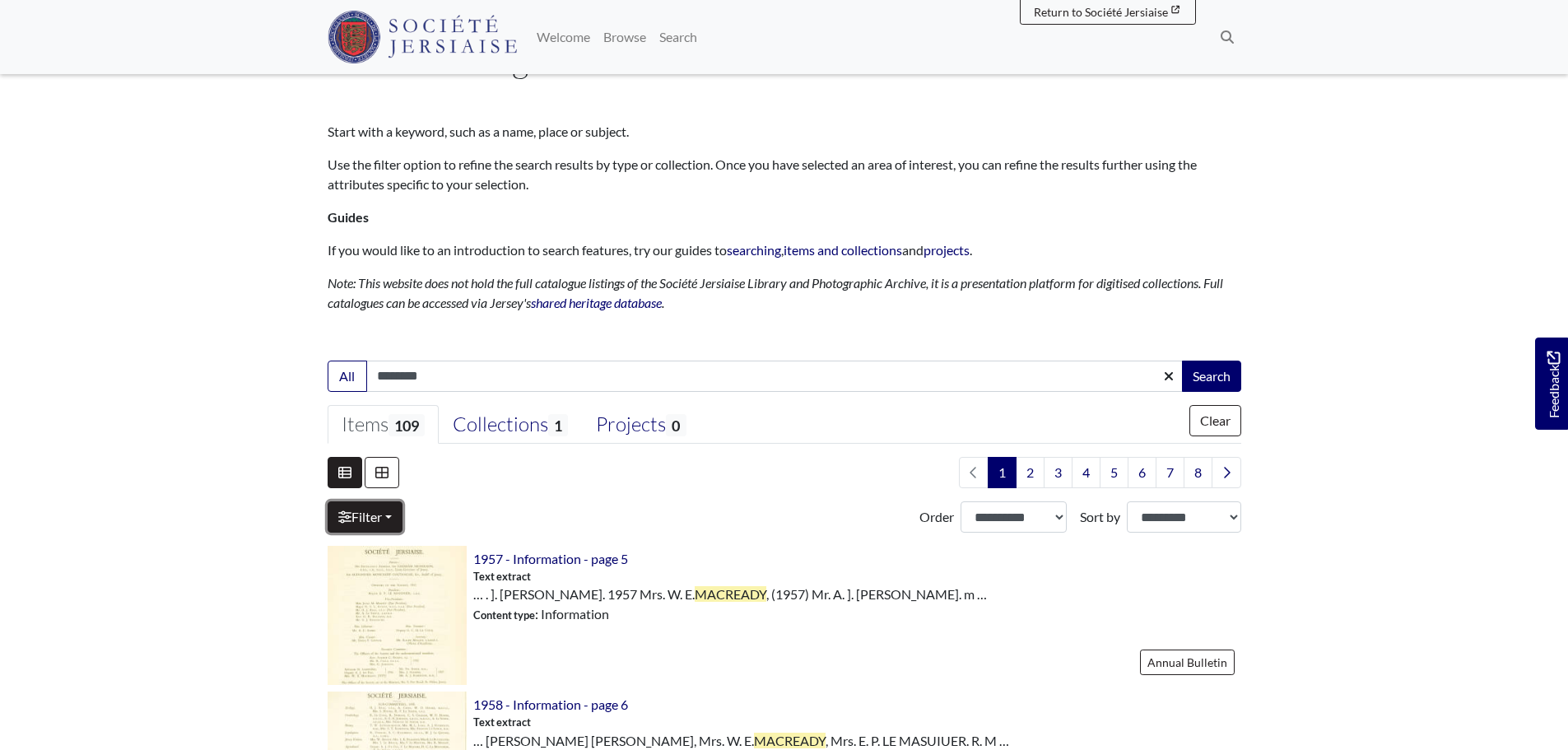
click at [361, 510] on link "Filter" at bounding box center [365, 517] width 75 height 31
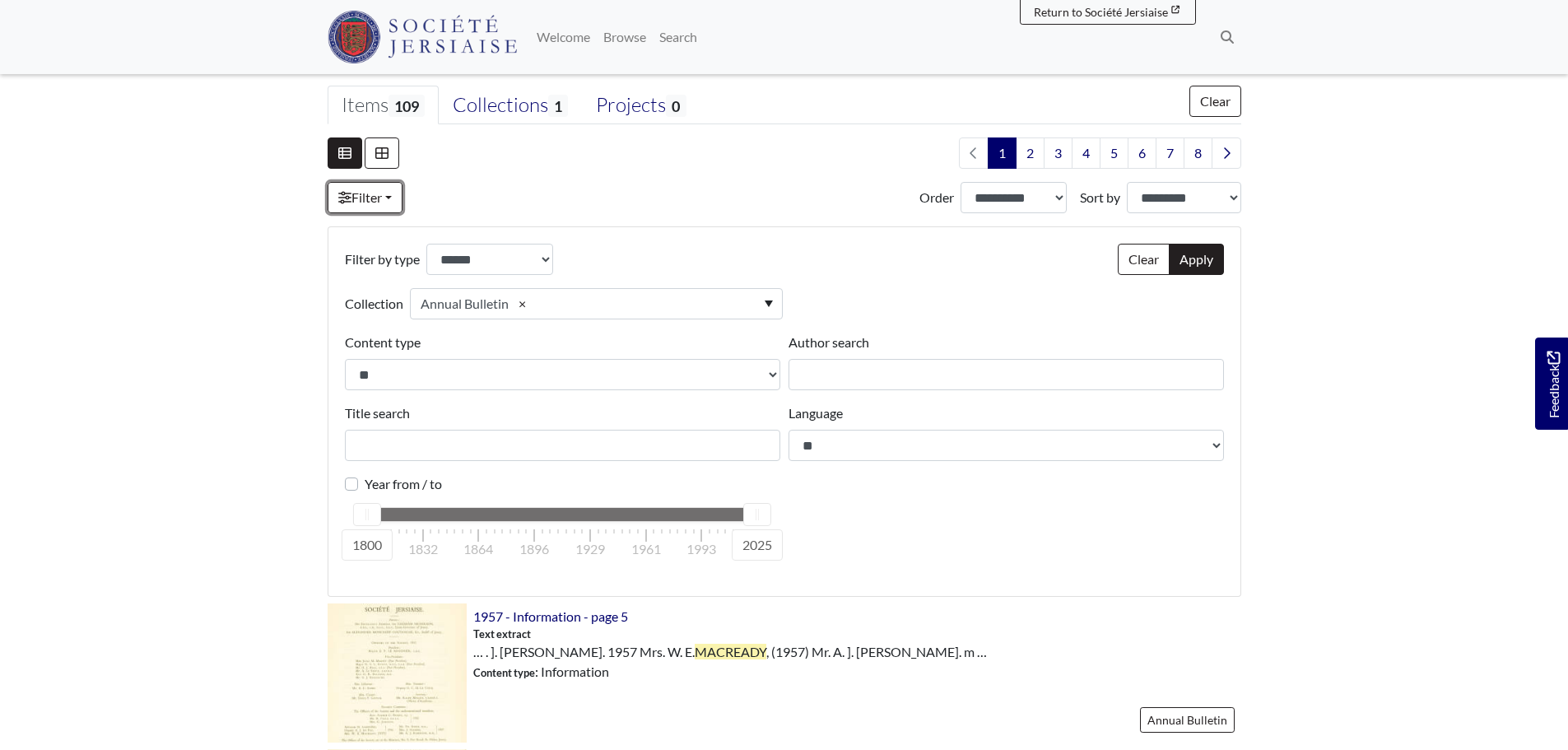
scroll to position [412, 0]
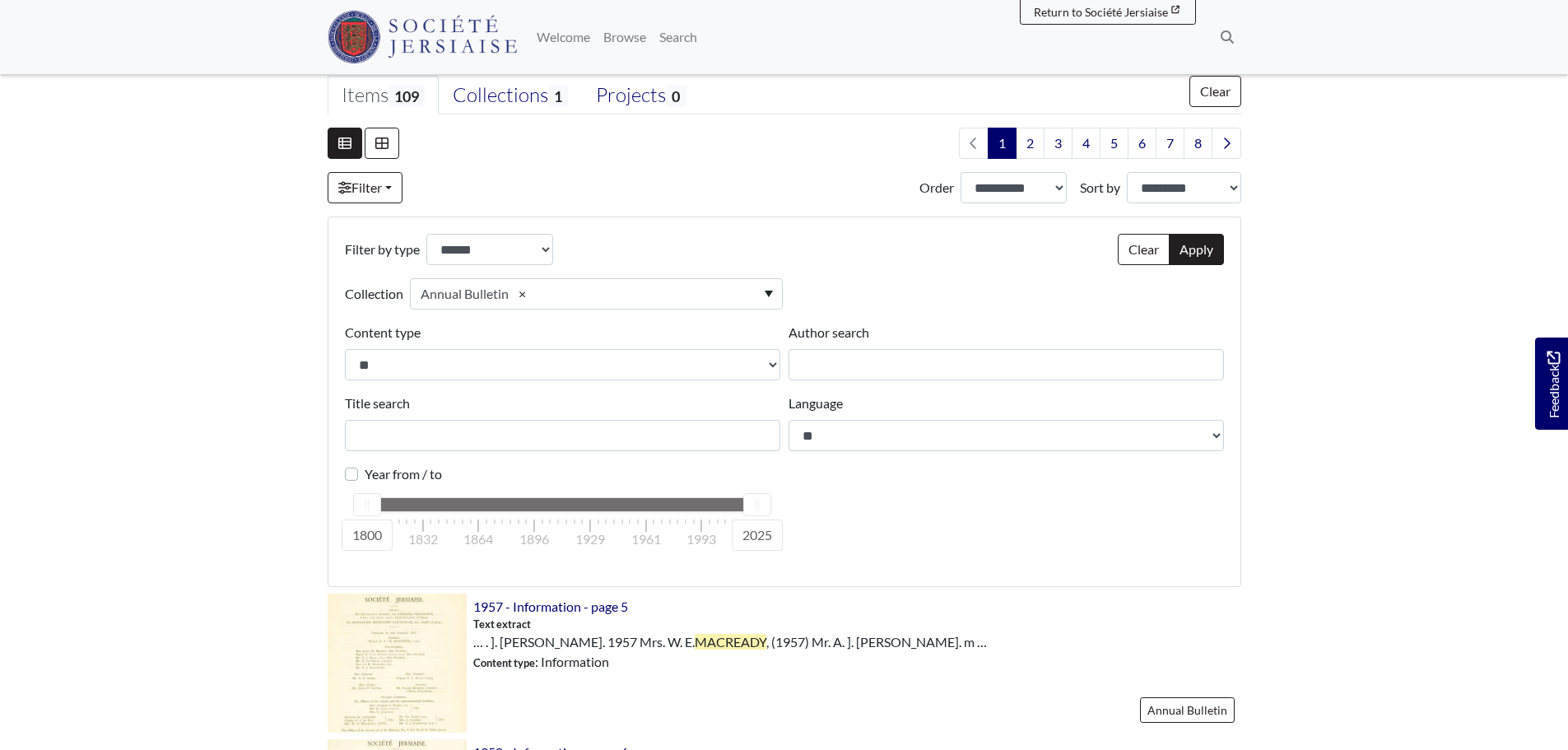
click at [365, 470] on label "Year from / to" at bounding box center [403, 474] width 78 height 20
drag, startPoint x: 372, startPoint y: 507, endPoint x: 688, endPoint y: 517, distance: 316.2
click at [688, 513] on div "1982 2025 1800 1832 1864 1896 1929 1961 1993 2025" at bounding box center [562, 505] width 392 height 15
click at [1192, 245] on button "Apply" at bounding box center [1195, 250] width 55 height 31
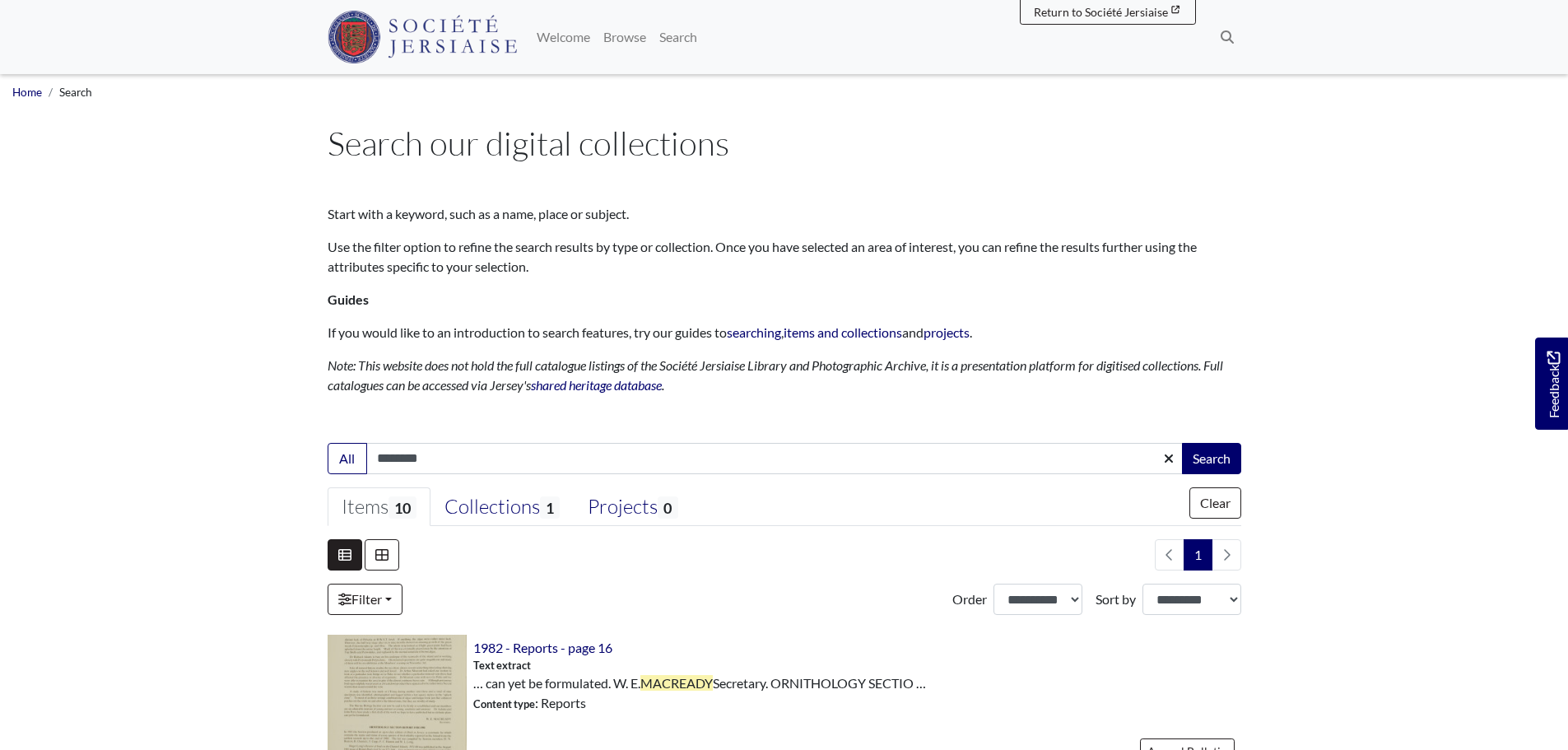
select select "***"
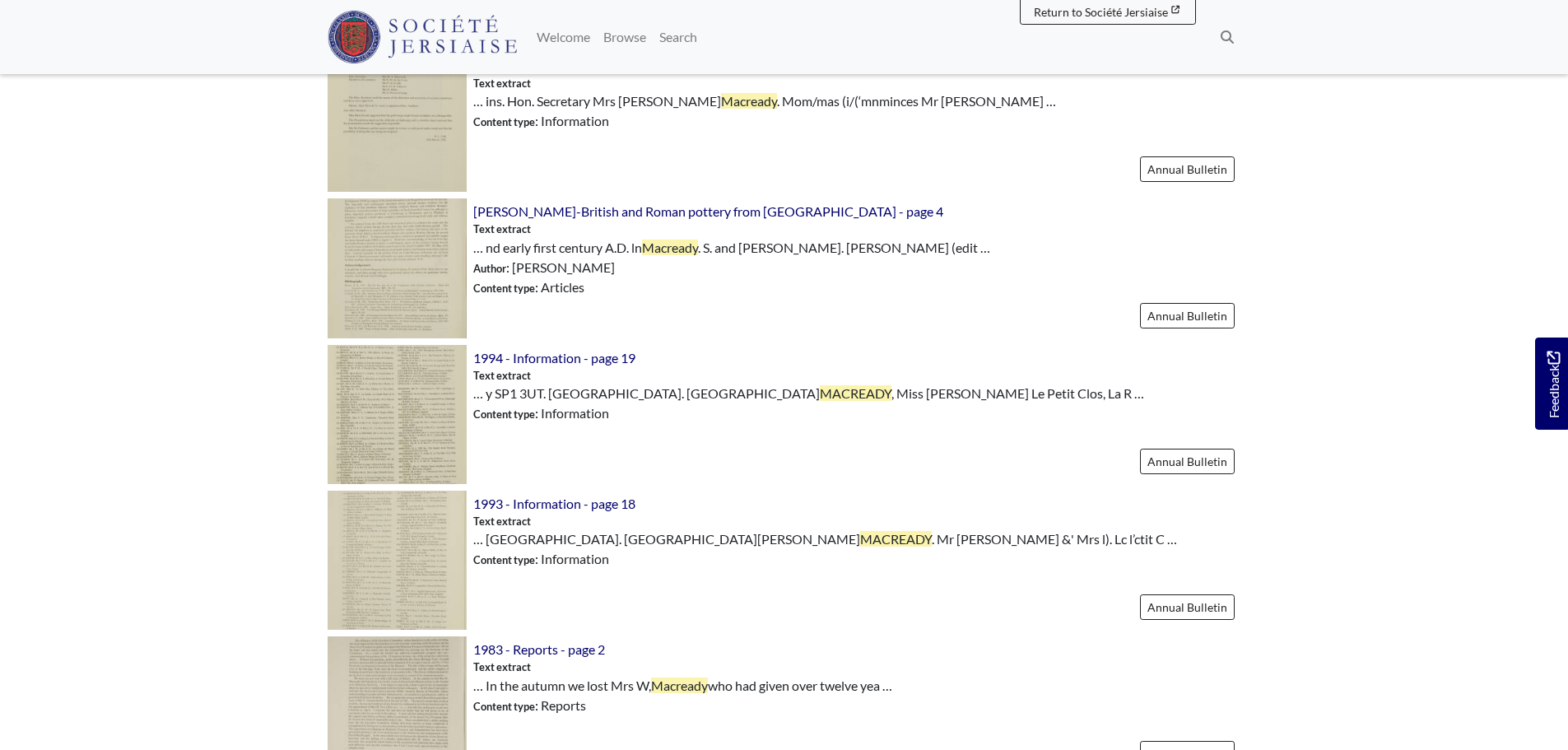
scroll to position [1565, 0]
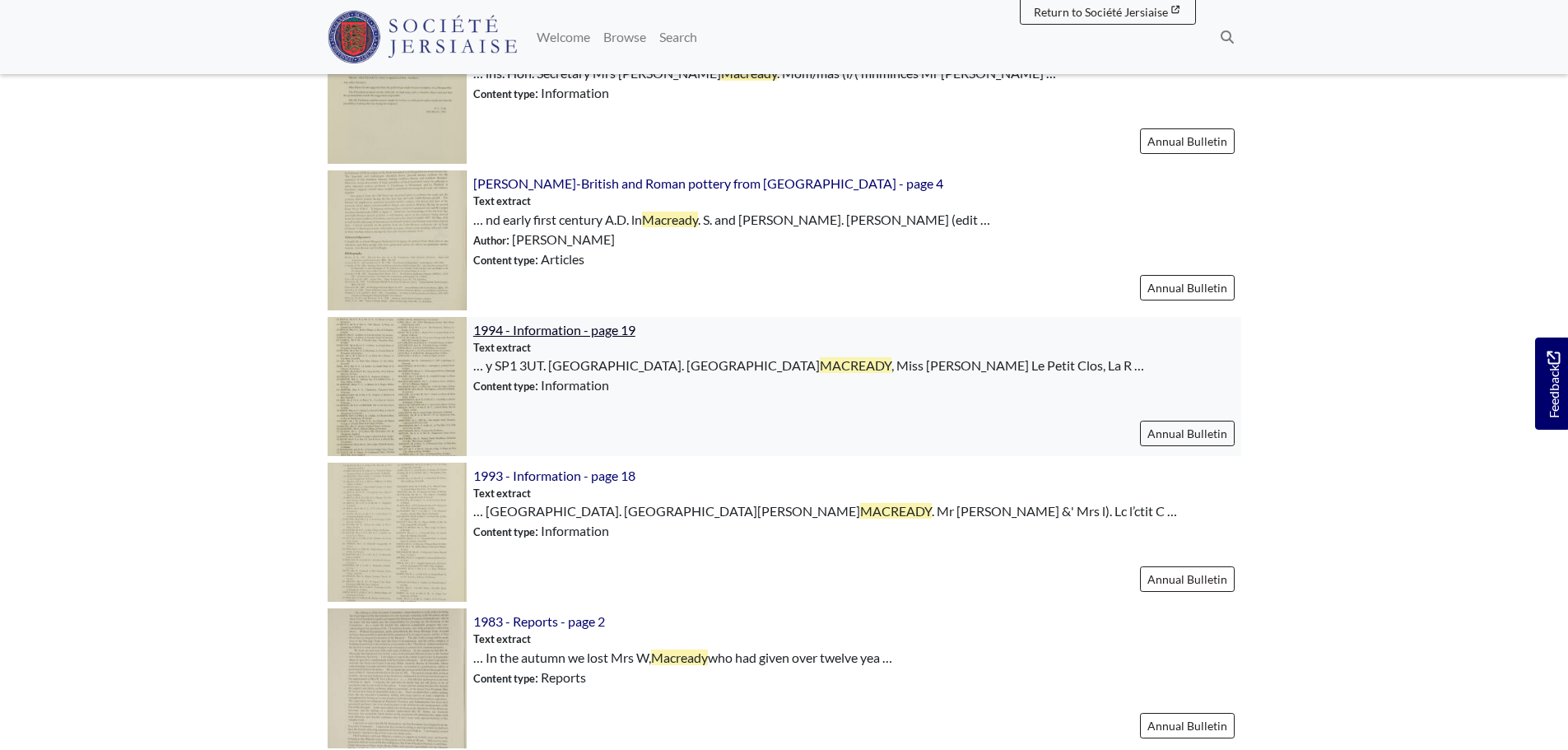
click at [552, 331] on span "1994 - Information - page 19" at bounding box center [554, 330] width 162 height 16
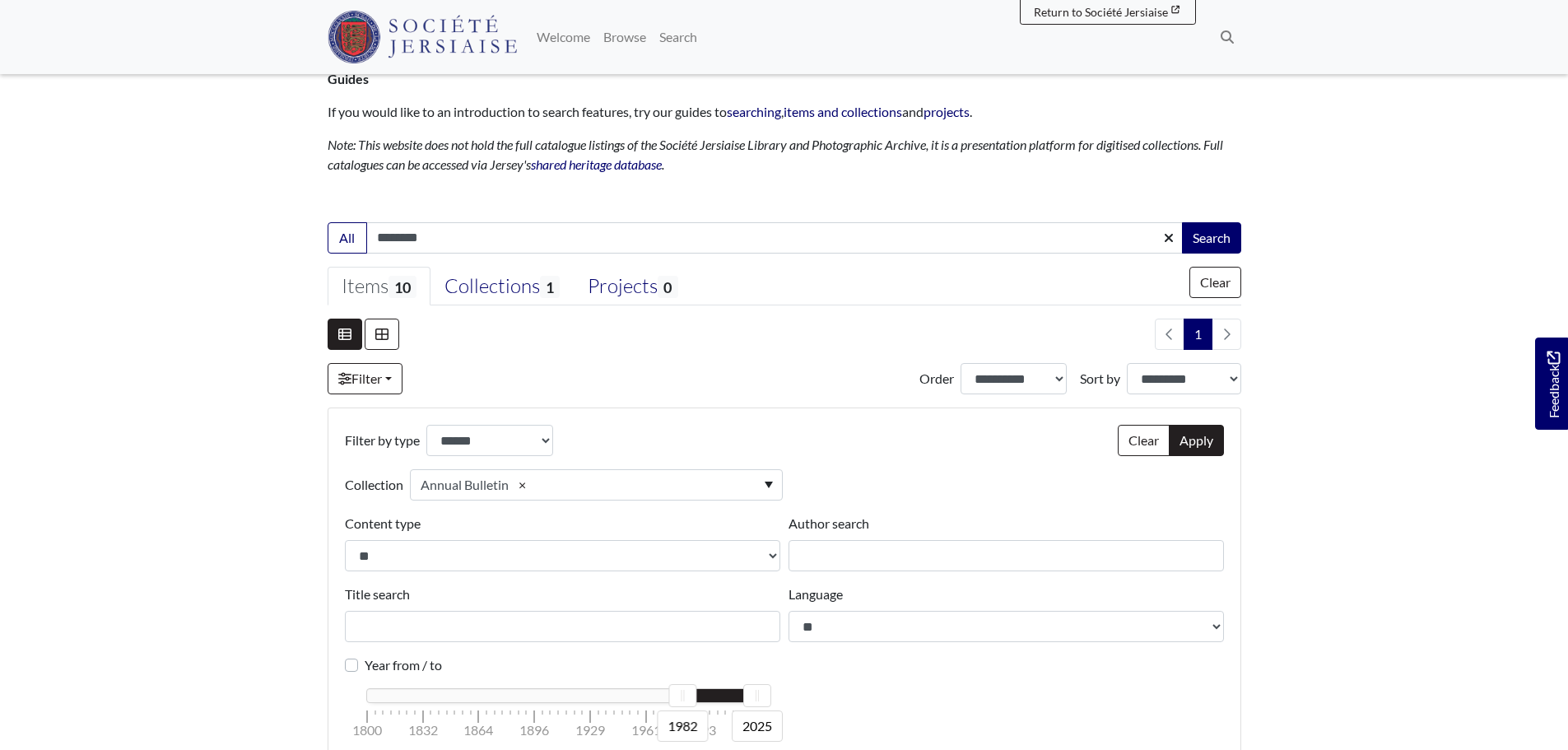
scroll to position [0, 0]
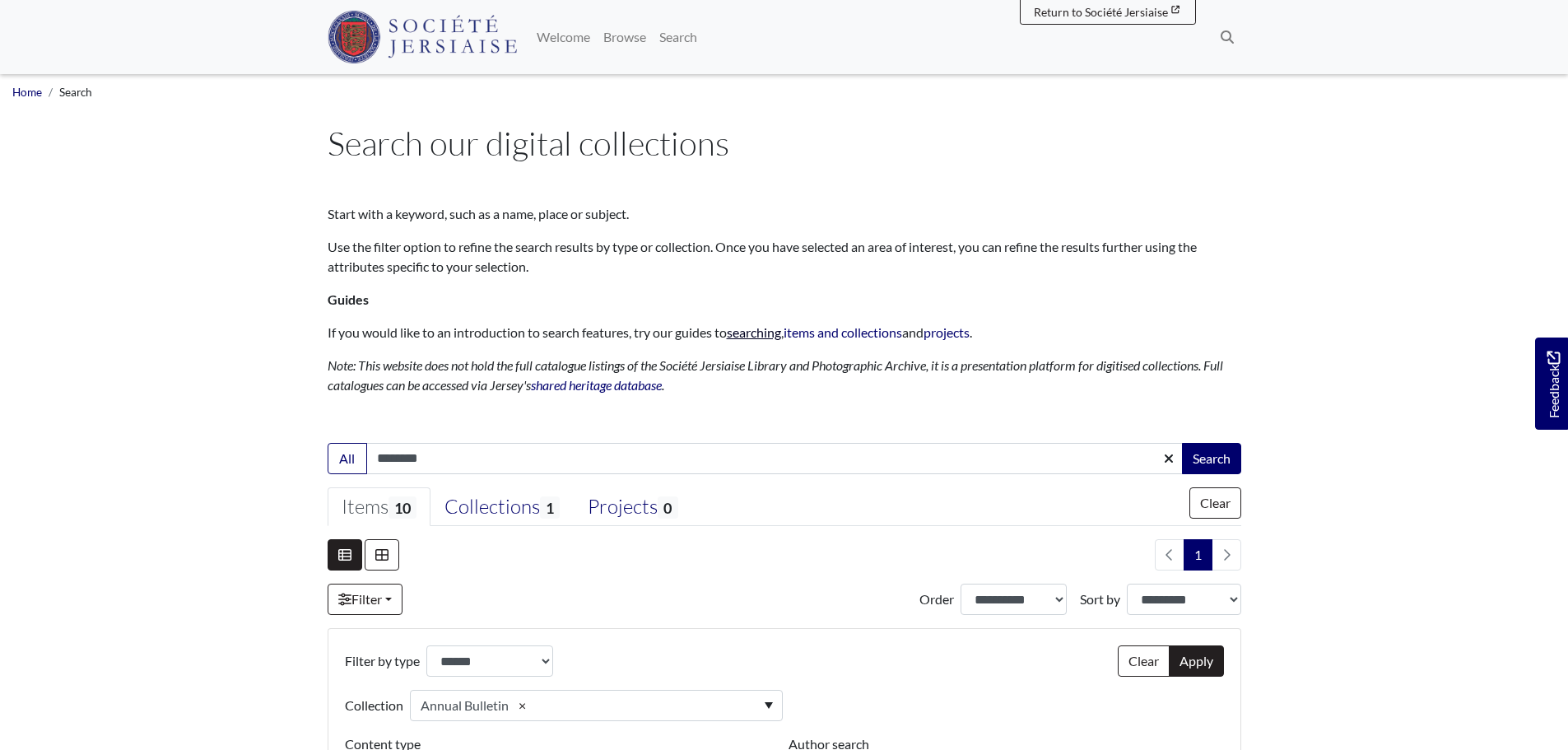
click at [770, 329] on link "searching" at bounding box center [754, 333] width 54 height 16
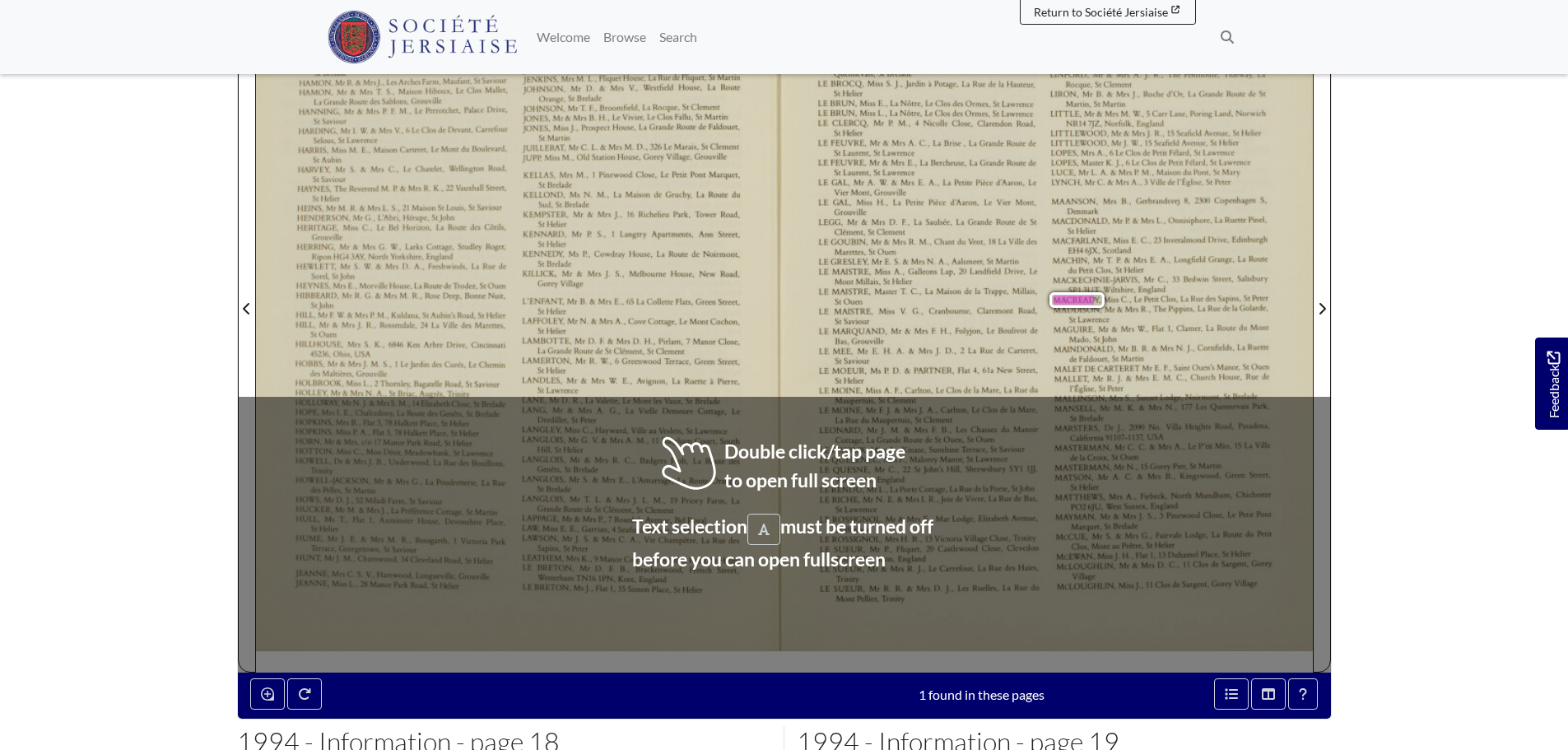
scroll to position [412, 0]
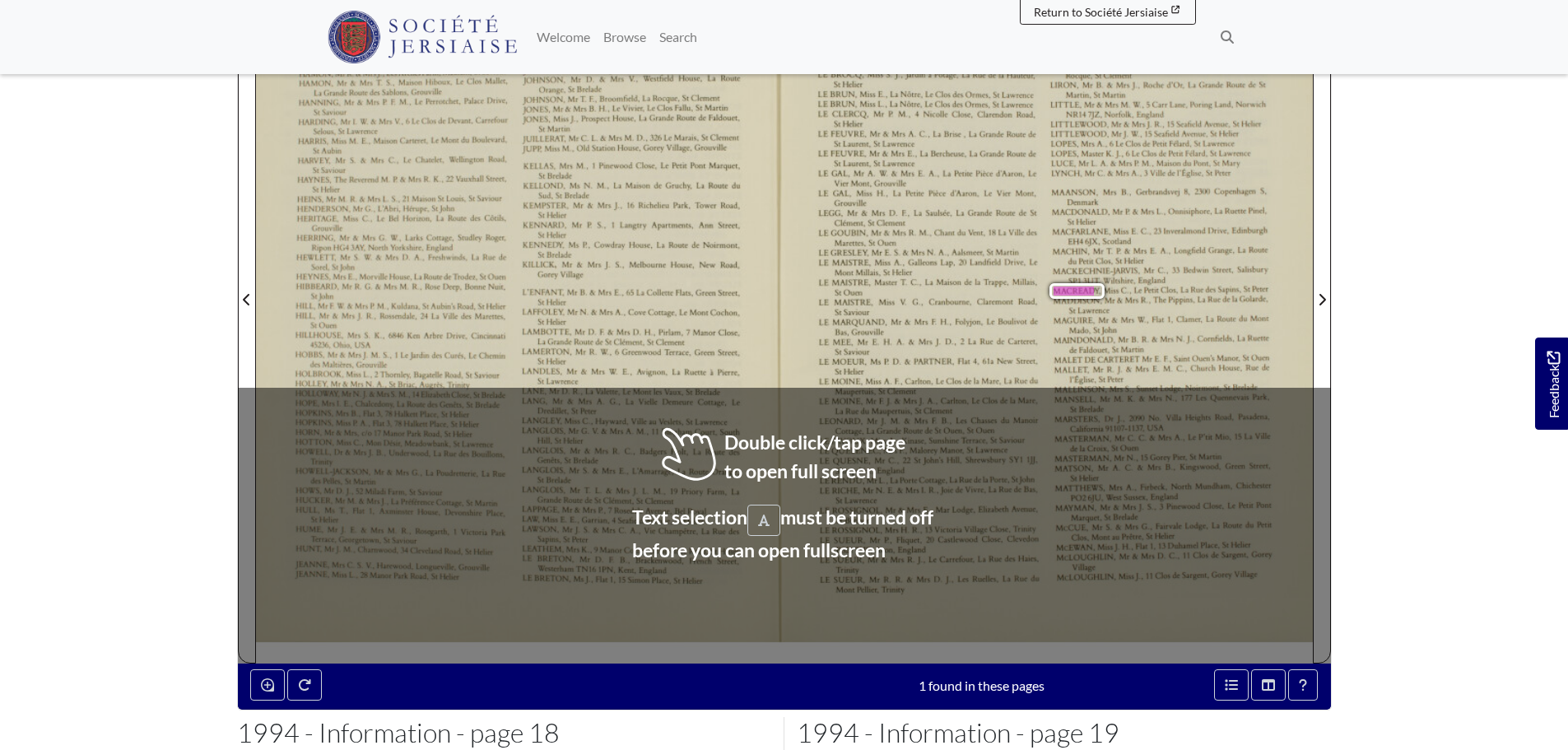
click at [977, 302] on span "Claremont" at bounding box center [991, 299] width 30 height 8
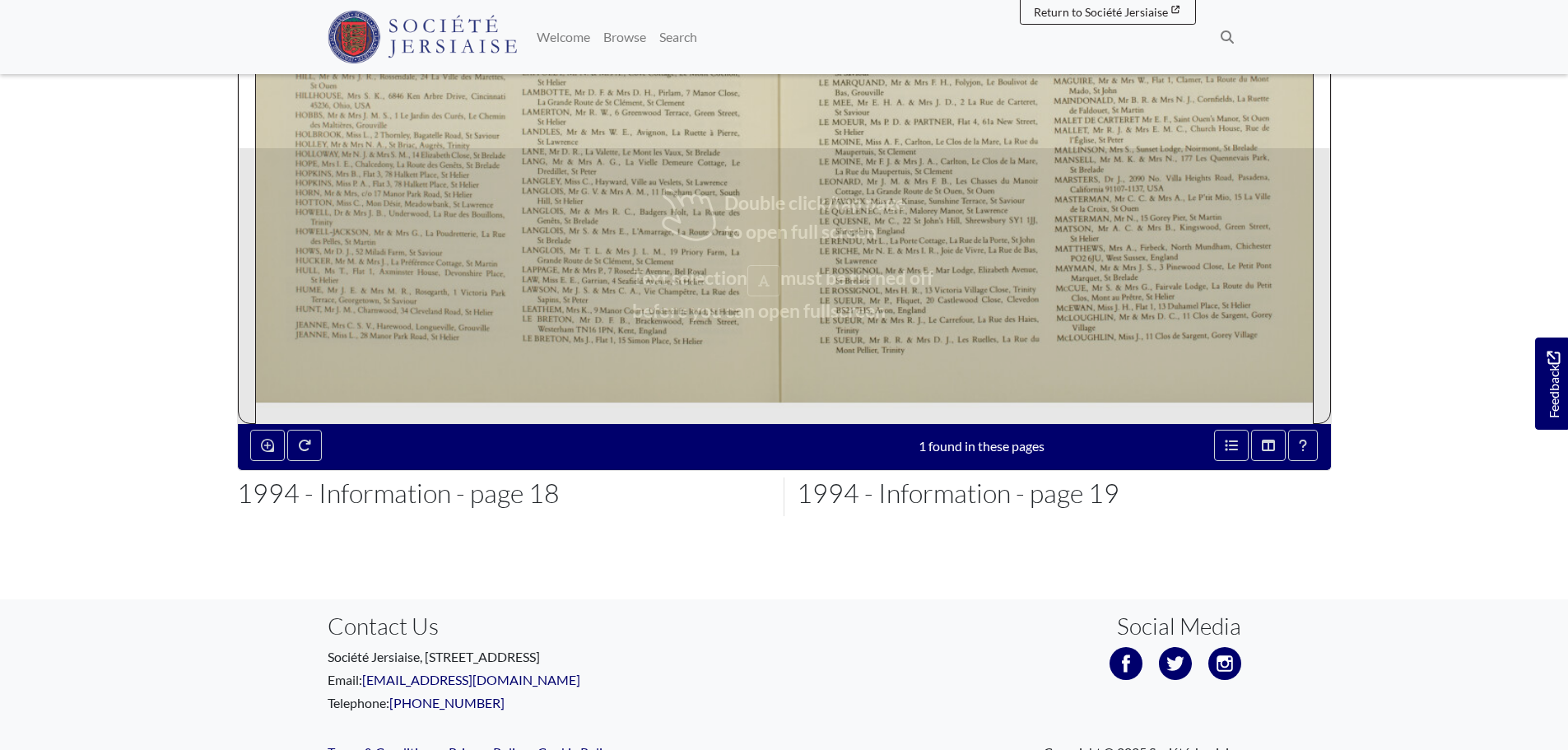
scroll to position [658, 0]
